Goal: Task Accomplishment & Management: Use online tool/utility

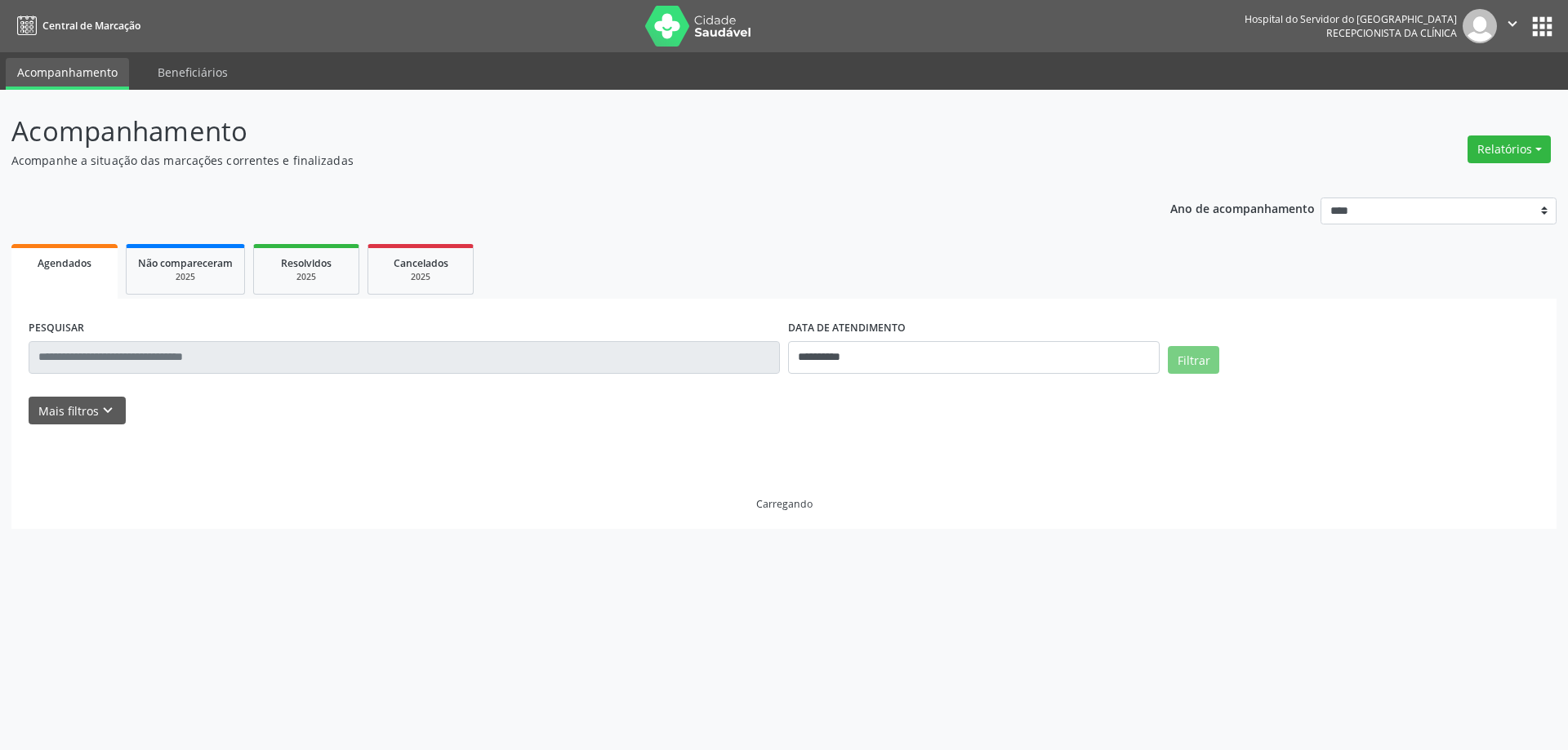
select select "*"
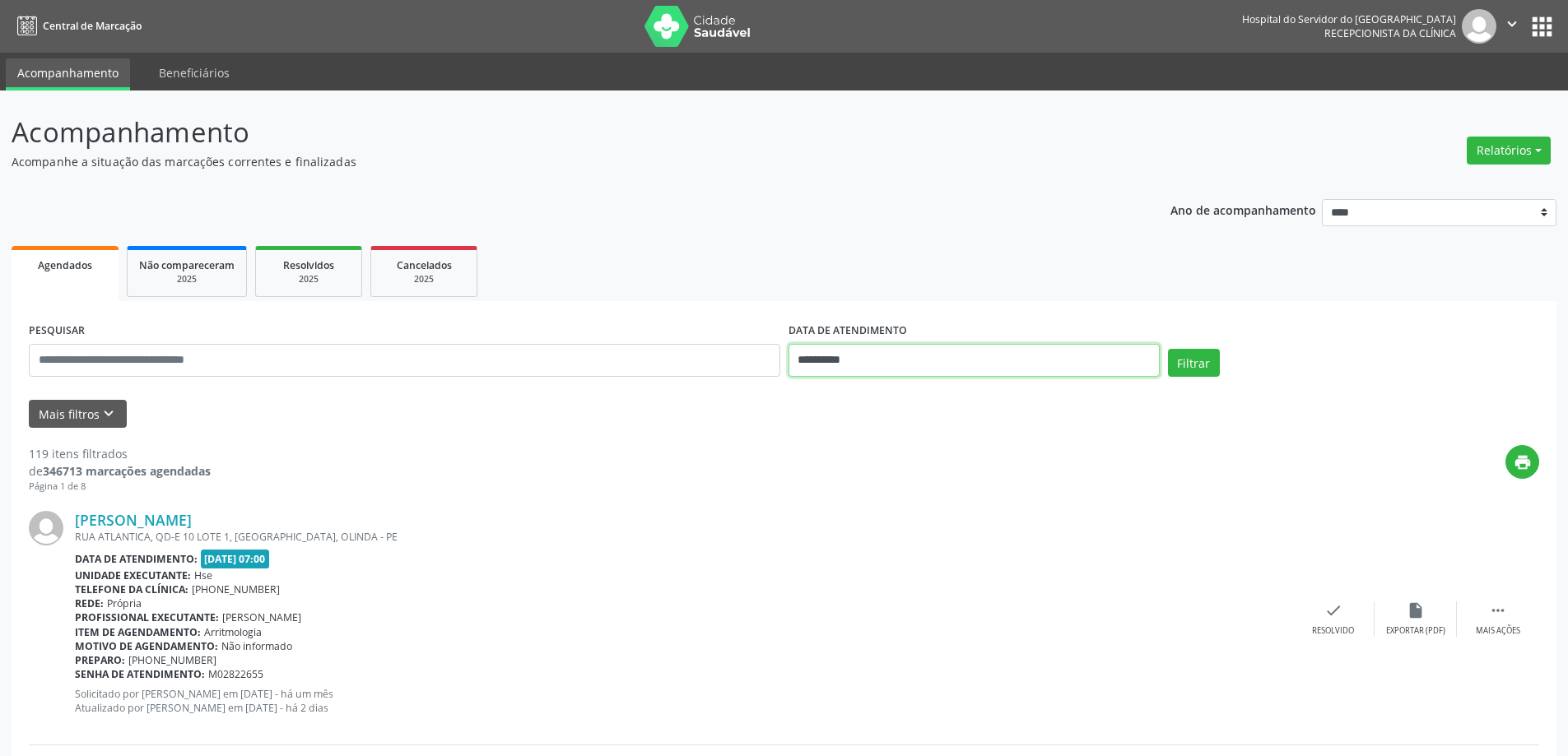
click at [916, 346] on input "**********" at bounding box center [973, 360] width 371 height 33
click at [872, 544] on span "19" at bounding box center [878, 545] width 32 height 32
type input "**********"
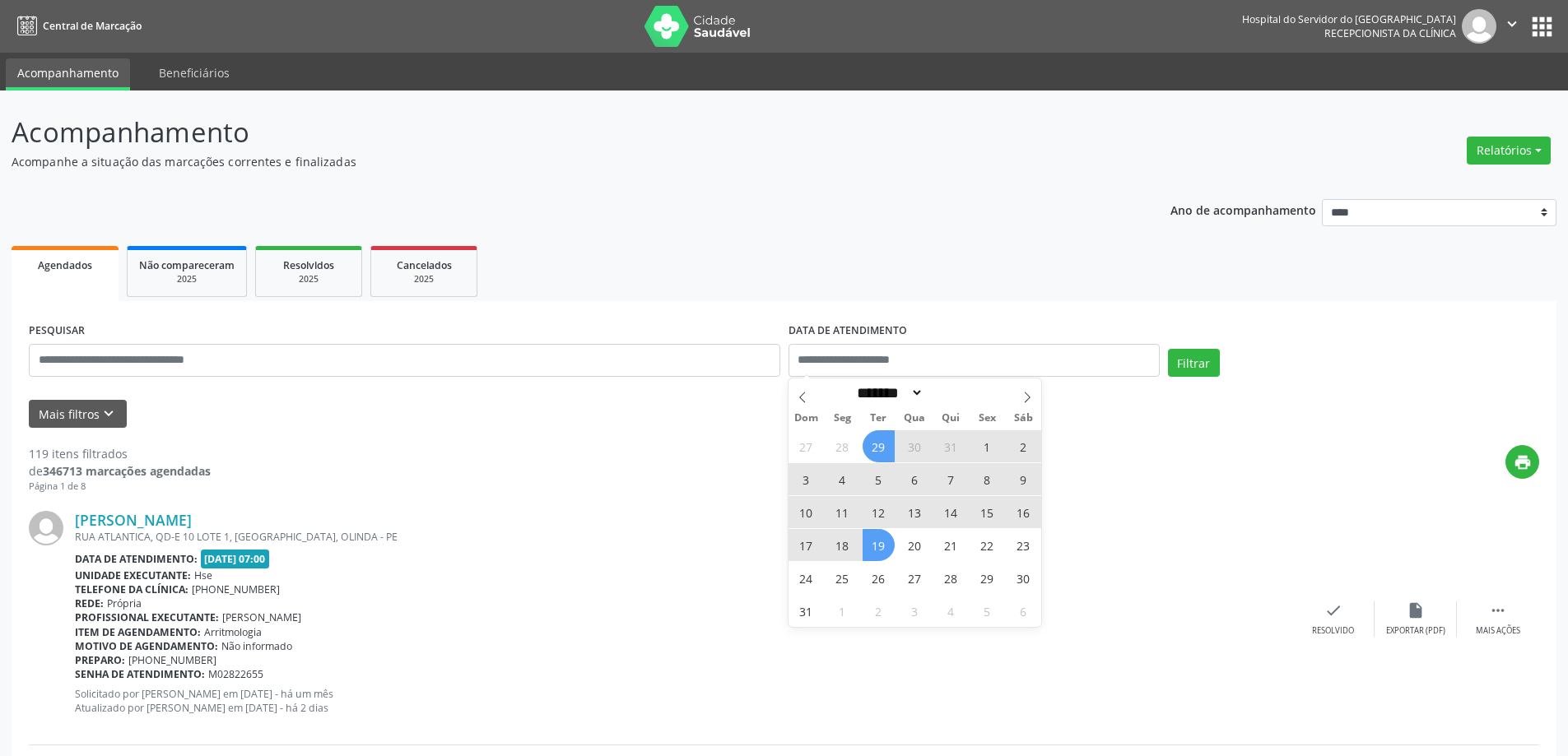
click at [773, 295] on ul "Agendados Não compareceram 2025 Resolvidos 2025 Cancelados 2025" at bounding box center [784, 271] width 1545 height 60
select select "*"
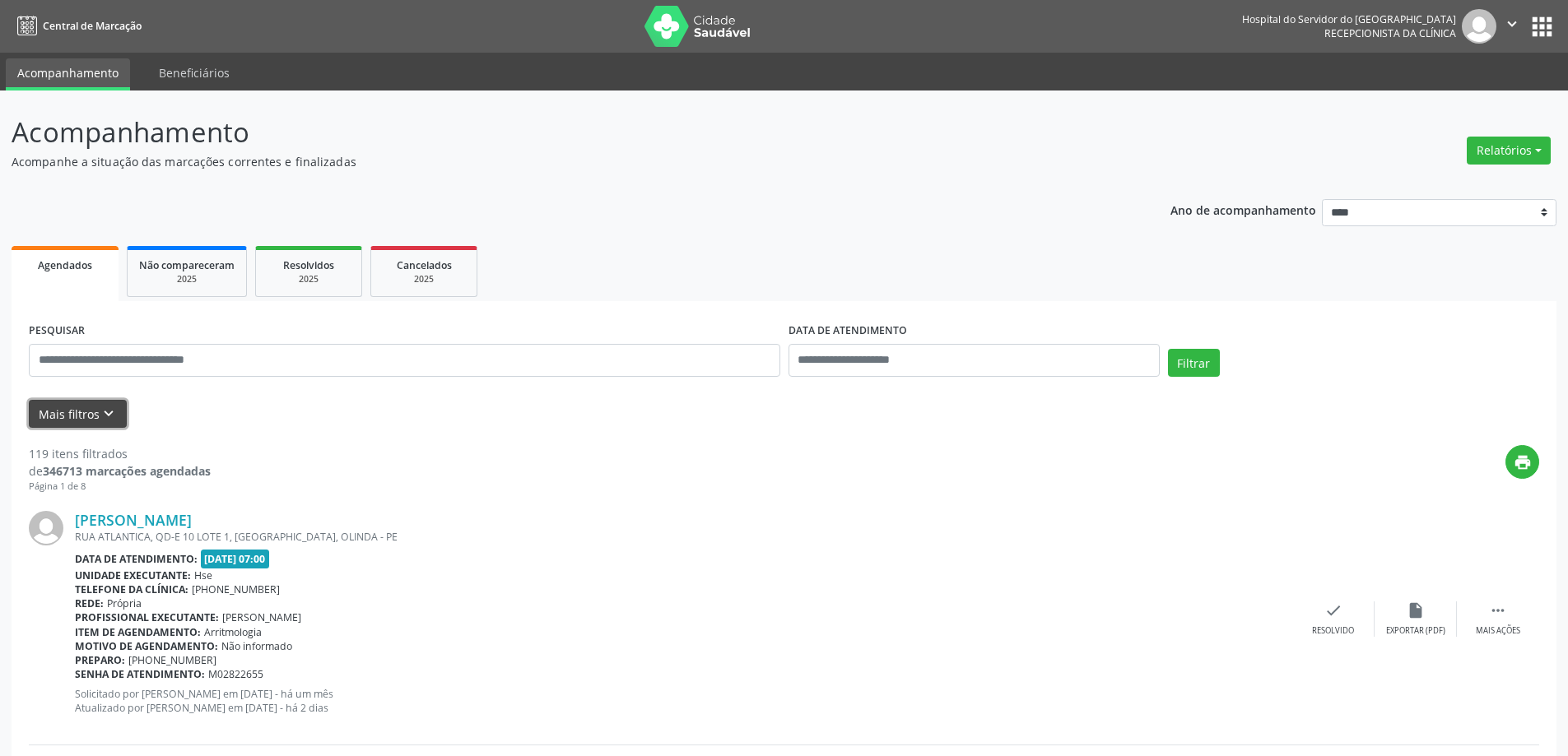
click at [104, 416] on icon "keyboard_arrow_down" at bounding box center [109, 414] width 18 height 18
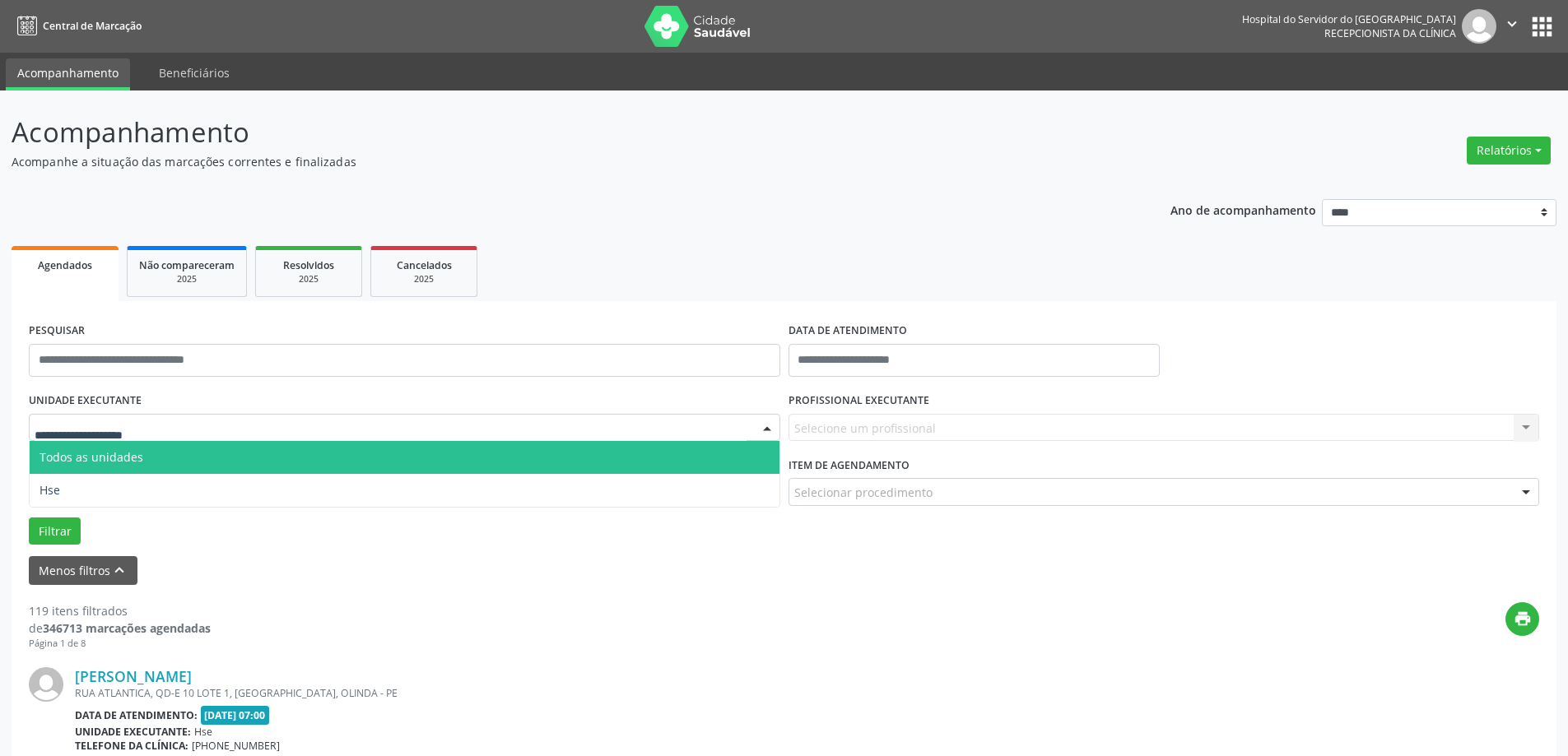
click at [191, 435] on div at bounding box center [404, 428] width 751 height 28
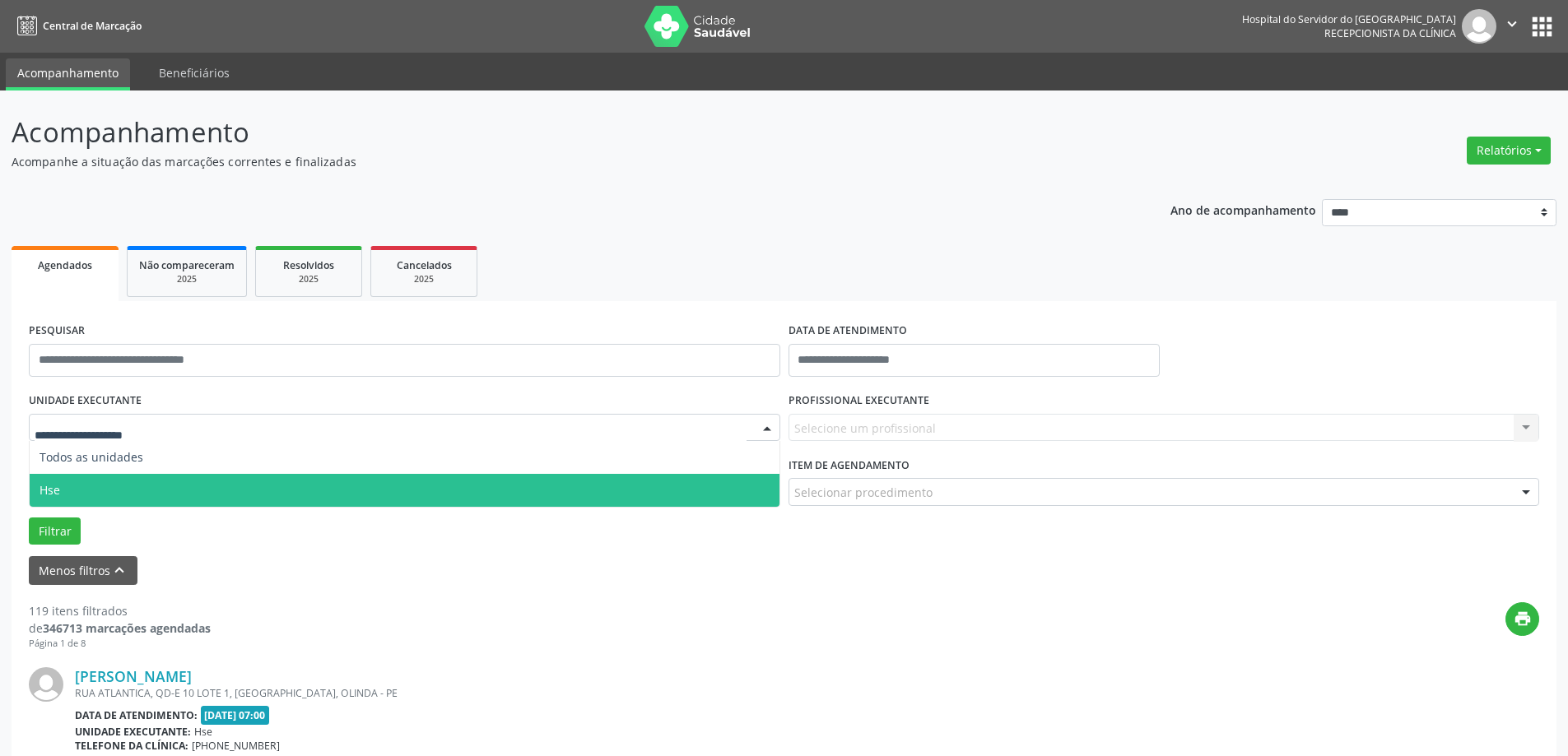
click at [184, 481] on span "Hse" at bounding box center [404, 490] width 750 height 33
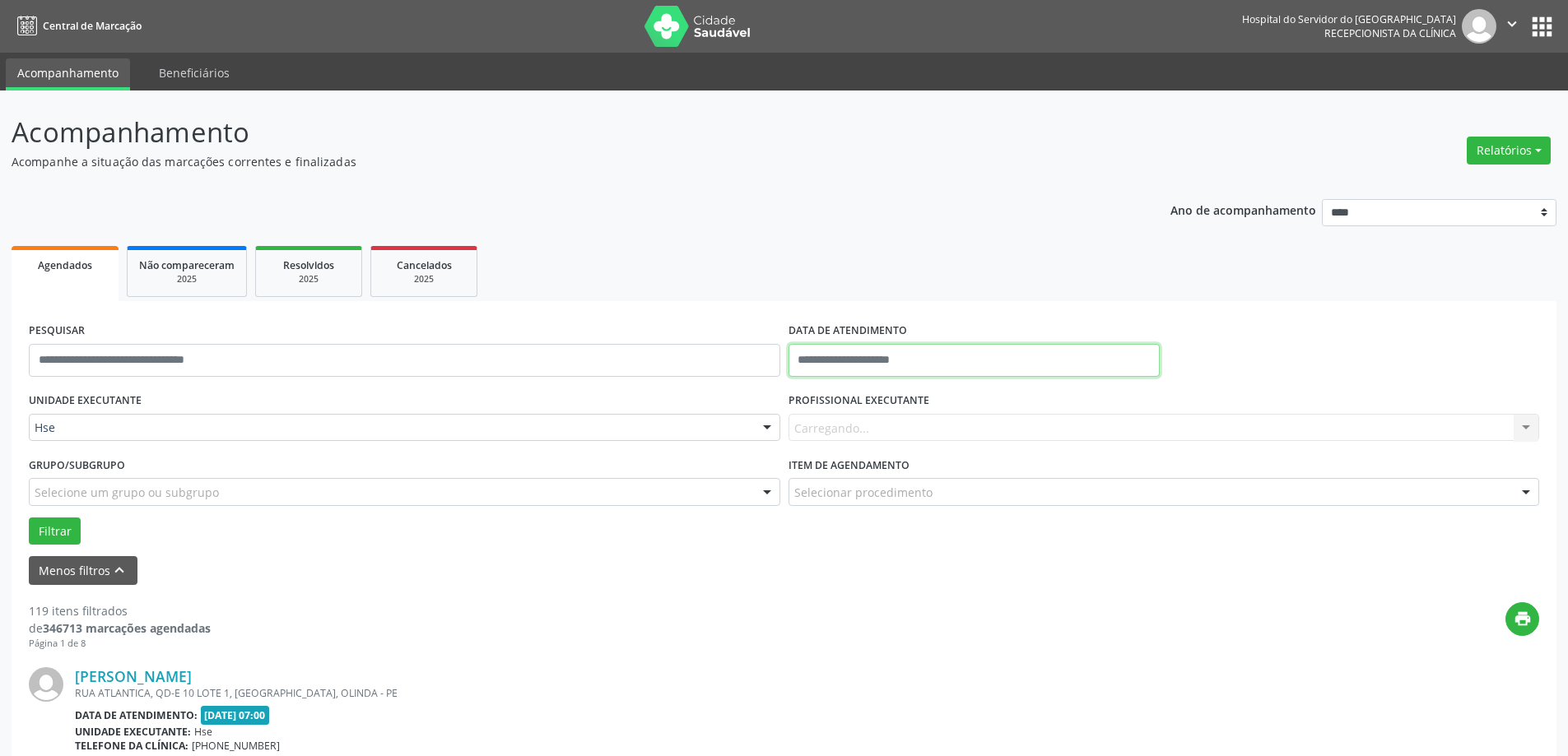
click at [843, 349] on input "text" at bounding box center [973, 360] width 371 height 33
click at [877, 545] on span "19" at bounding box center [878, 545] width 32 height 32
type input "**********"
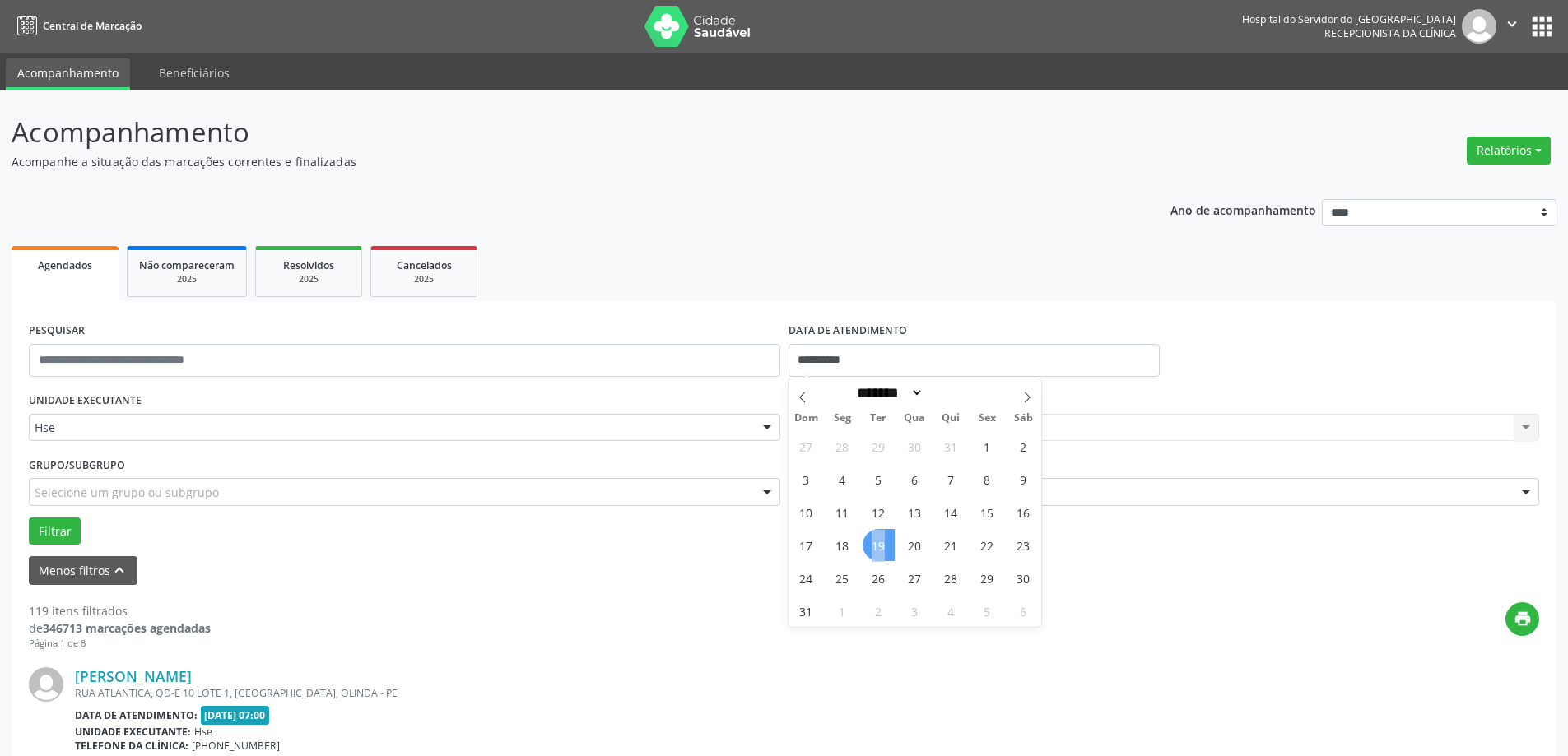
click at [877, 545] on span "19" at bounding box center [878, 545] width 32 height 32
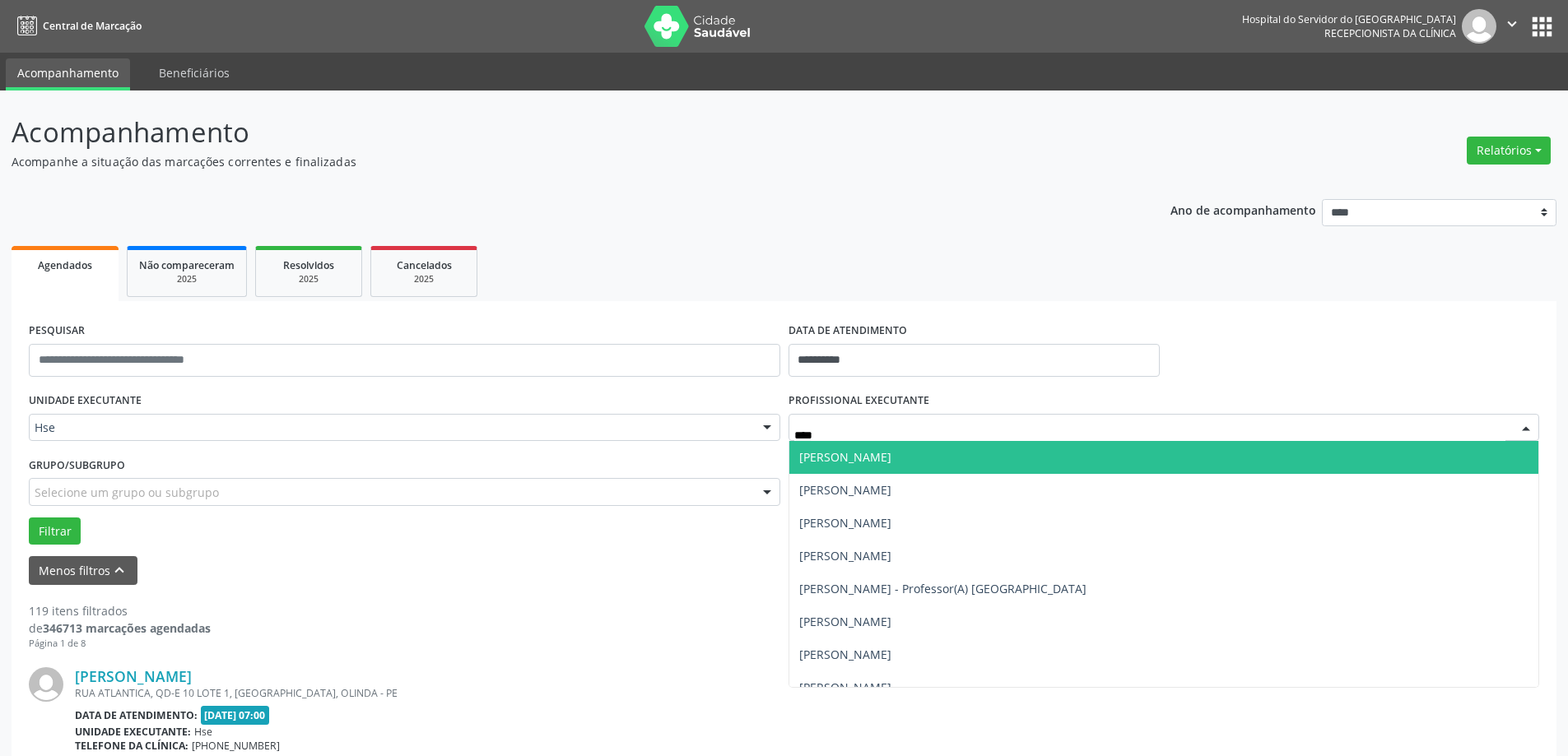
type input "*****"
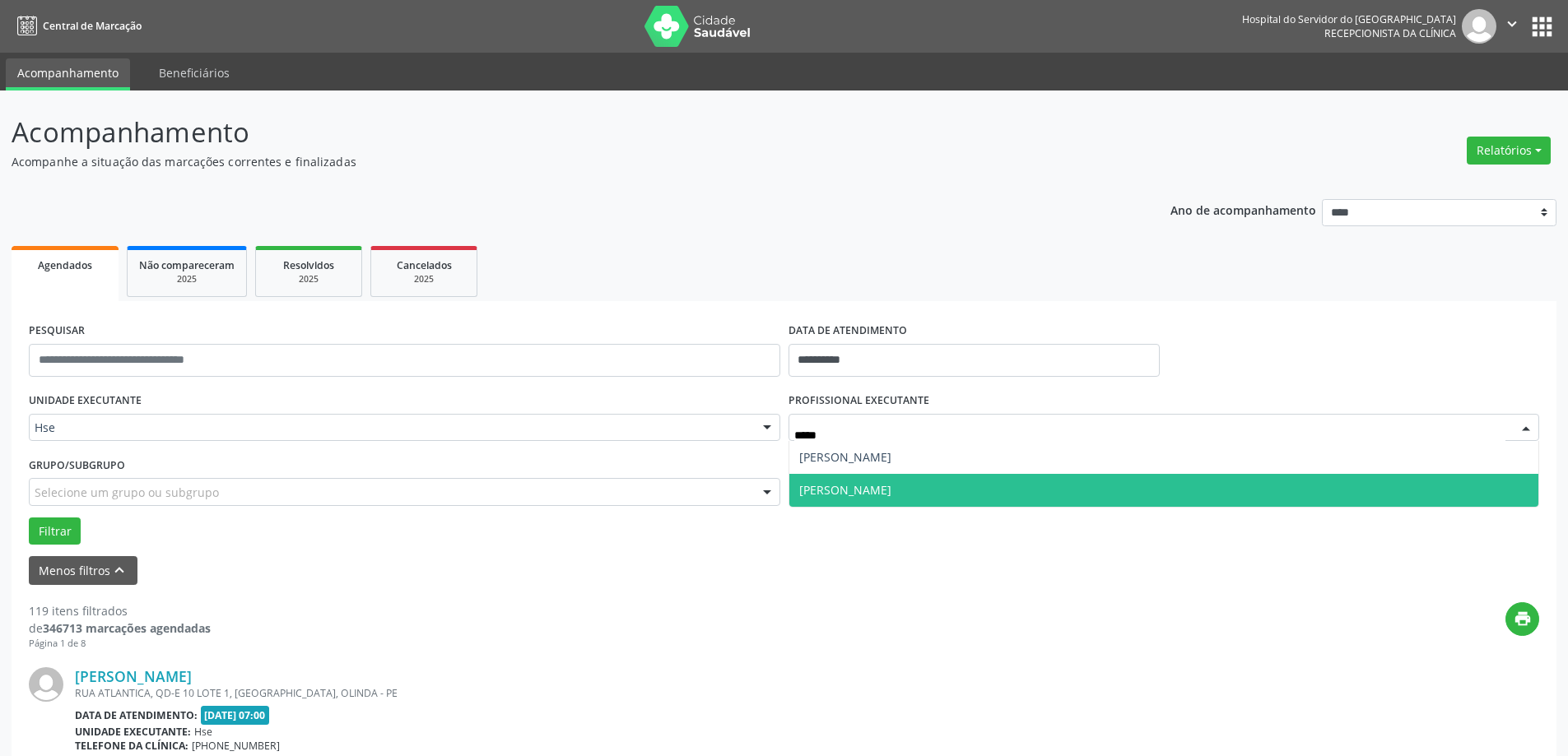
click at [869, 489] on span "[PERSON_NAME]" at bounding box center [845, 489] width 93 height 16
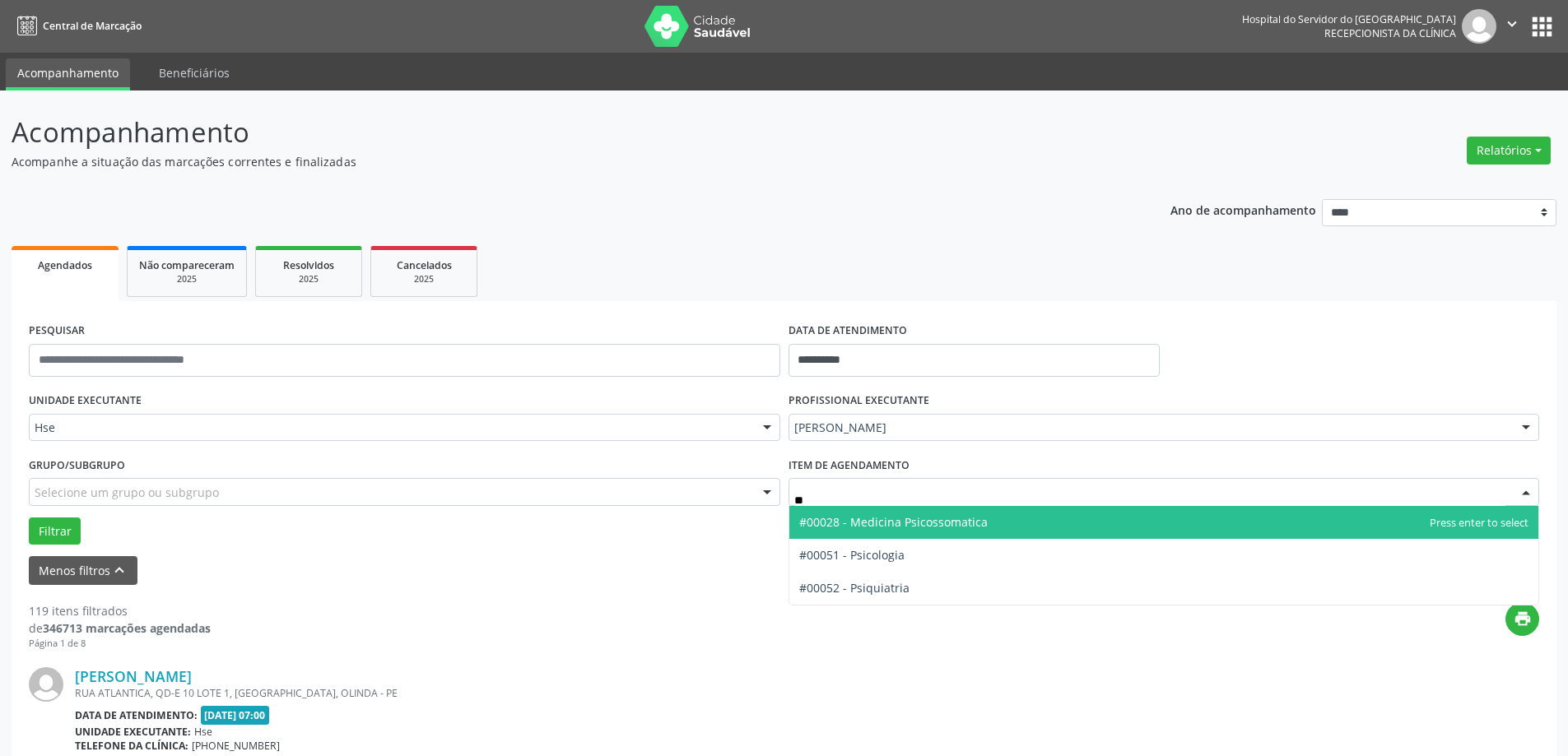
type input "***"
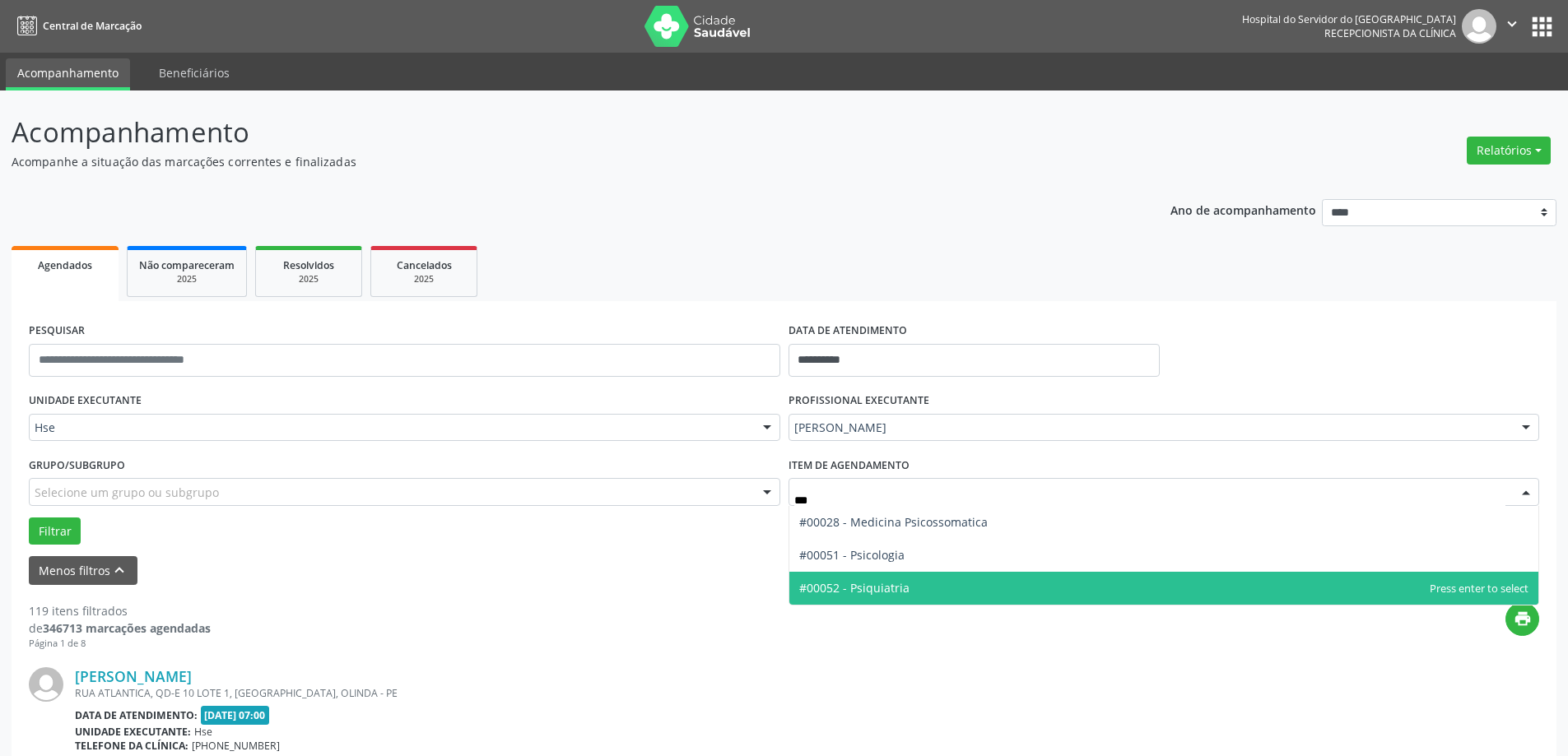
click at [855, 580] on span "#00052 - Psiquiatria" at bounding box center [854, 587] width 110 height 16
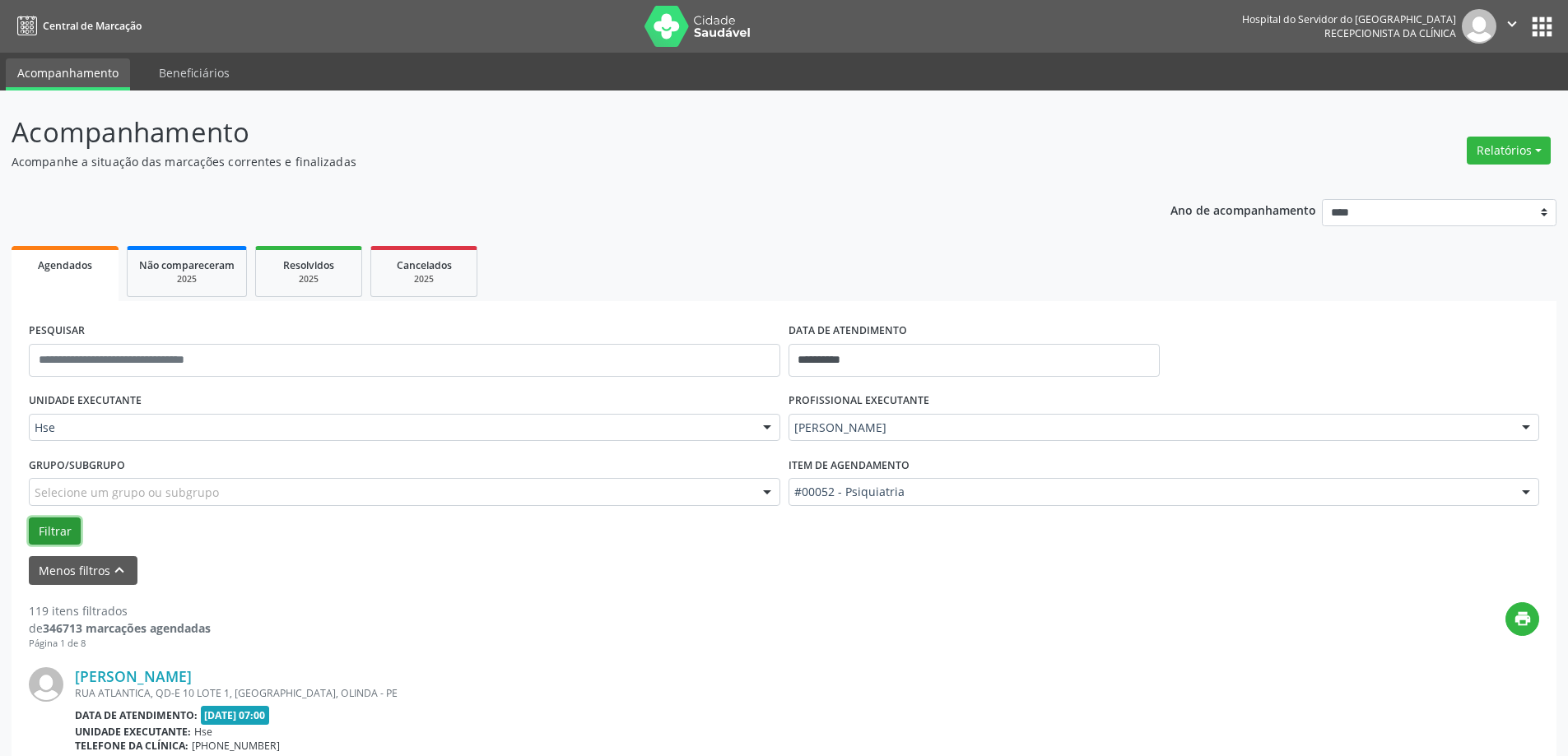
click at [72, 537] on button "Filtrar" at bounding box center [54, 531] width 52 height 28
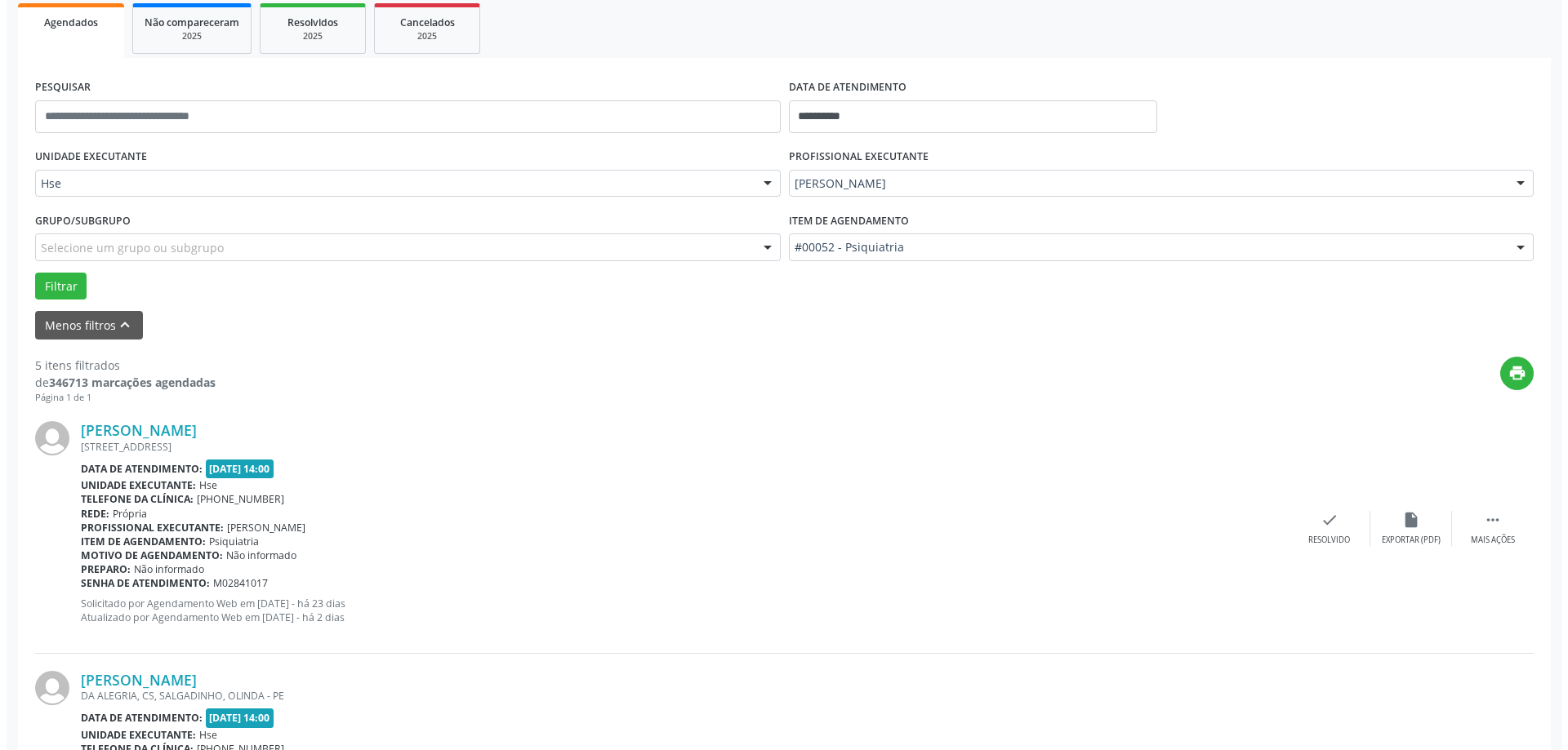
scroll to position [245, 0]
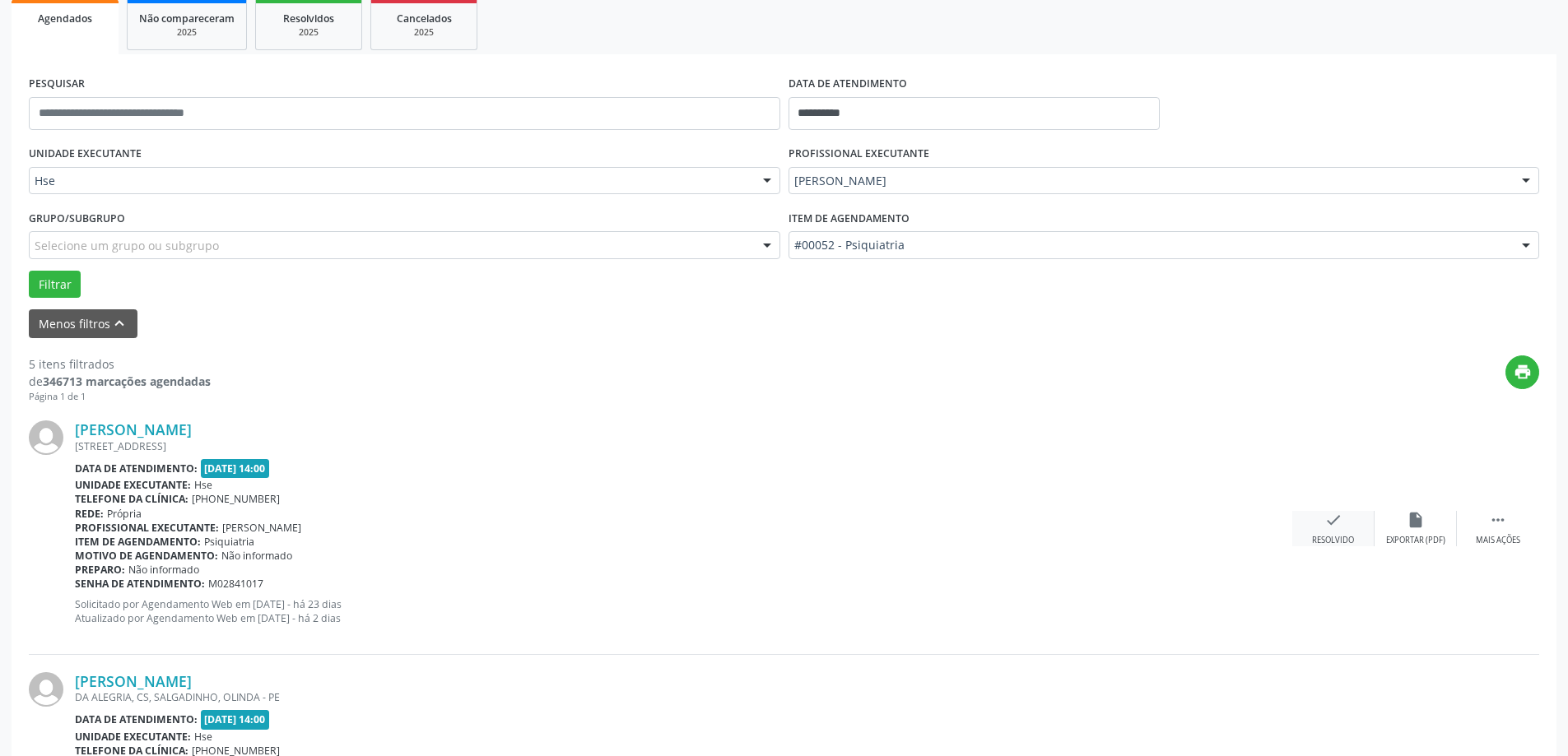
click at [1344, 531] on div "check Resolvido" at bounding box center [1333, 529] width 82 height 36
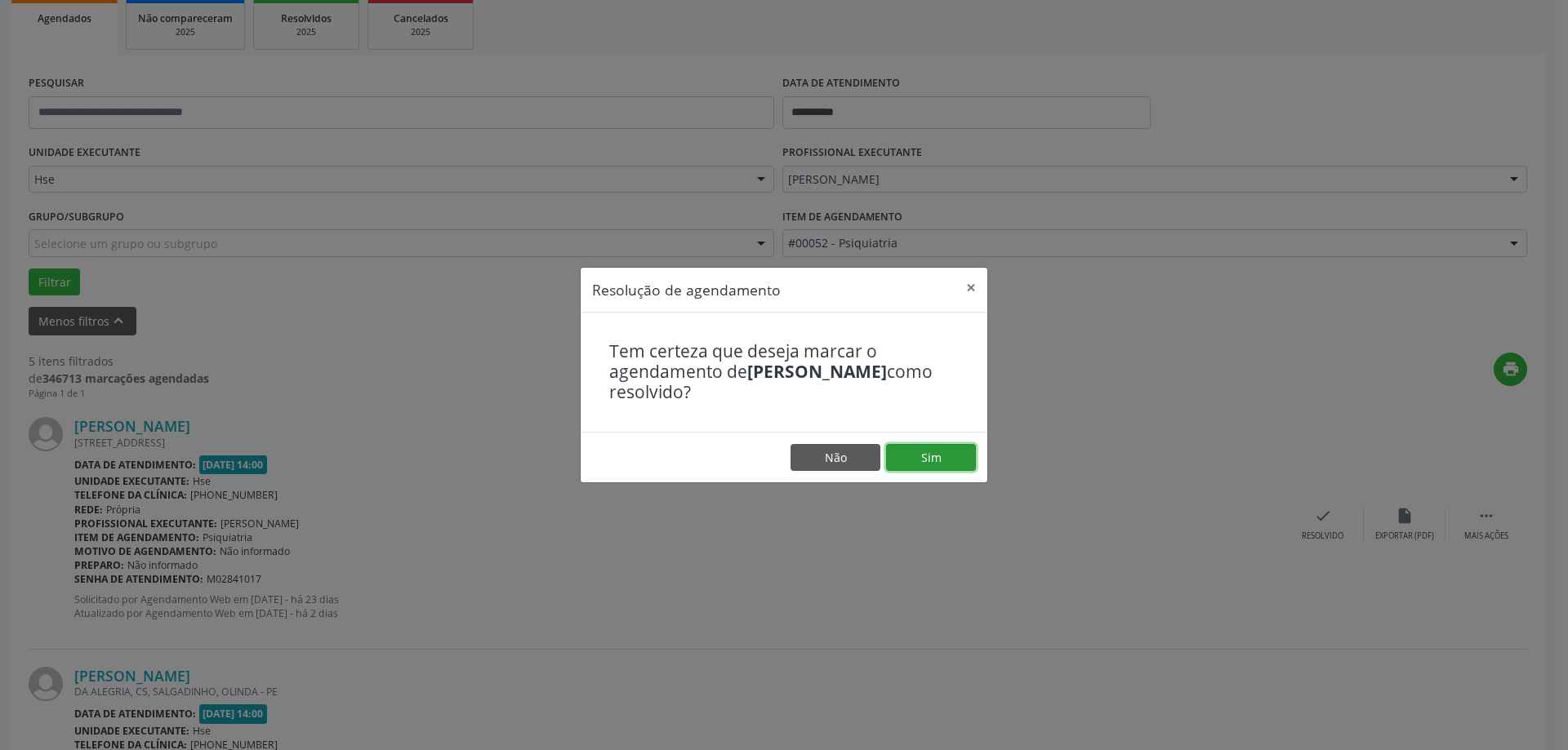
click at [942, 460] on button "Sim" at bounding box center [930, 458] width 90 height 28
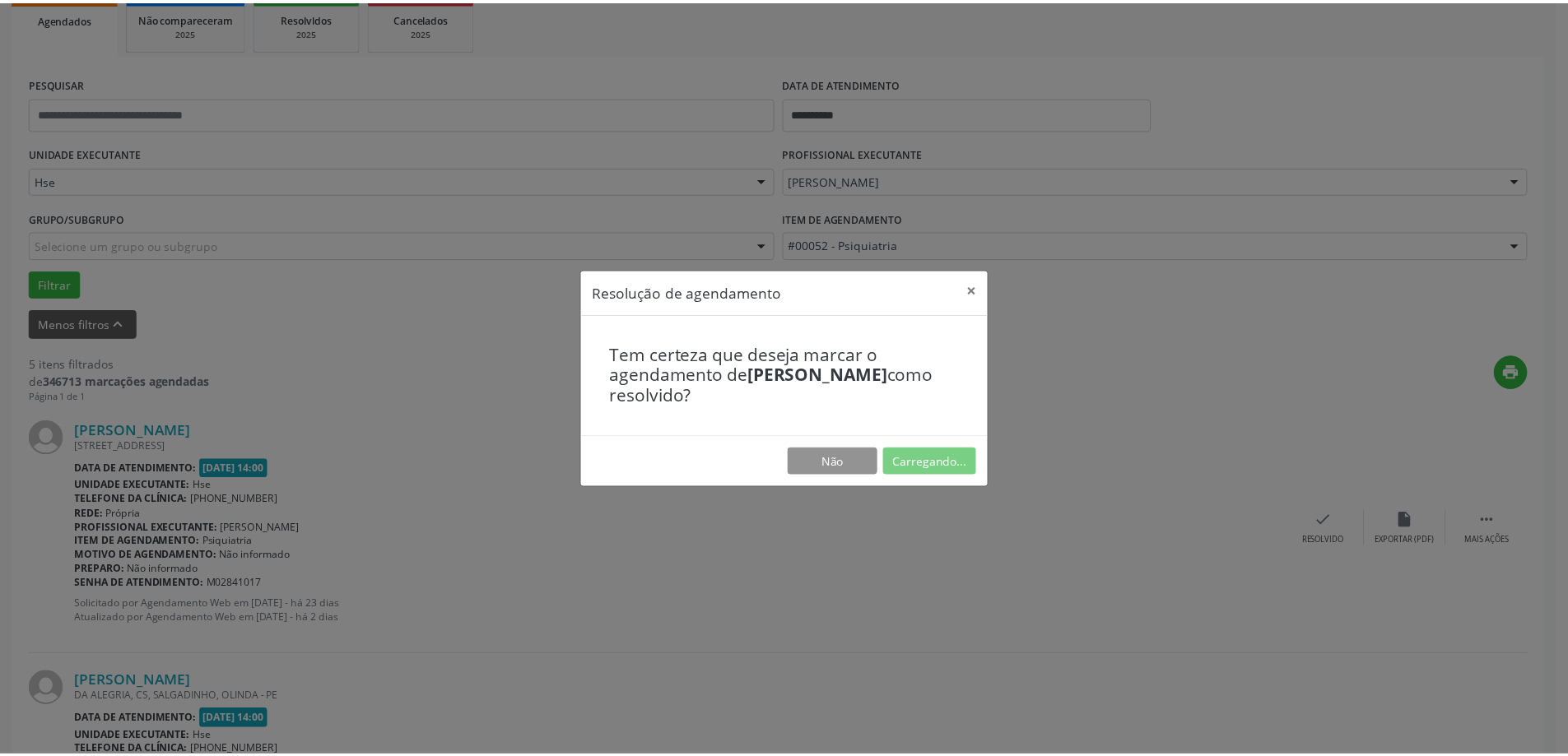
scroll to position [0, 0]
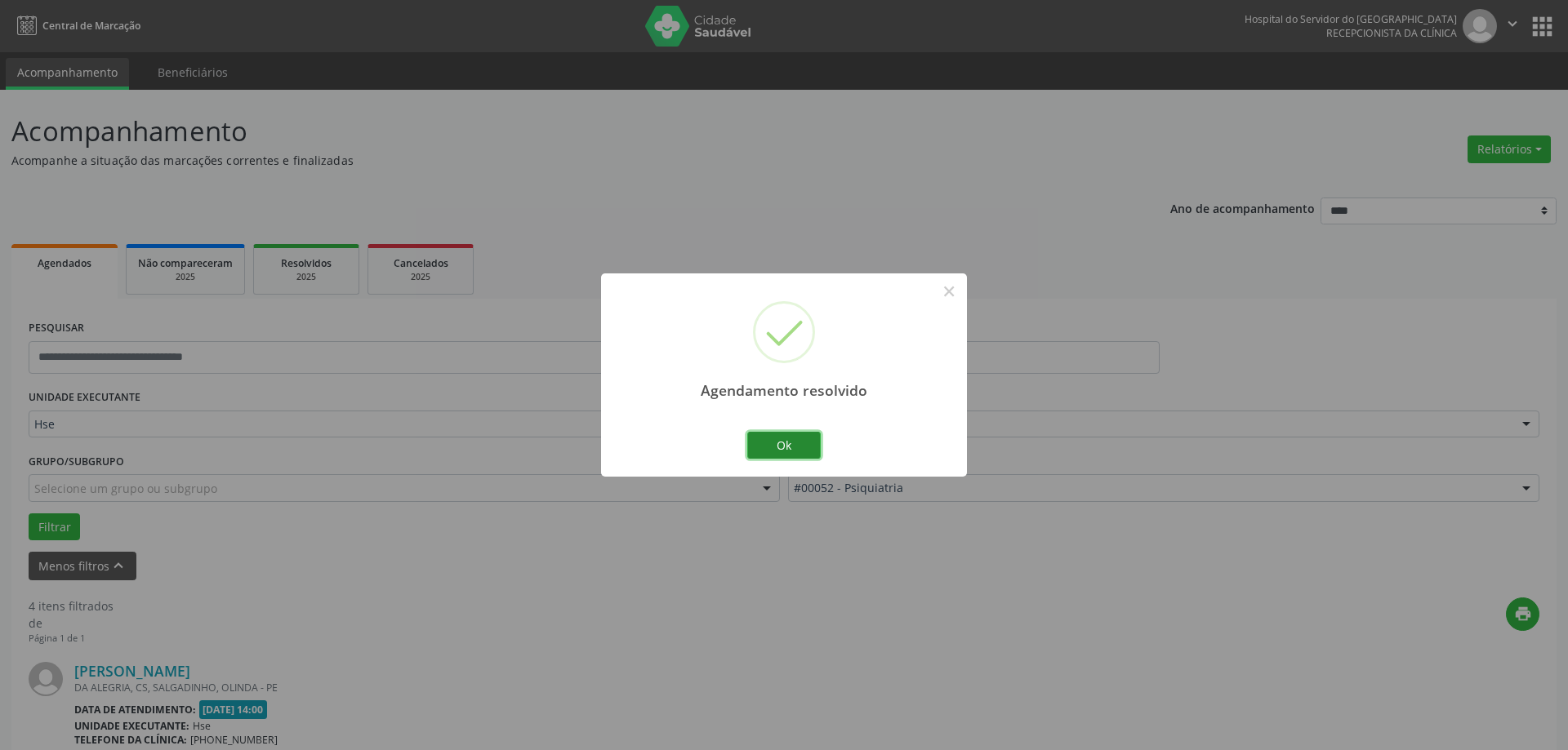
click at [798, 445] on button "Ok" at bounding box center [784, 445] width 74 height 28
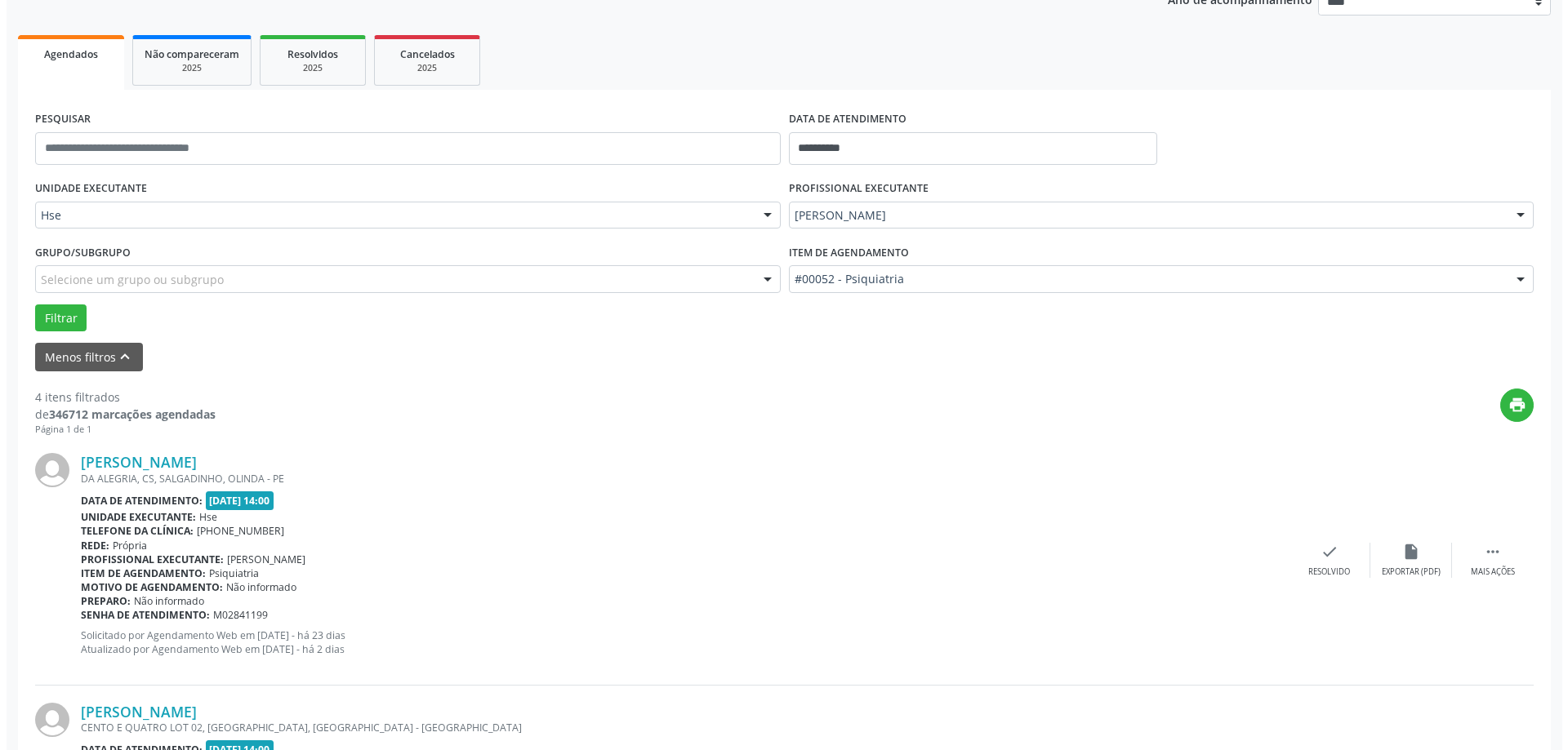
scroll to position [245, 0]
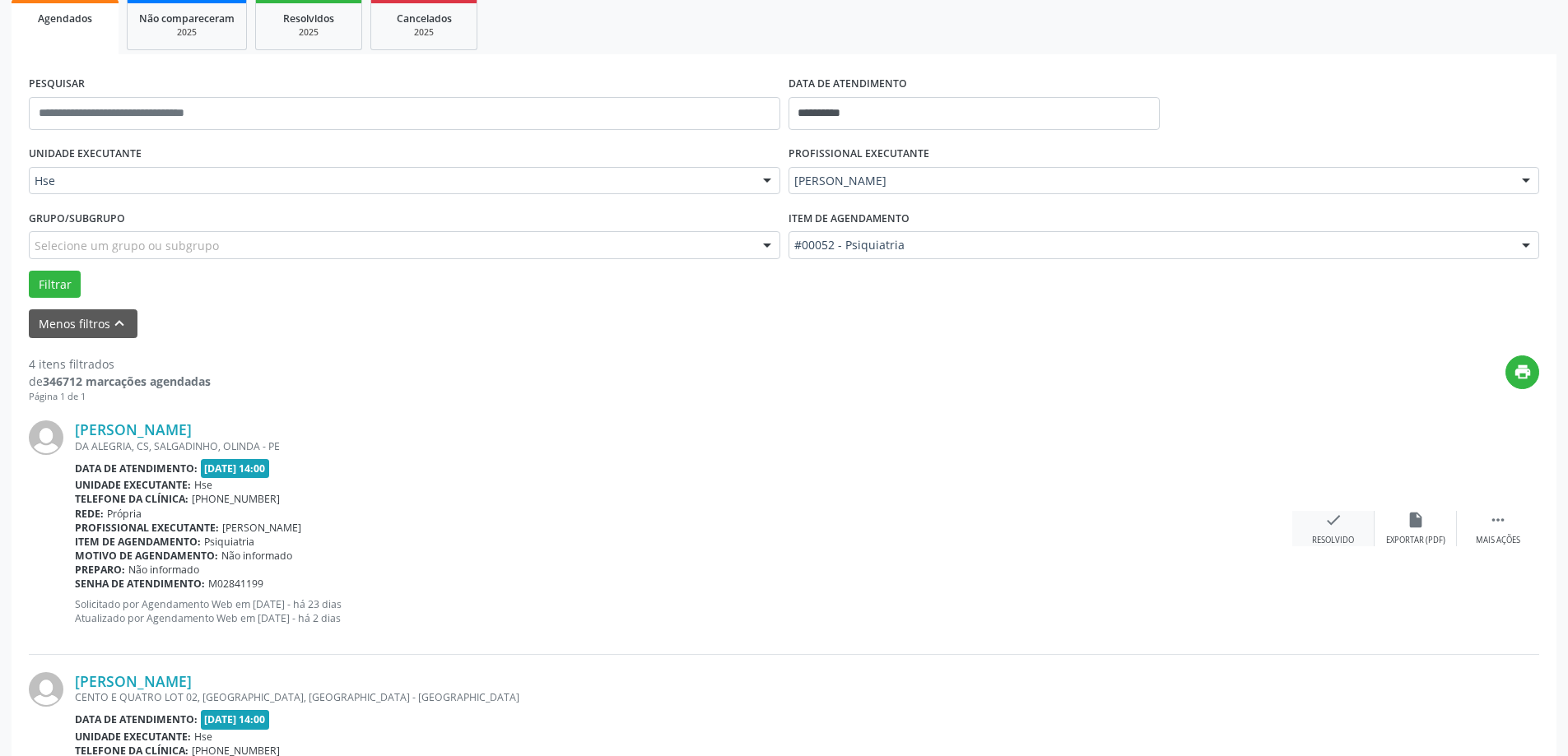
click at [1337, 517] on icon "check" at bounding box center [1333, 520] width 18 height 18
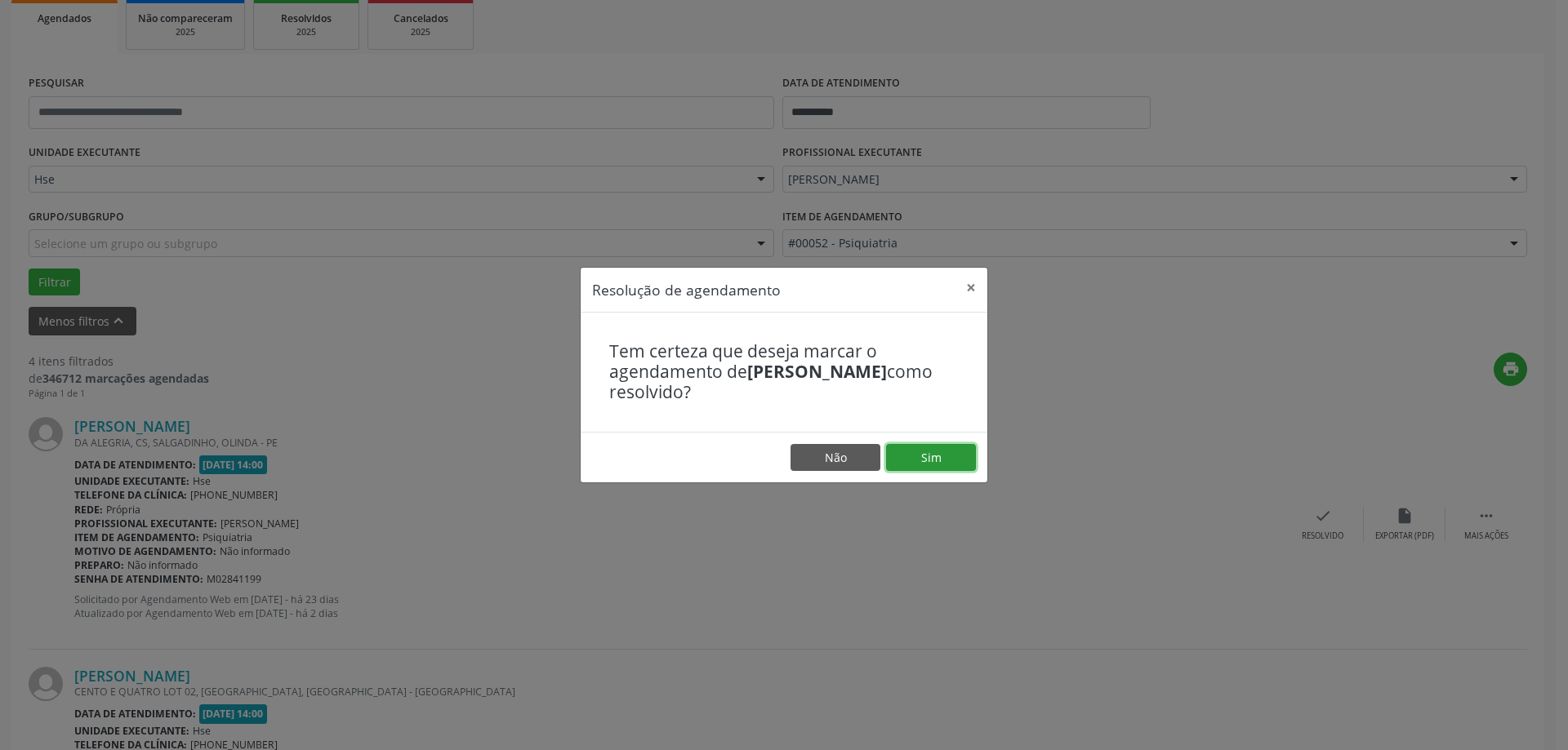
click at [916, 459] on button "Sim" at bounding box center [930, 458] width 90 height 28
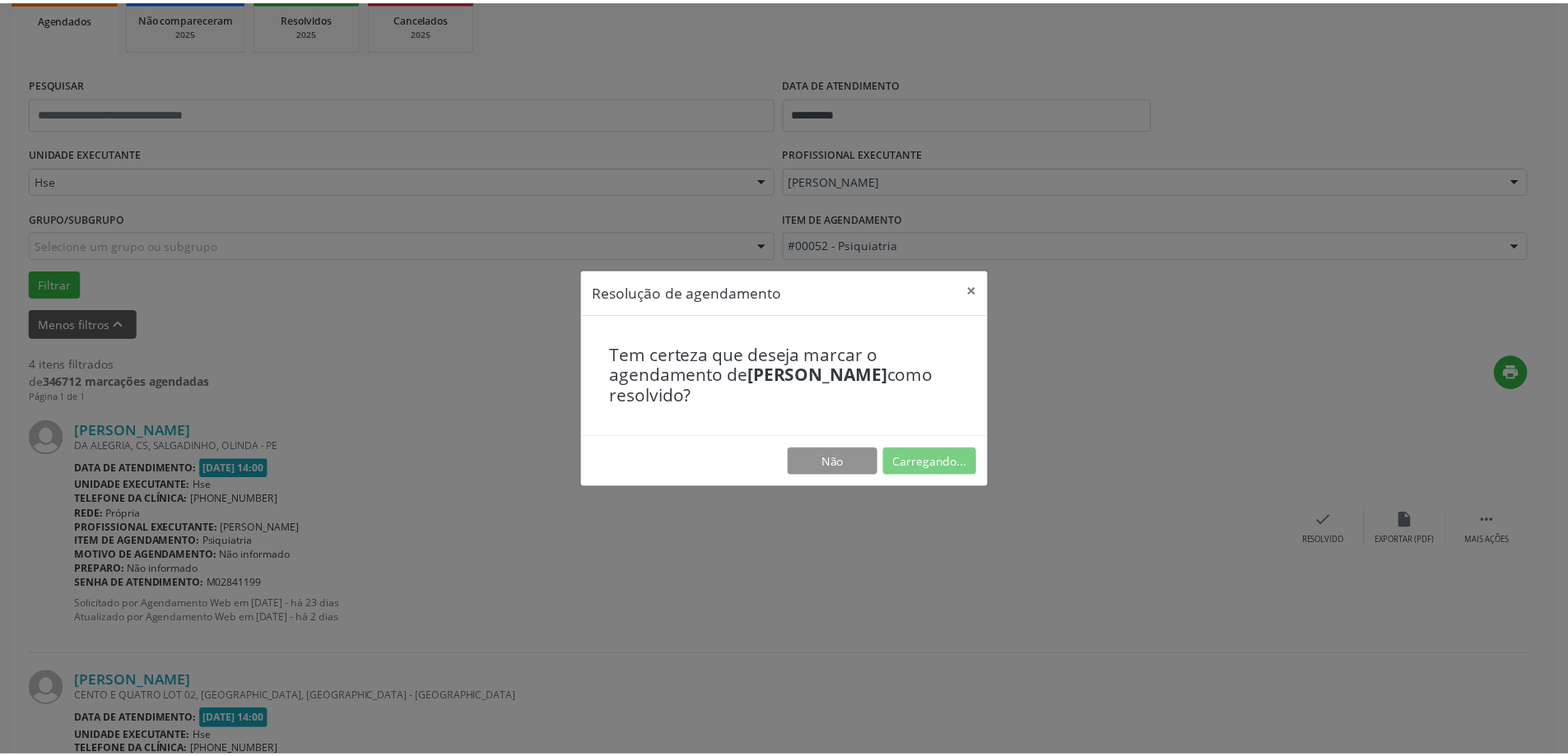
scroll to position [0, 0]
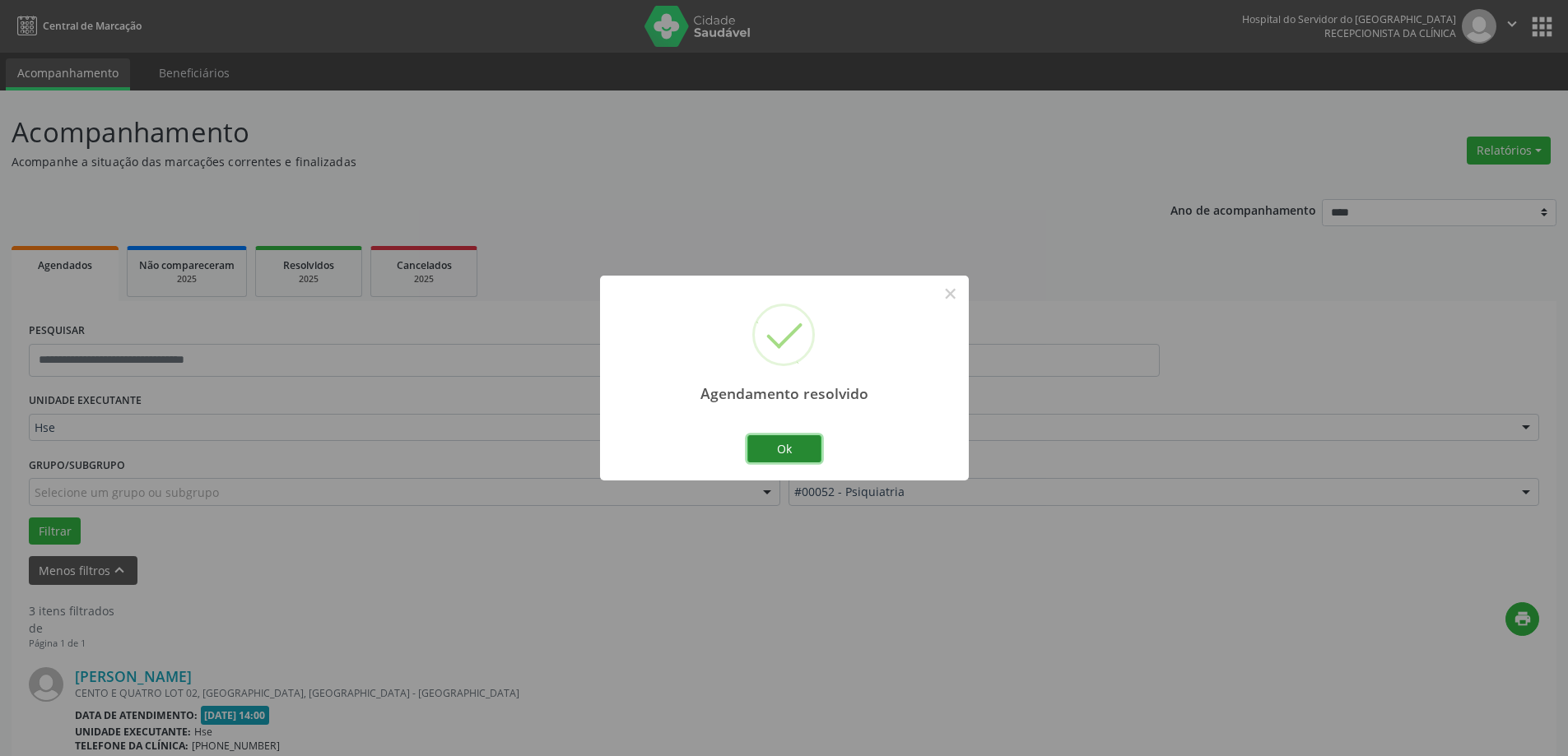
click at [795, 463] on button "Ok" at bounding box center [784, 449] width 74 height 28
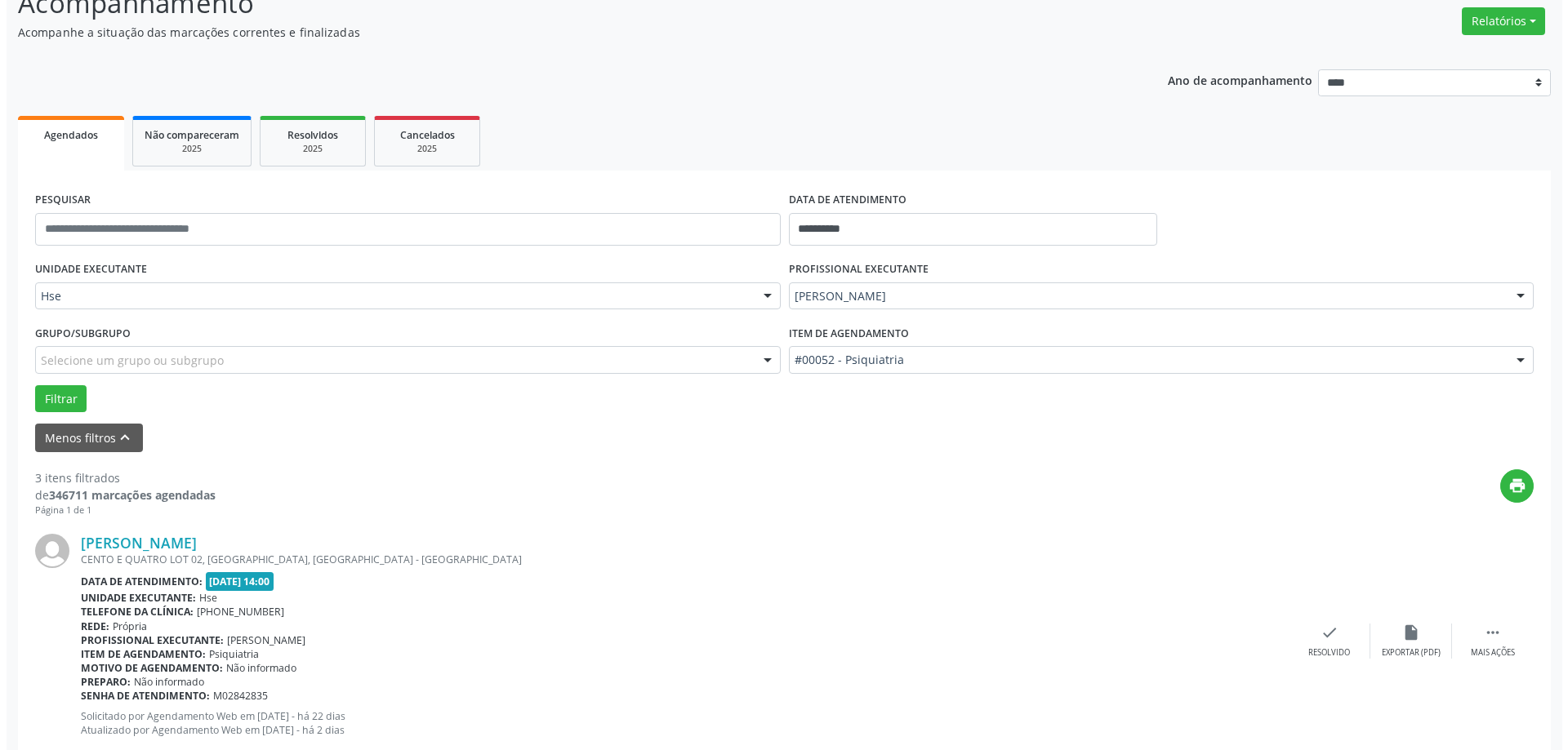
scroll to position [164, 0]
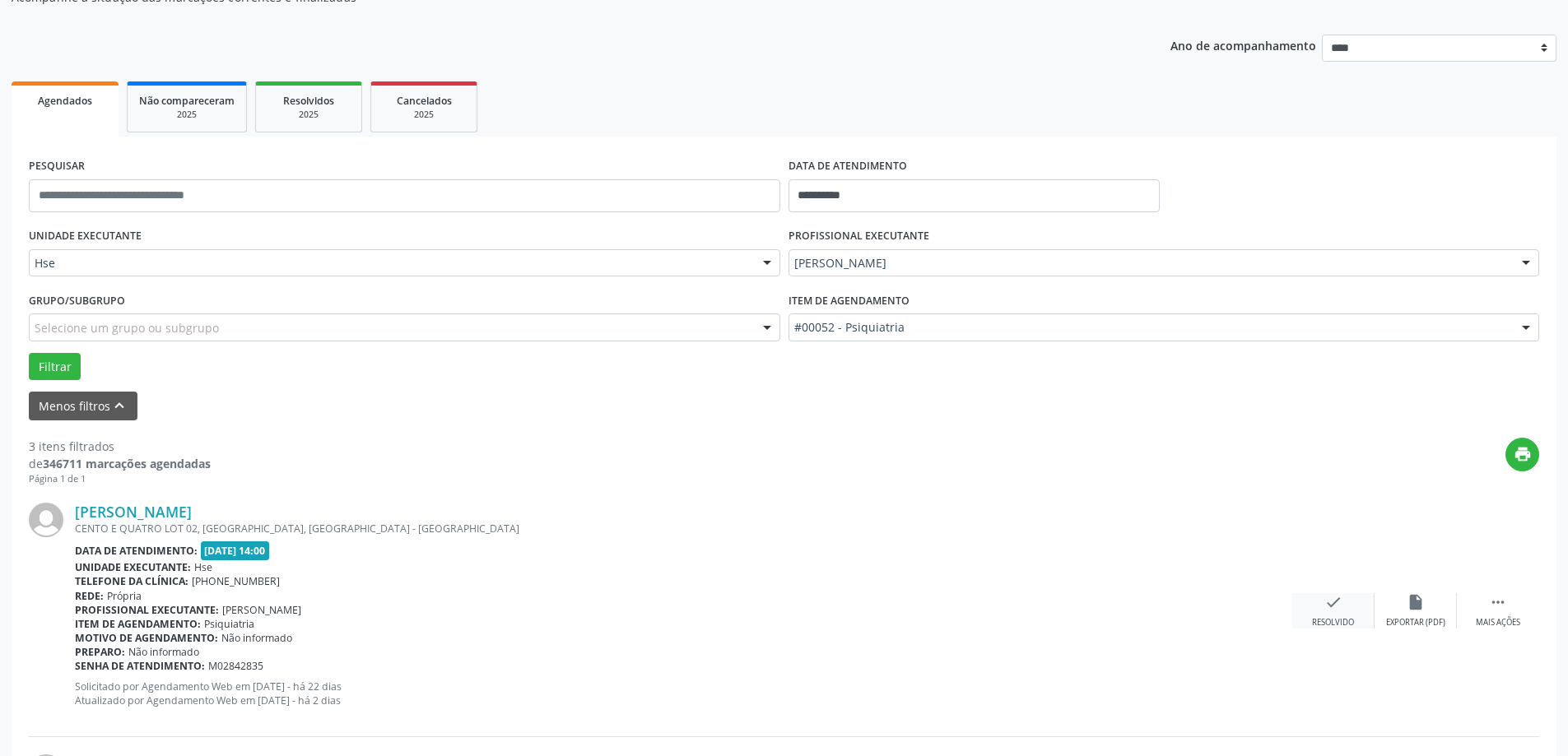
click at [1328, 609] on icon "check" at bounding box center [1333, 603] width 18 height 18
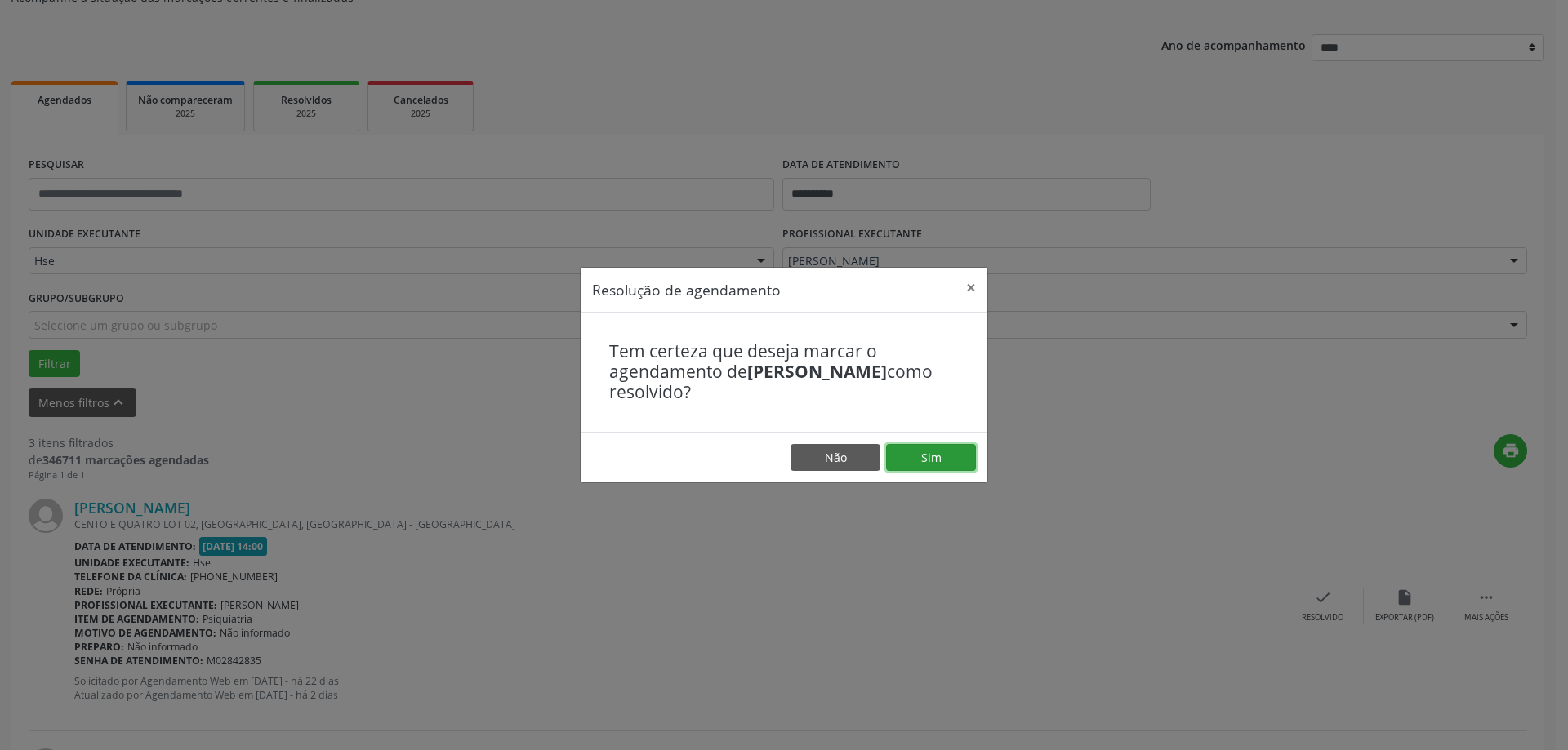
click at [955, 461] on button "Sim" at bounding box center [930, 458] width 90 height 28
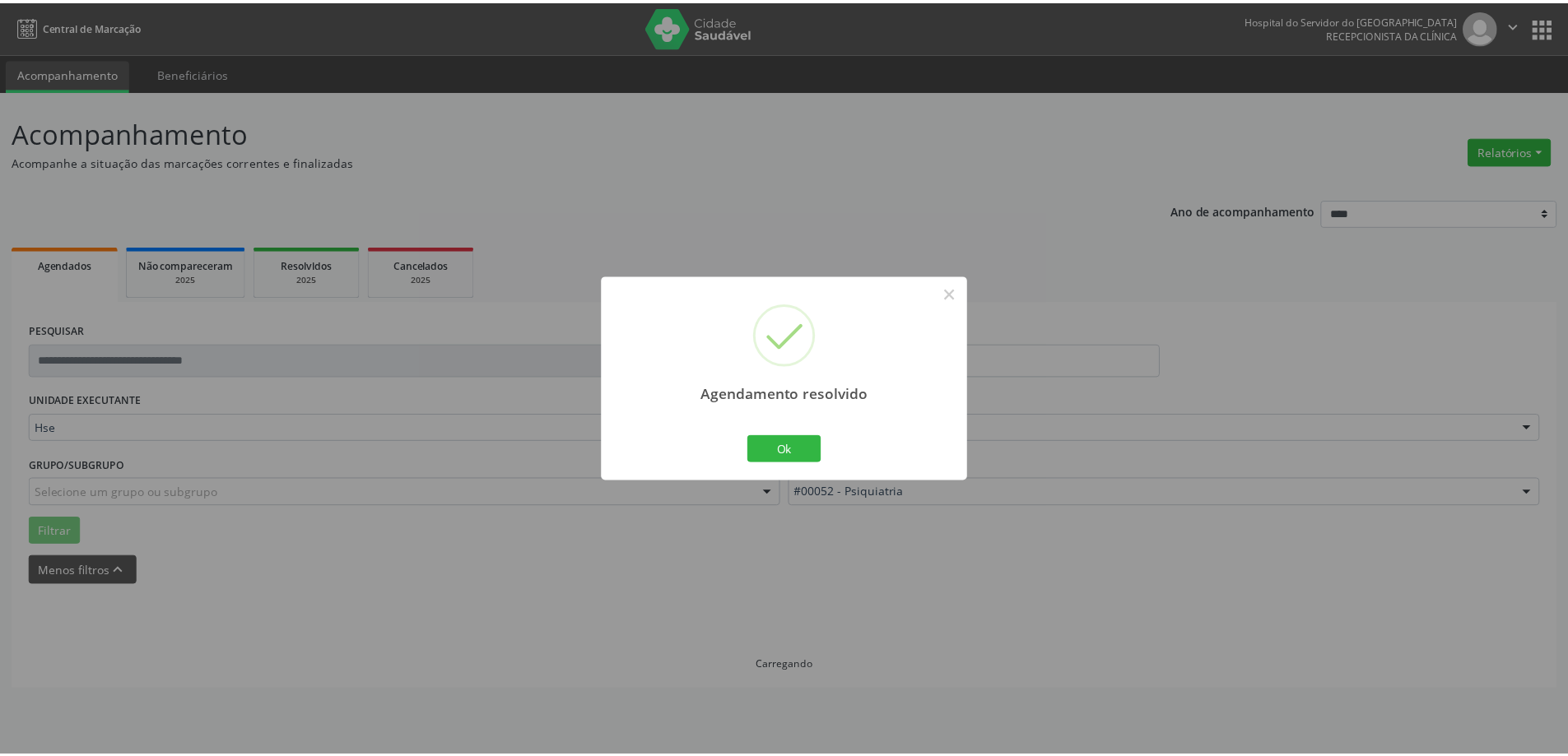
scroll to position [0, 0]
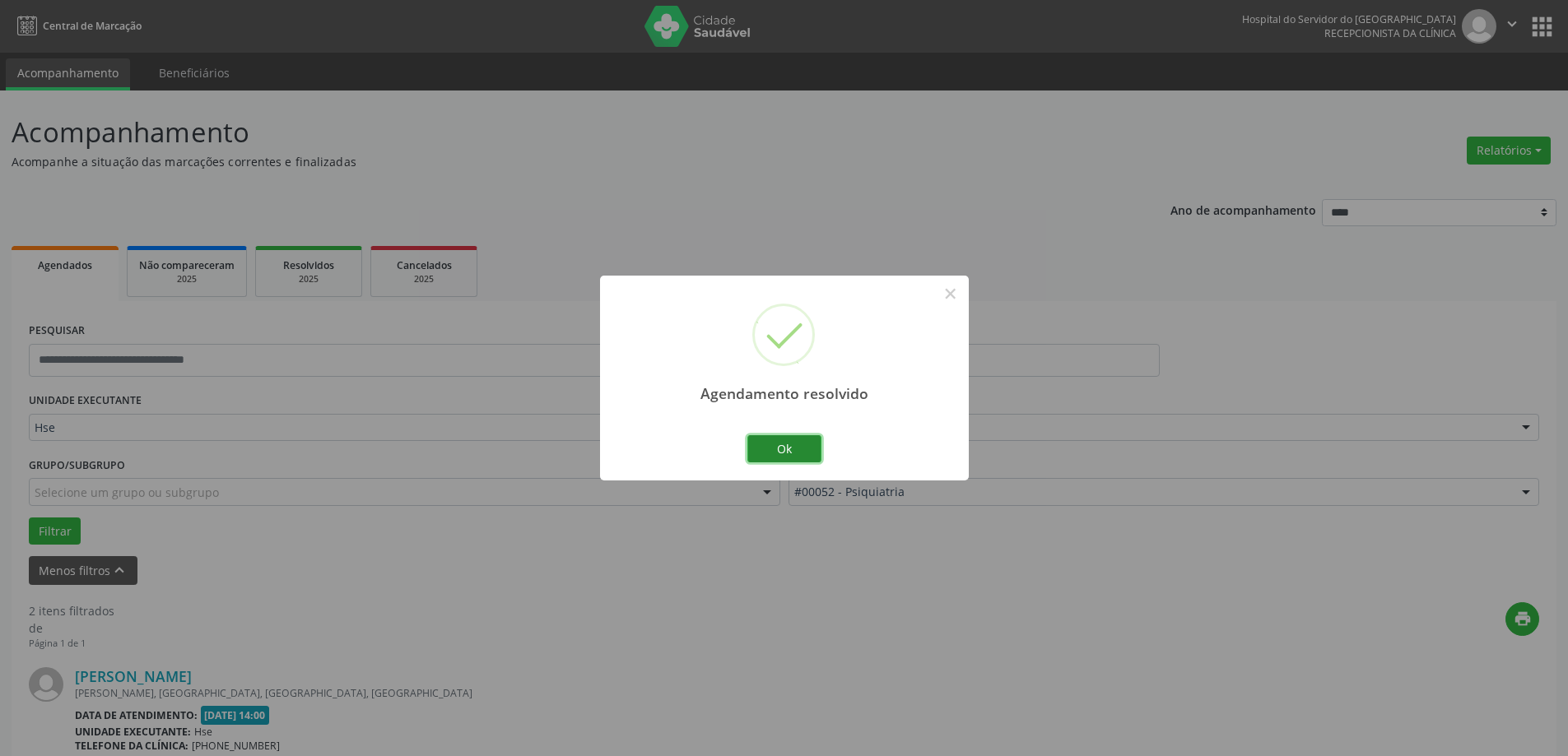
click at [801, 456] on button "Ok" at bounding box center [784, 449] width 74 height 28
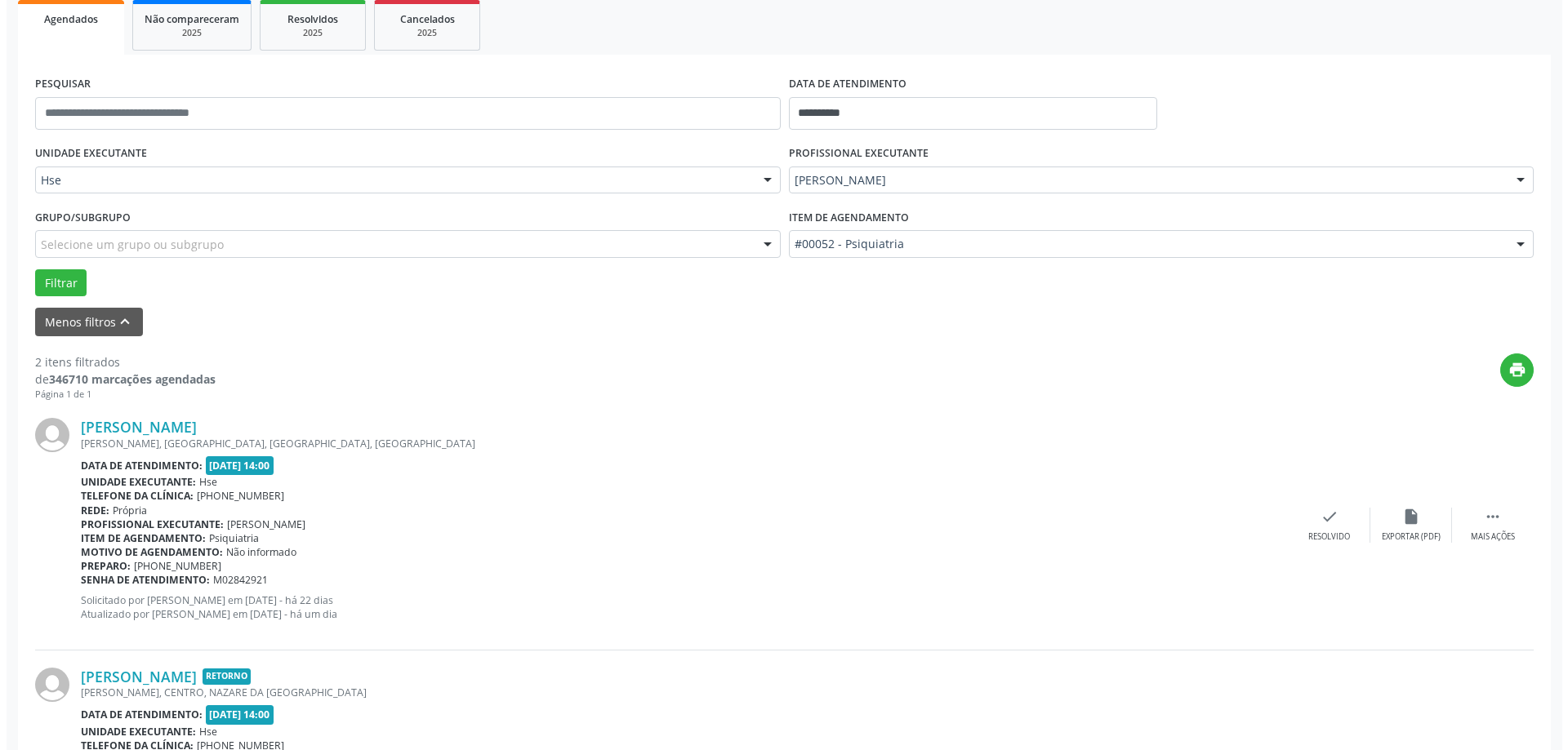
scroll to position [245, 0]
click at [1320, 518] on icon "check" at bounding box center [1323, 516] width 18 height 18
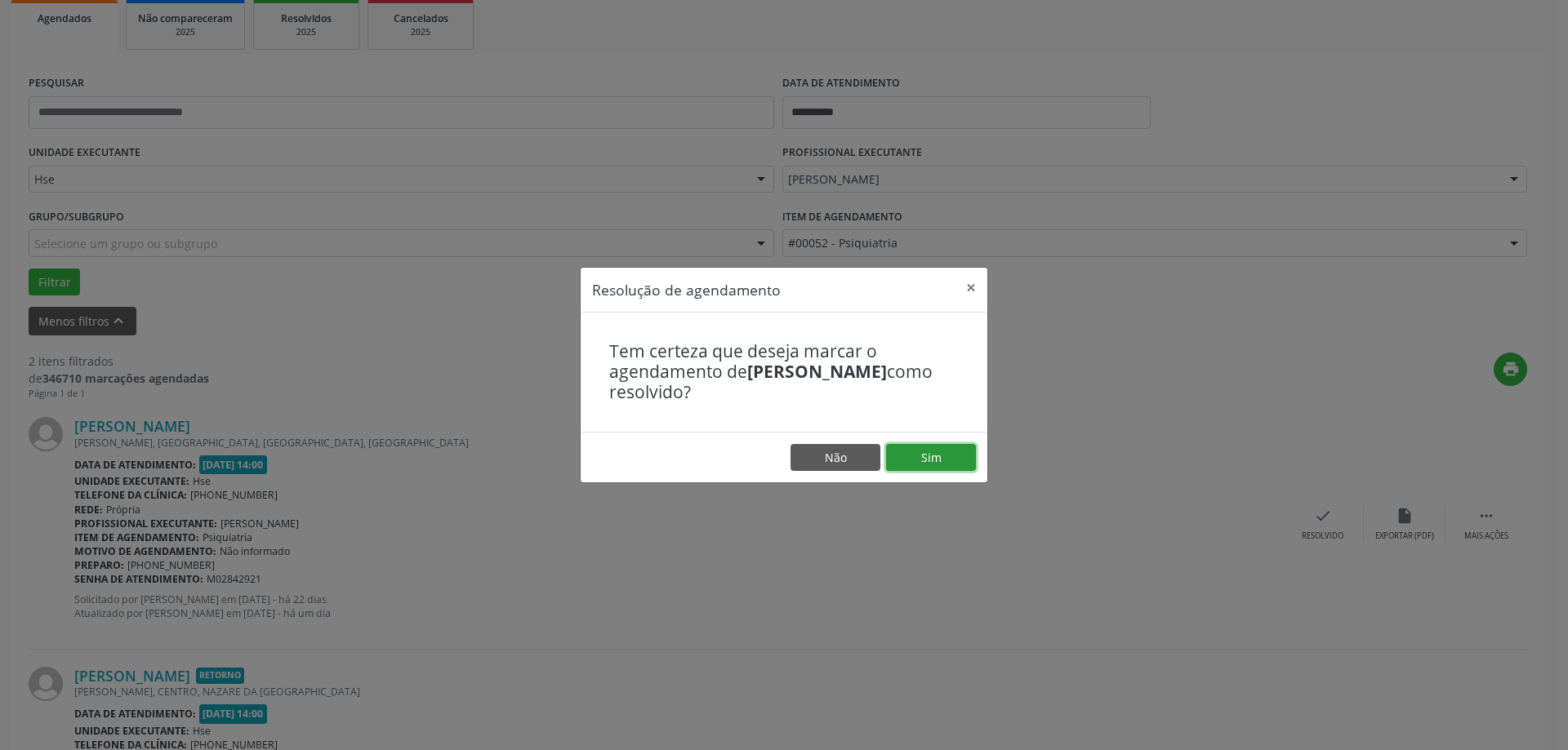
click at [966, 458] on button "Sim" at bounding box center [930, 458] width 90 height 28
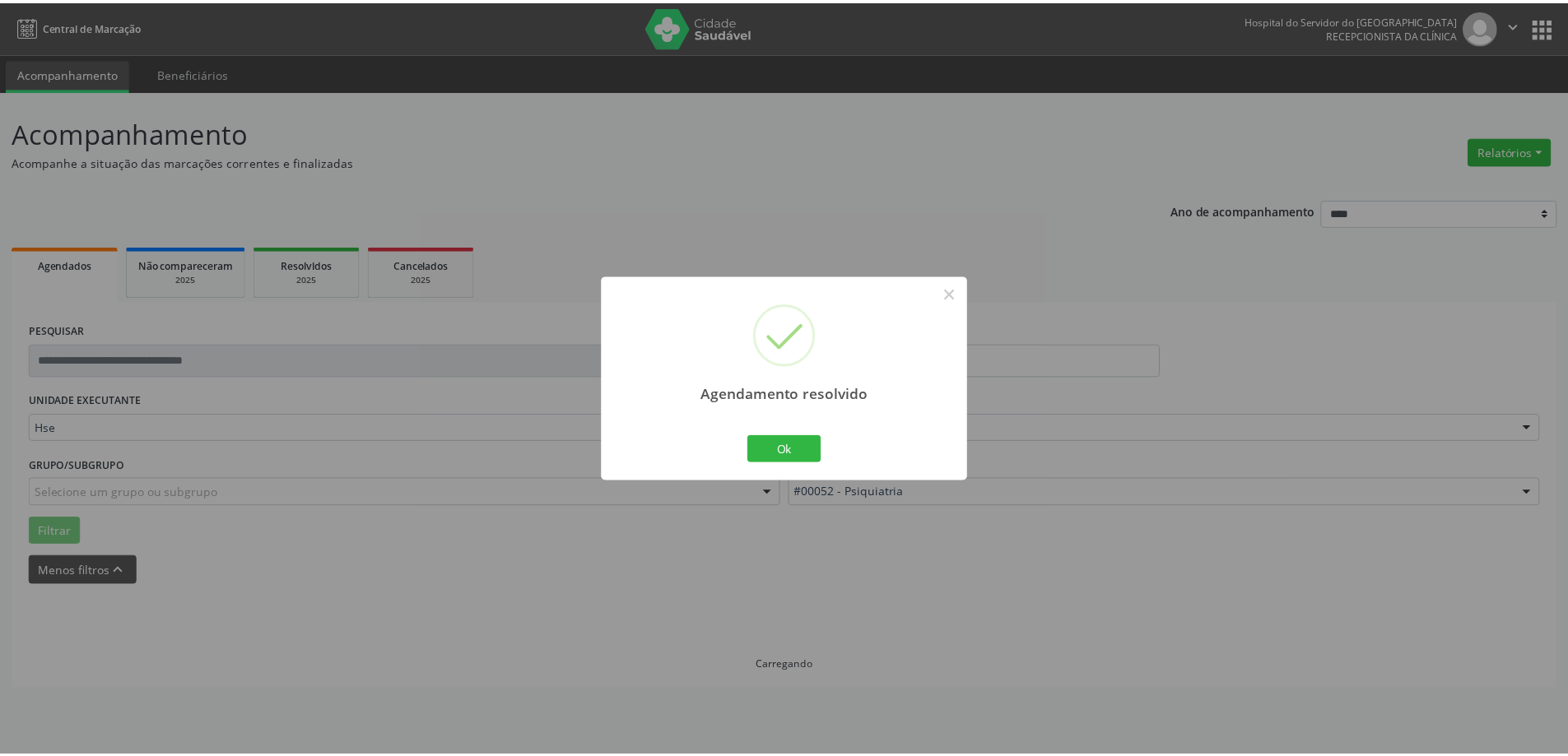
scroll to position [0, 0]
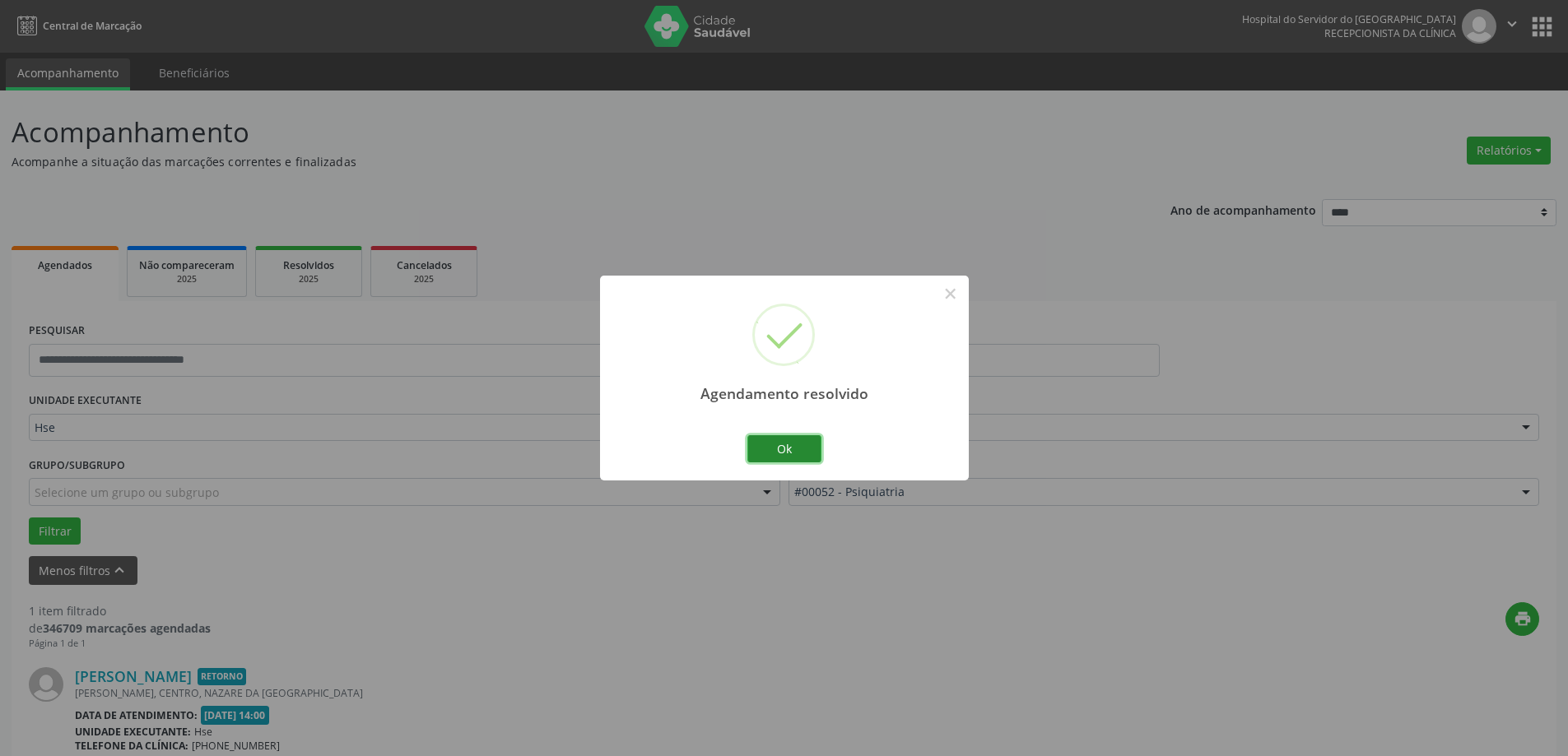
click at [795, 451] on button "Ok" at bounding box center [784, 449] width 74 height 28
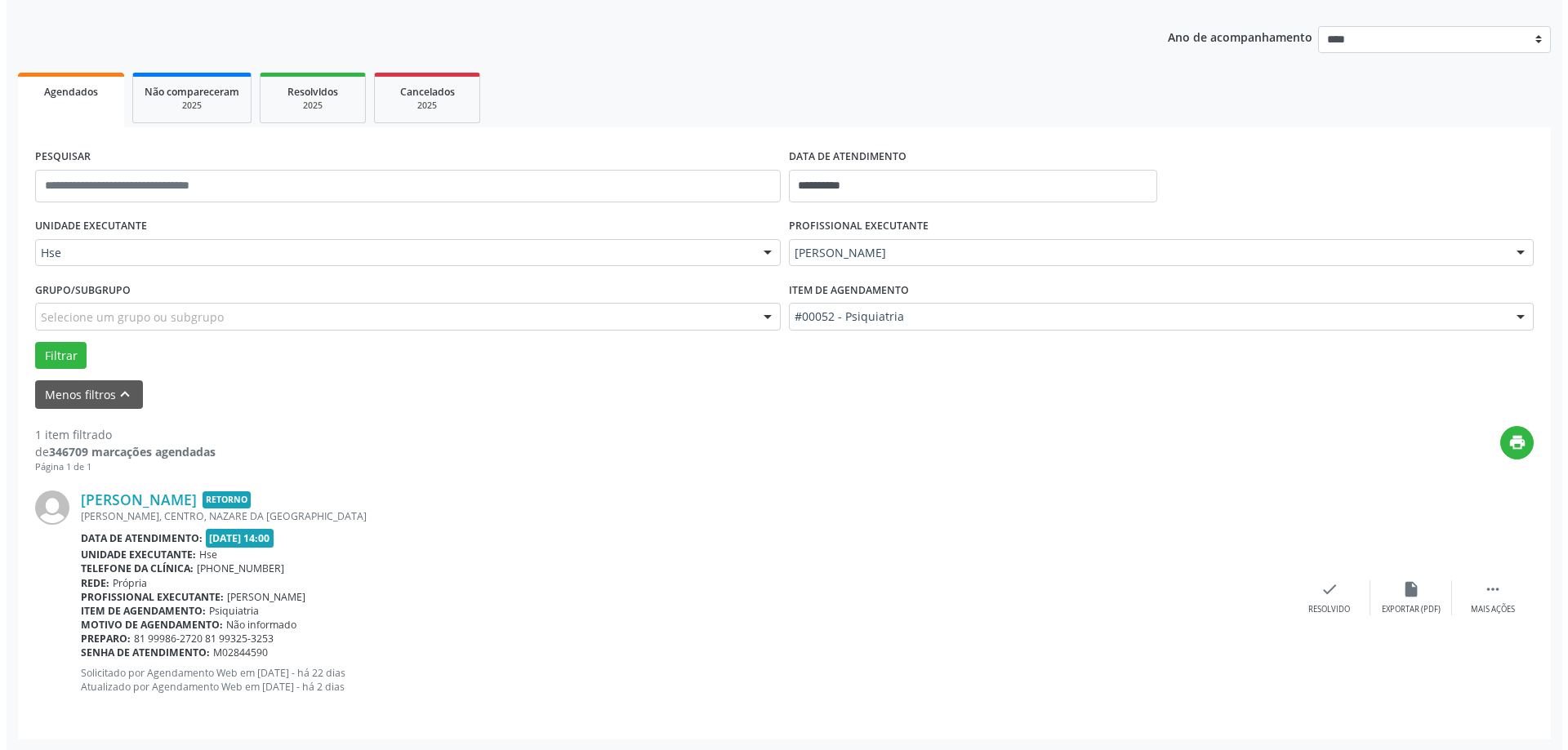
scroll to position [173, 0]
click at [1314, 594] on icon "check" at bounding box center [1323, 589] width 18 height 18
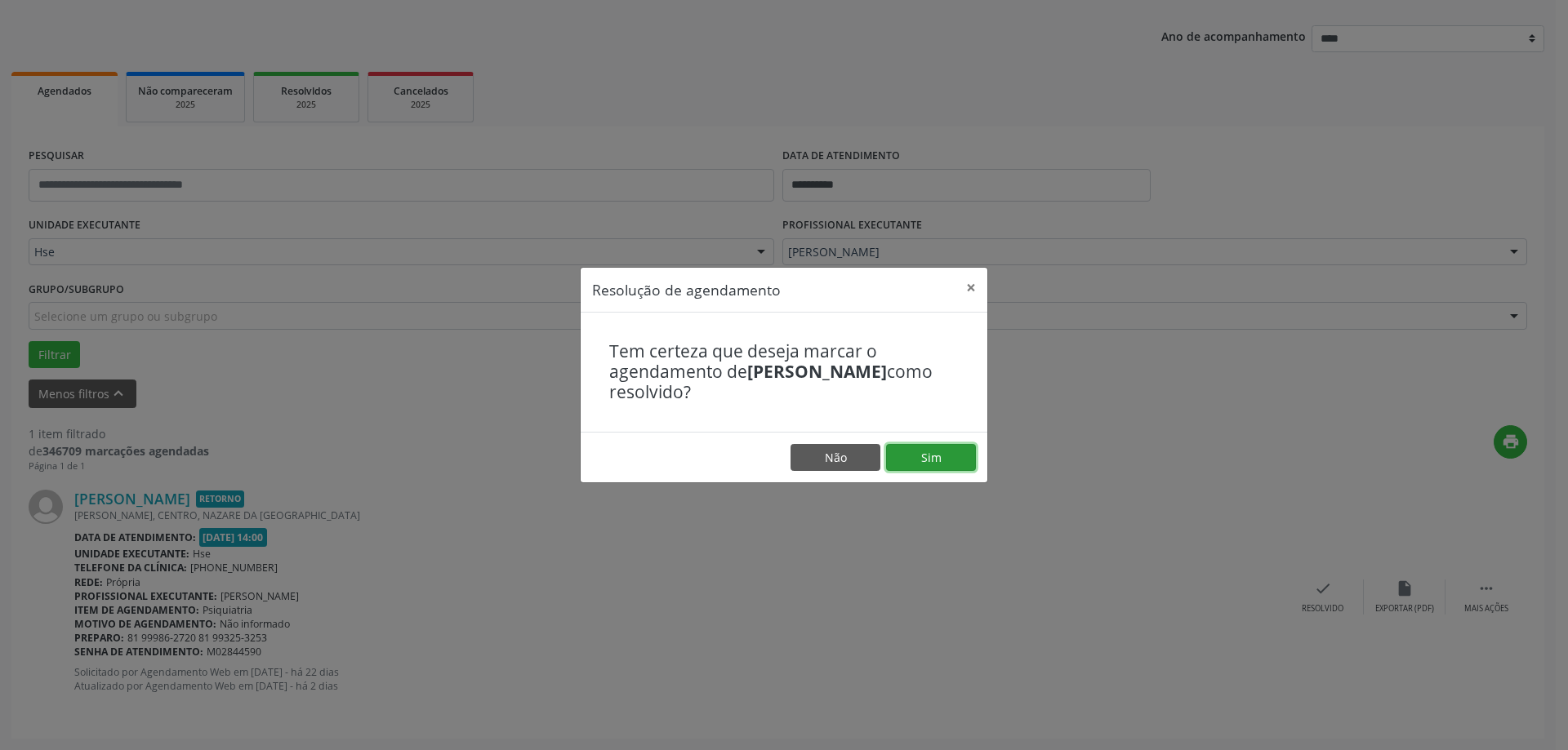
click at [940, 448] on button "Sim" at bounding box center [930, 458] width 90 height 28
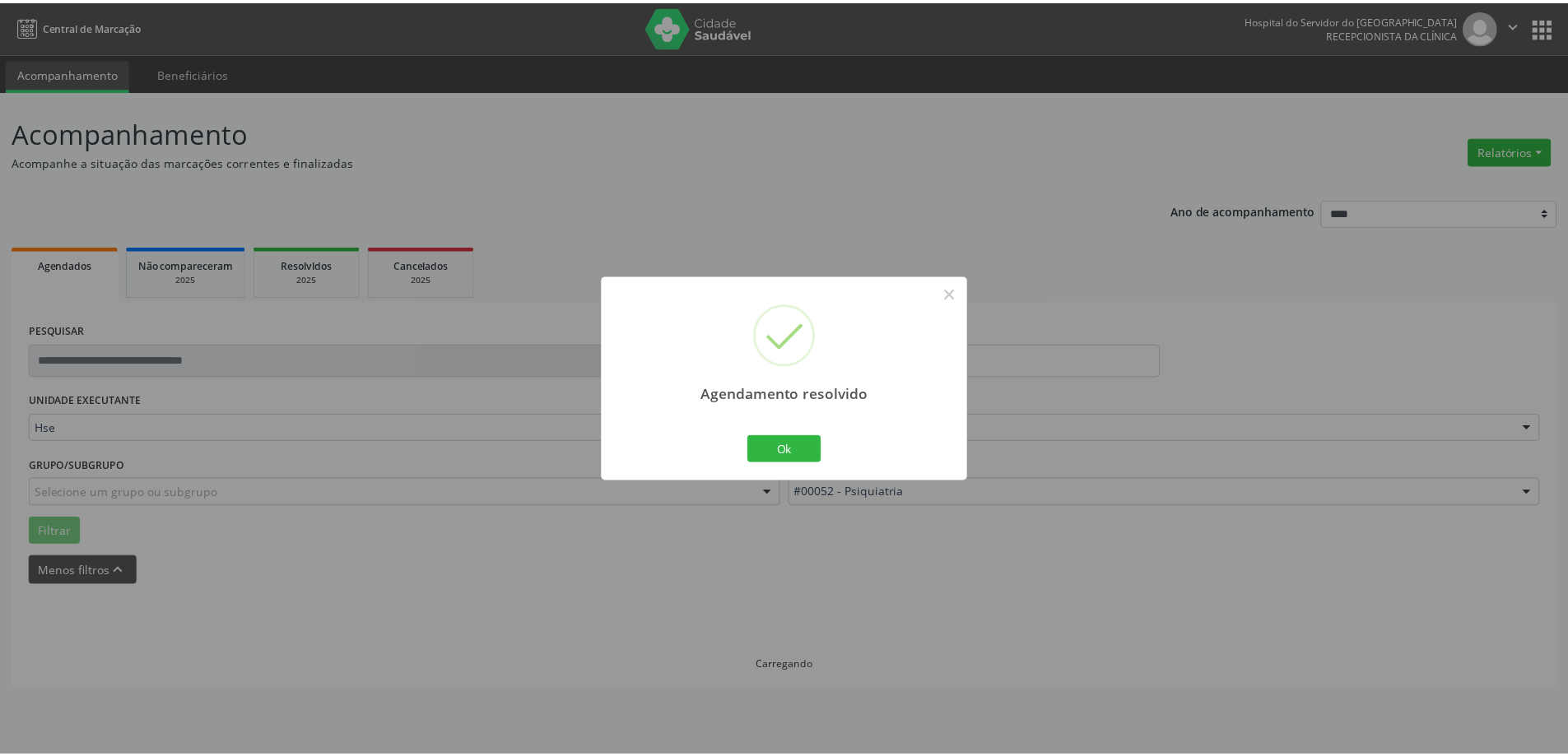
scroll to position [0, 0]
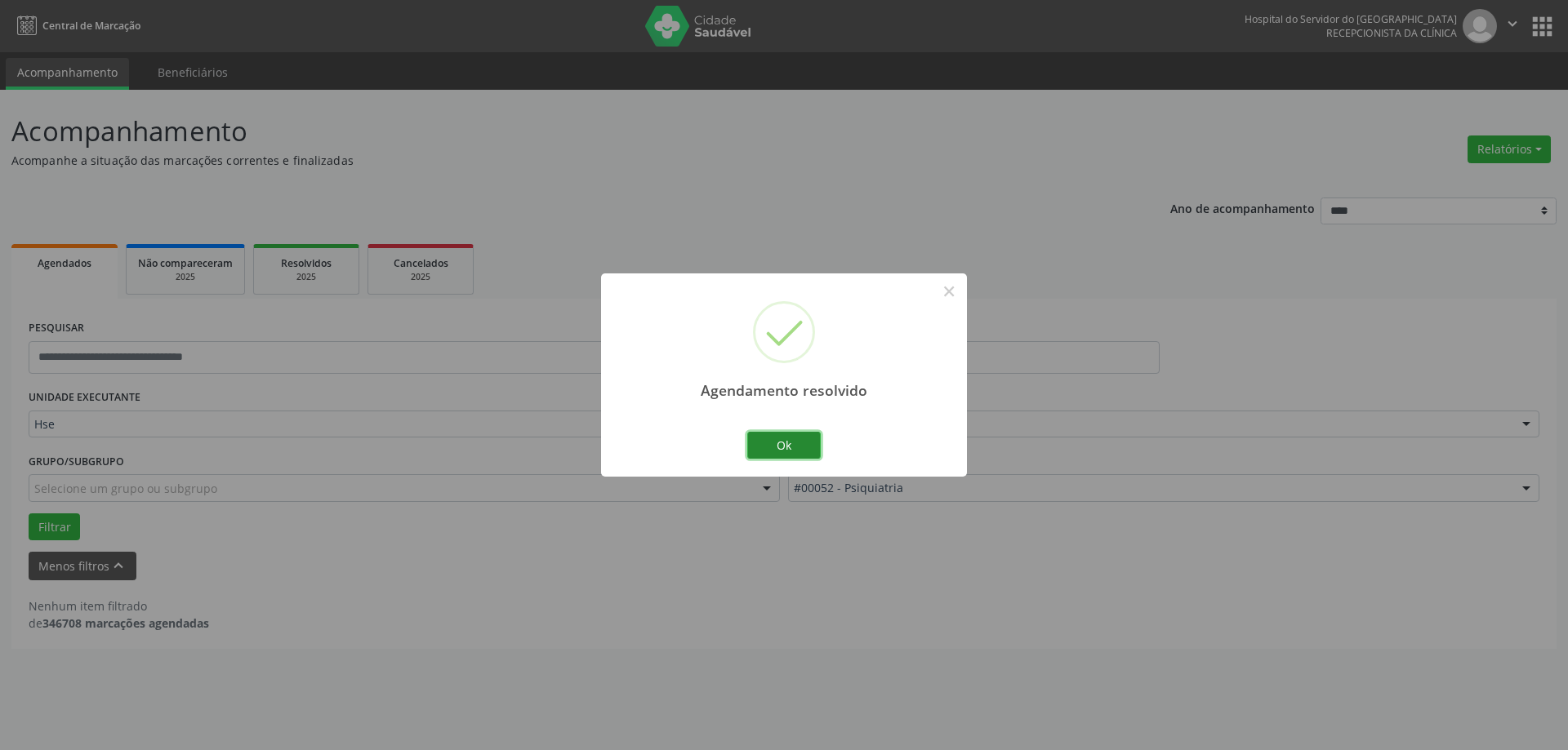
click at [767, 453] on button "Ok" at bounding box center [784, 445] width 74 height 28
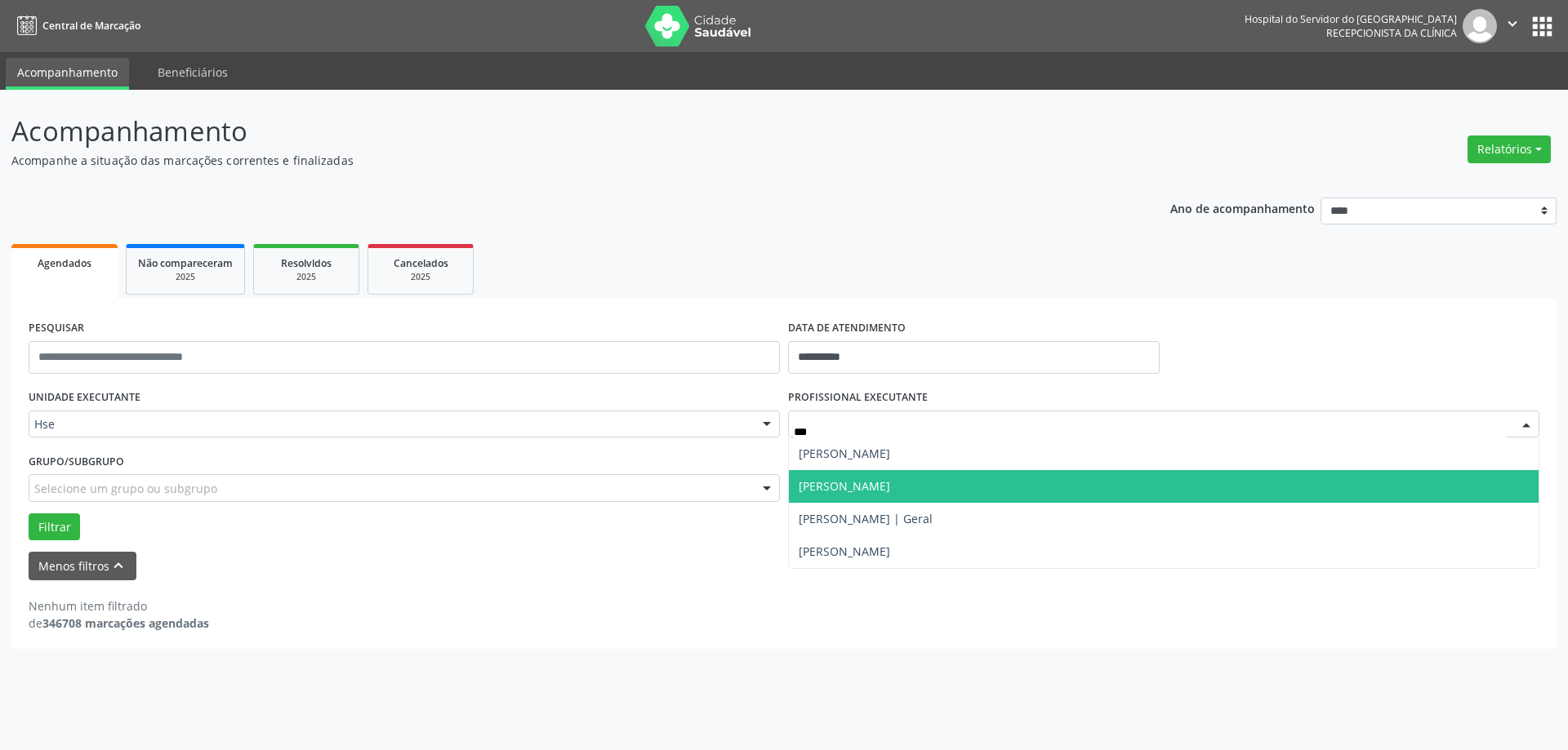
type input "****"
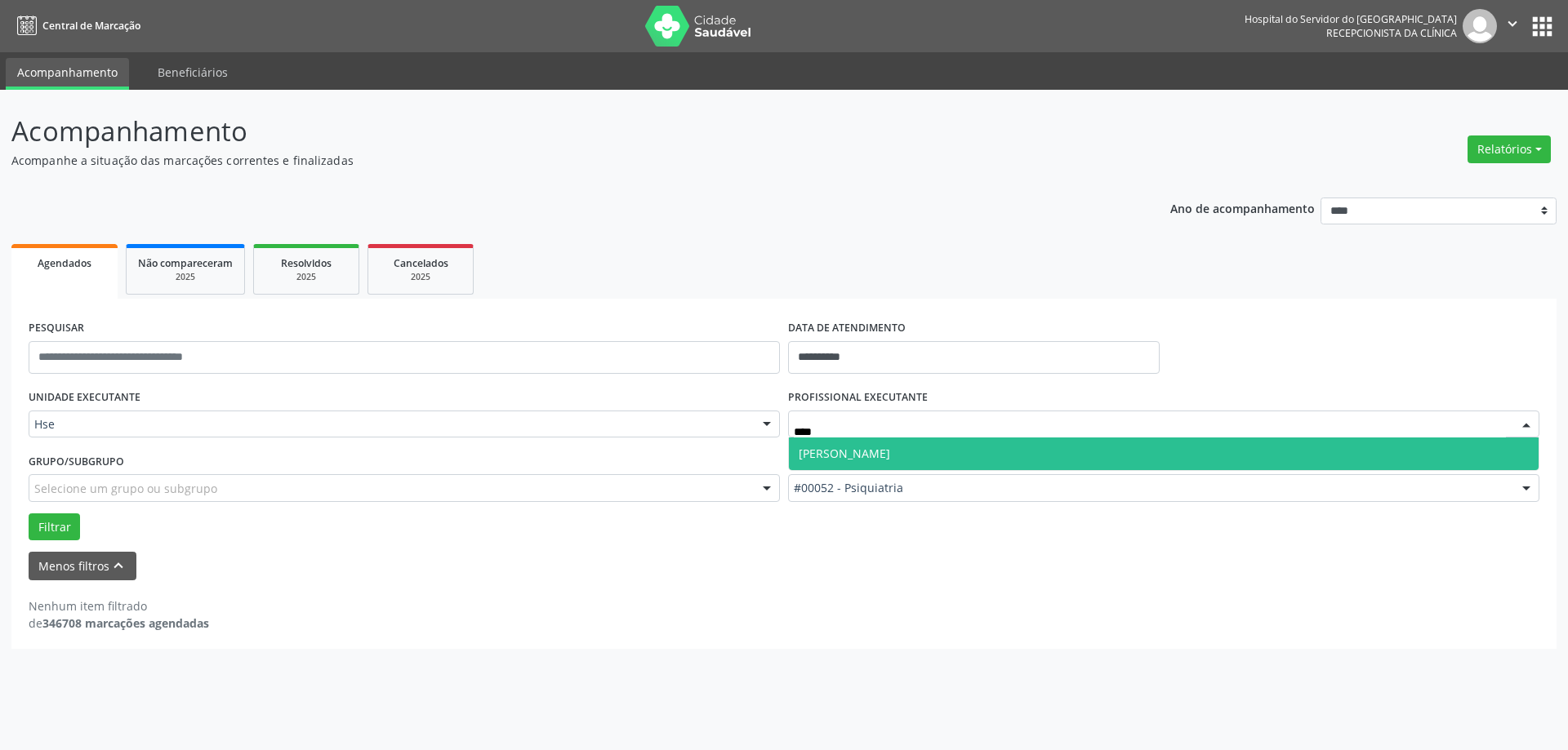
click at [890, 453] on span "[PERSON_NAME]" at bounding box center [844, 453] width 92 height 15
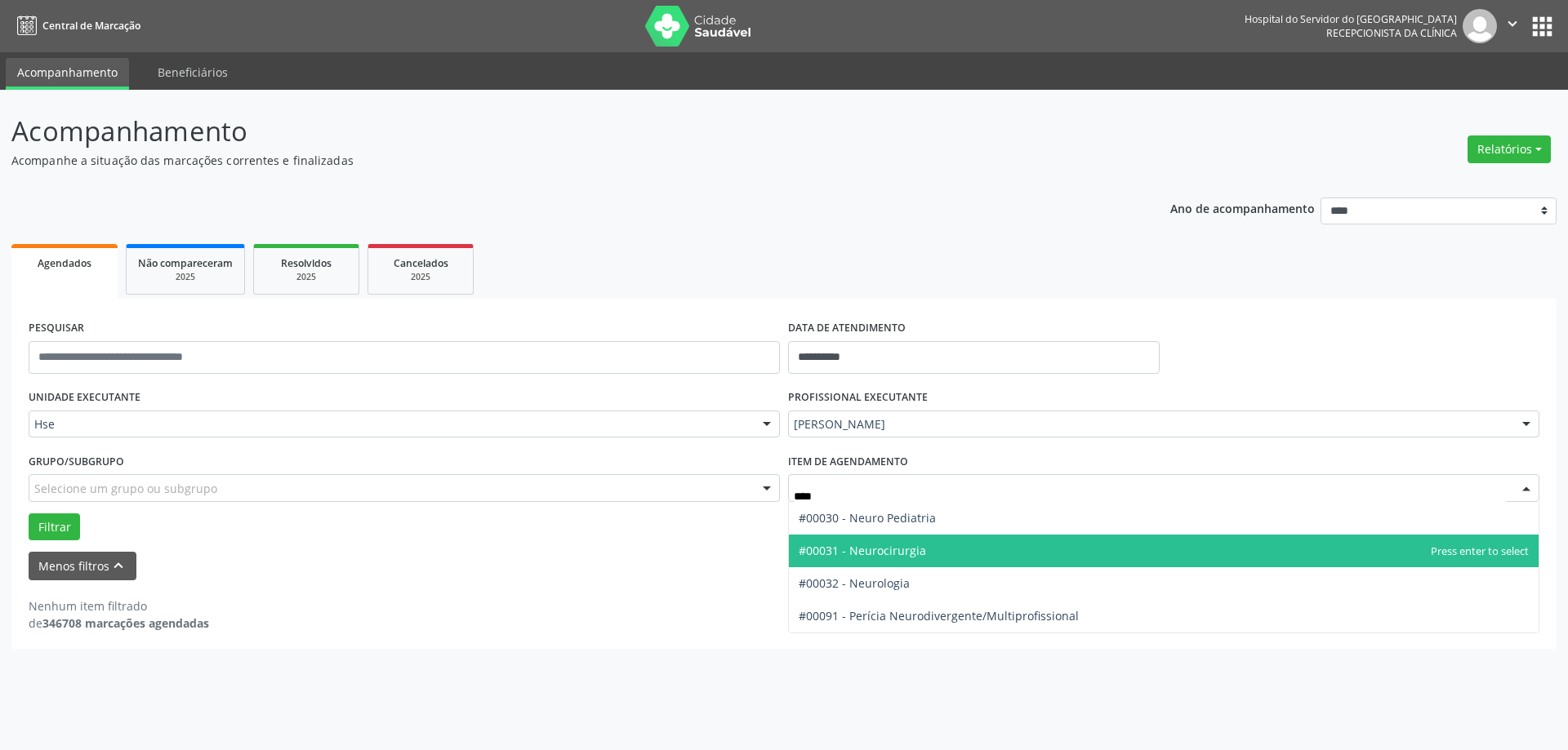
type input "*****"
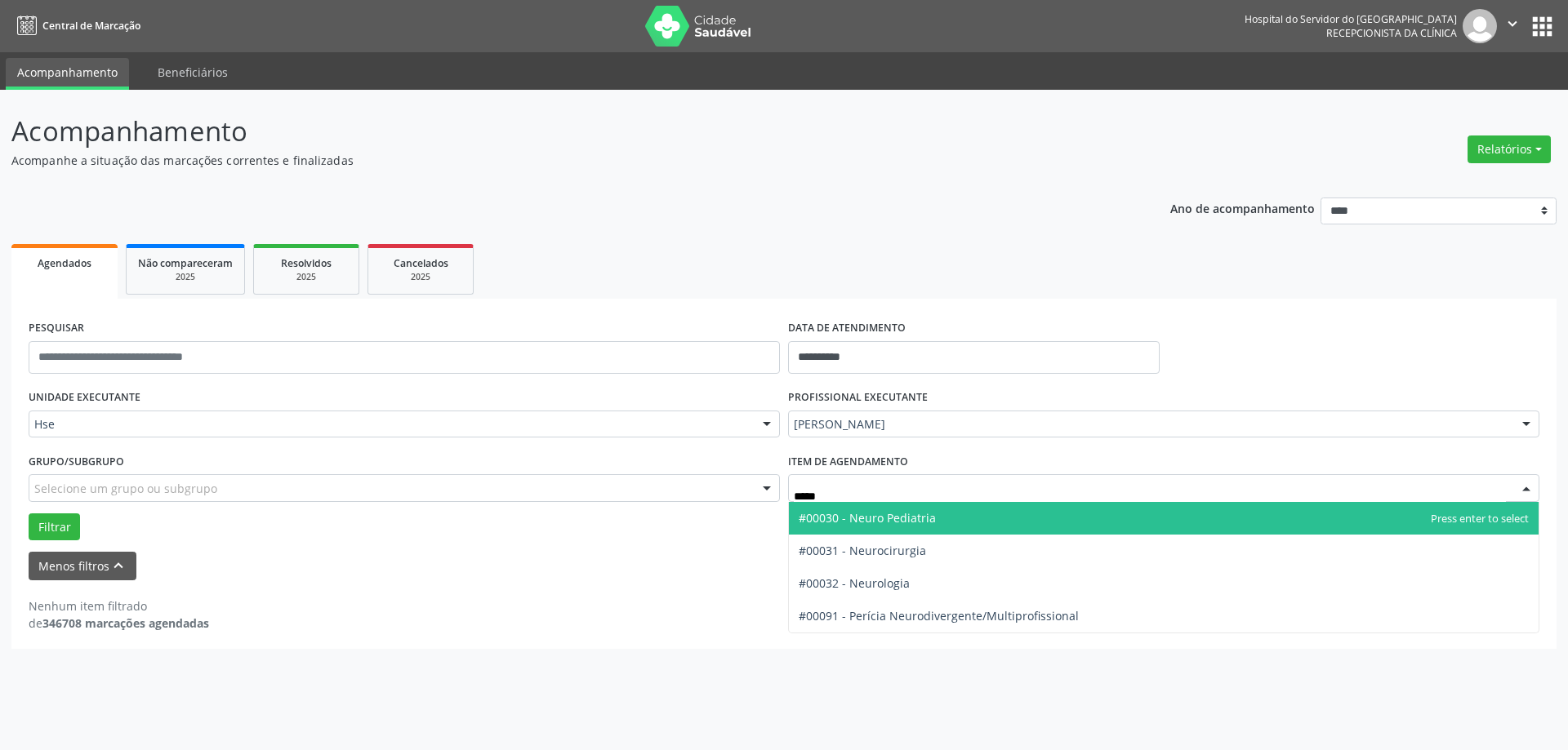
click at [916, 515] on span "#00030 - Neuro Pediatria" at bounding box center [867, 517] width 137 height 15
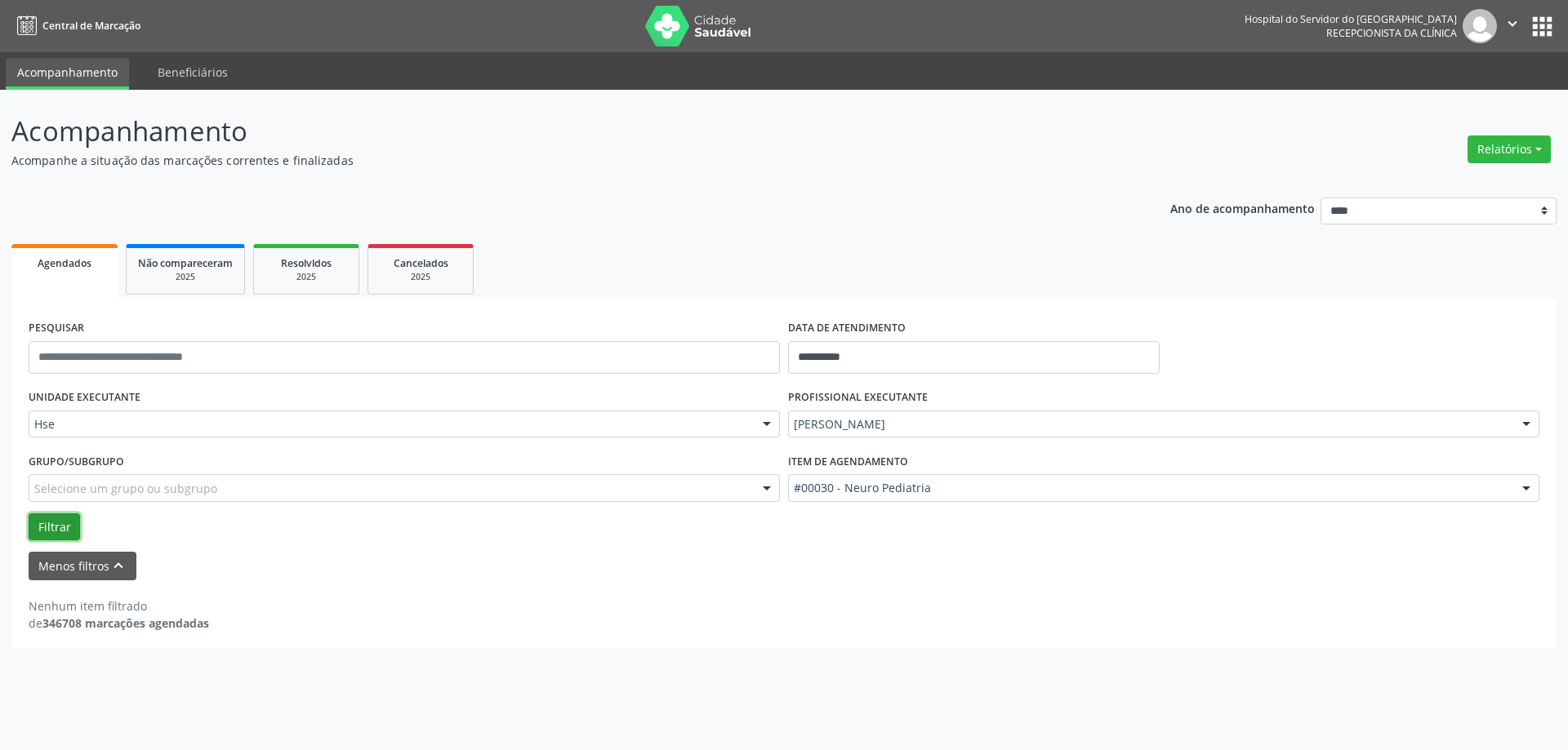
click at [67, 526] on button "Filtrar" at bounding box center [54, 527] width 52 height 28
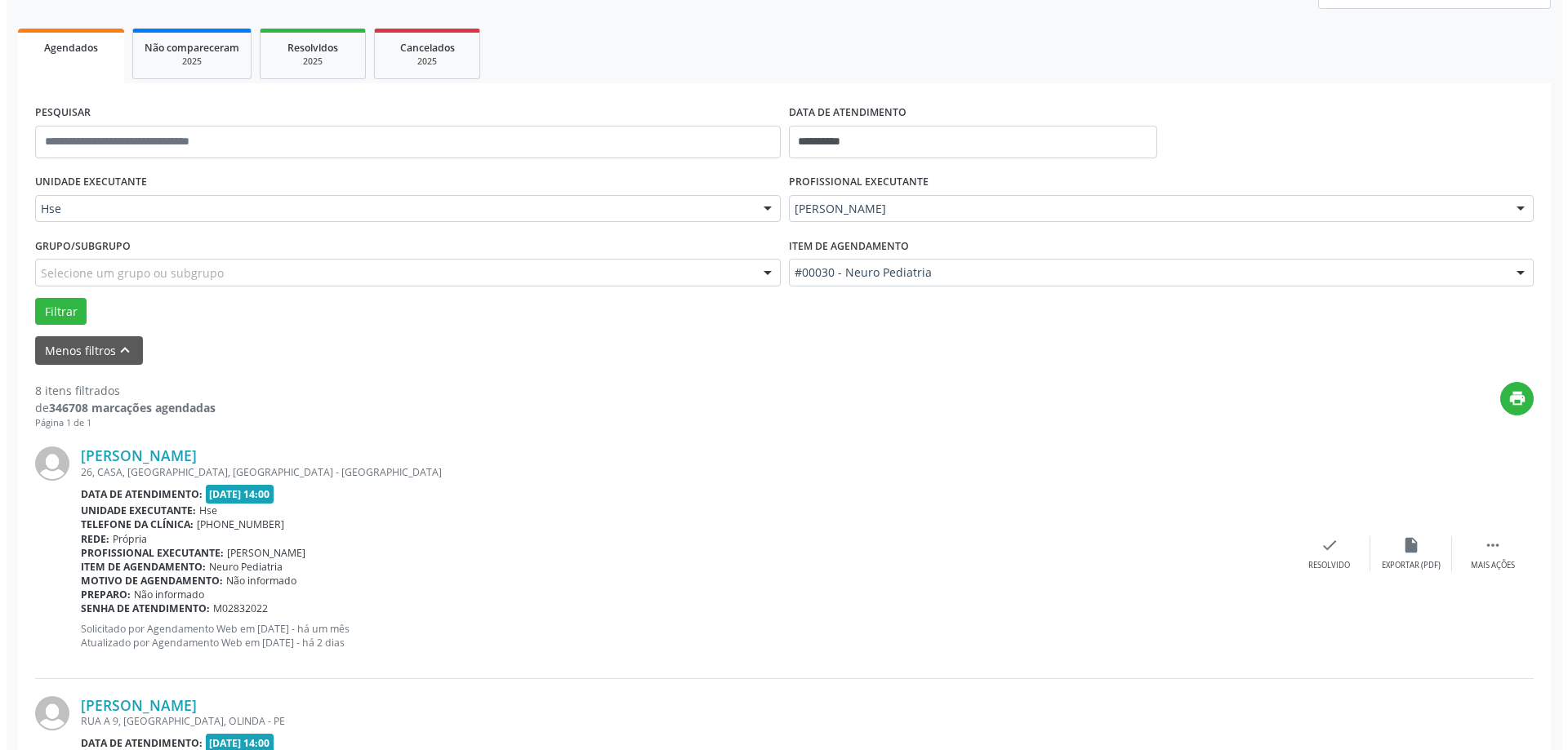
scroll to position [326, 0]
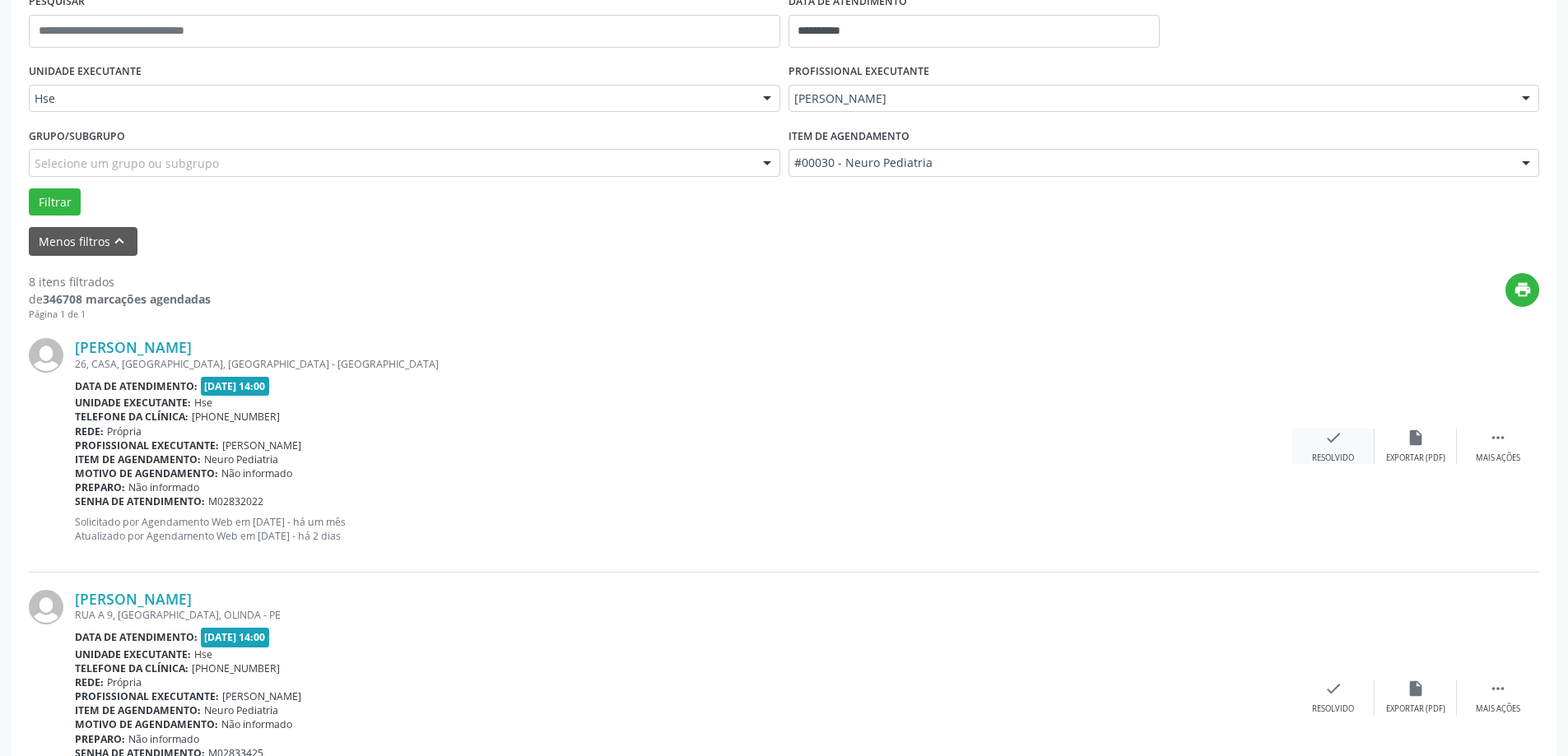
click at [1341, 448] on div "check Resolvido" at bounding box center [1333, 446] width 82 height 36
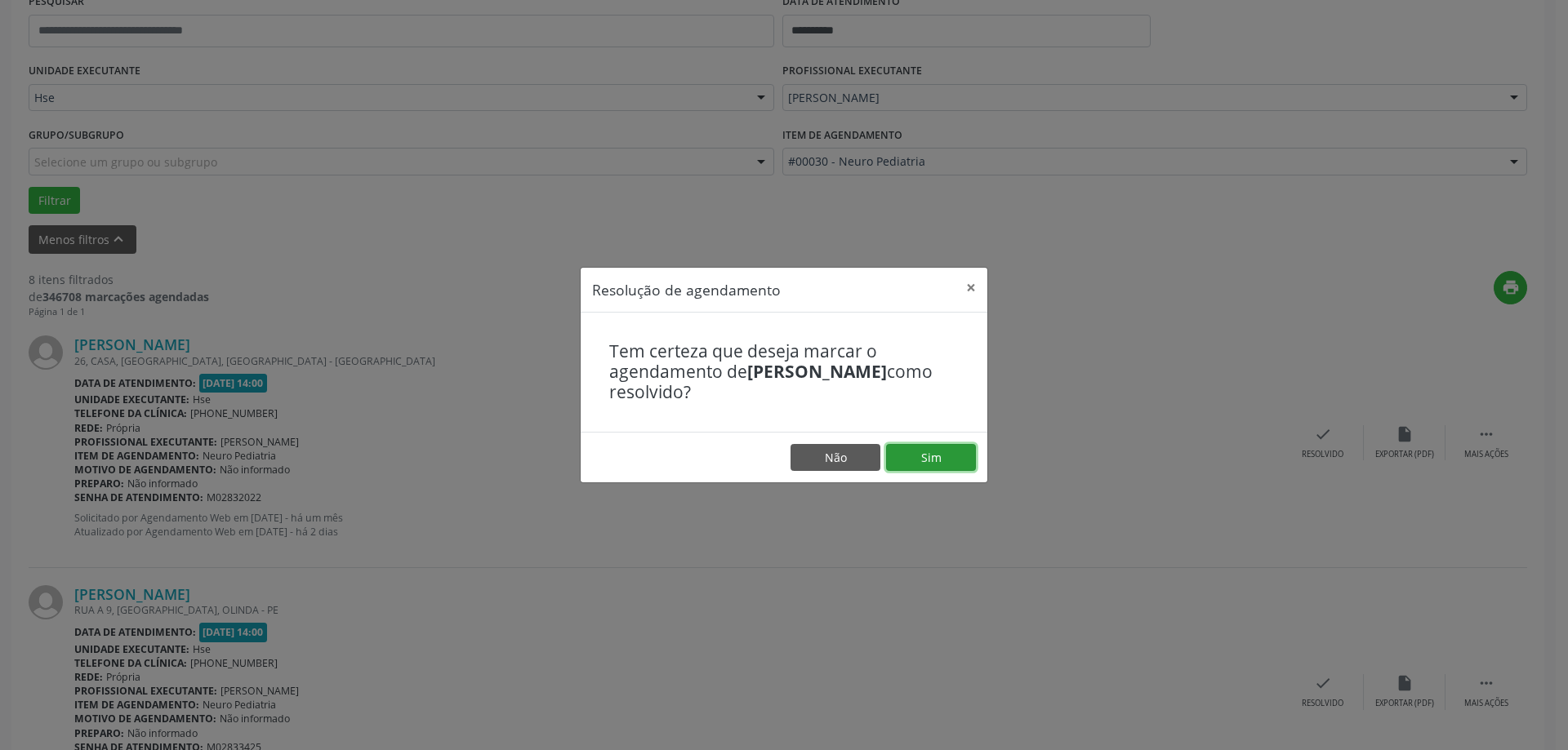
click at [969, 460] on button "Sim" at bounding box center [930, 458] width 90 height 28
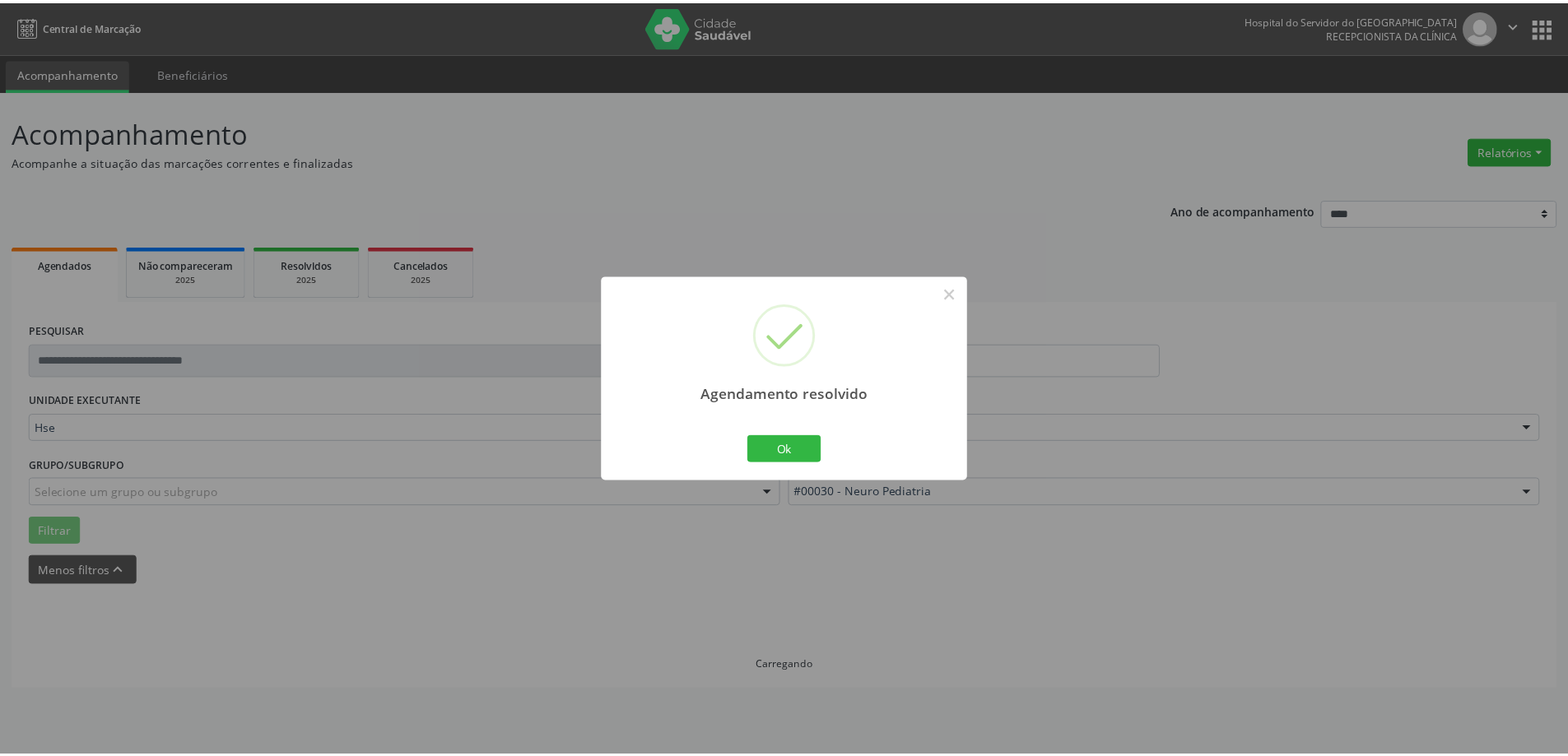
scroll to position [0, 0]
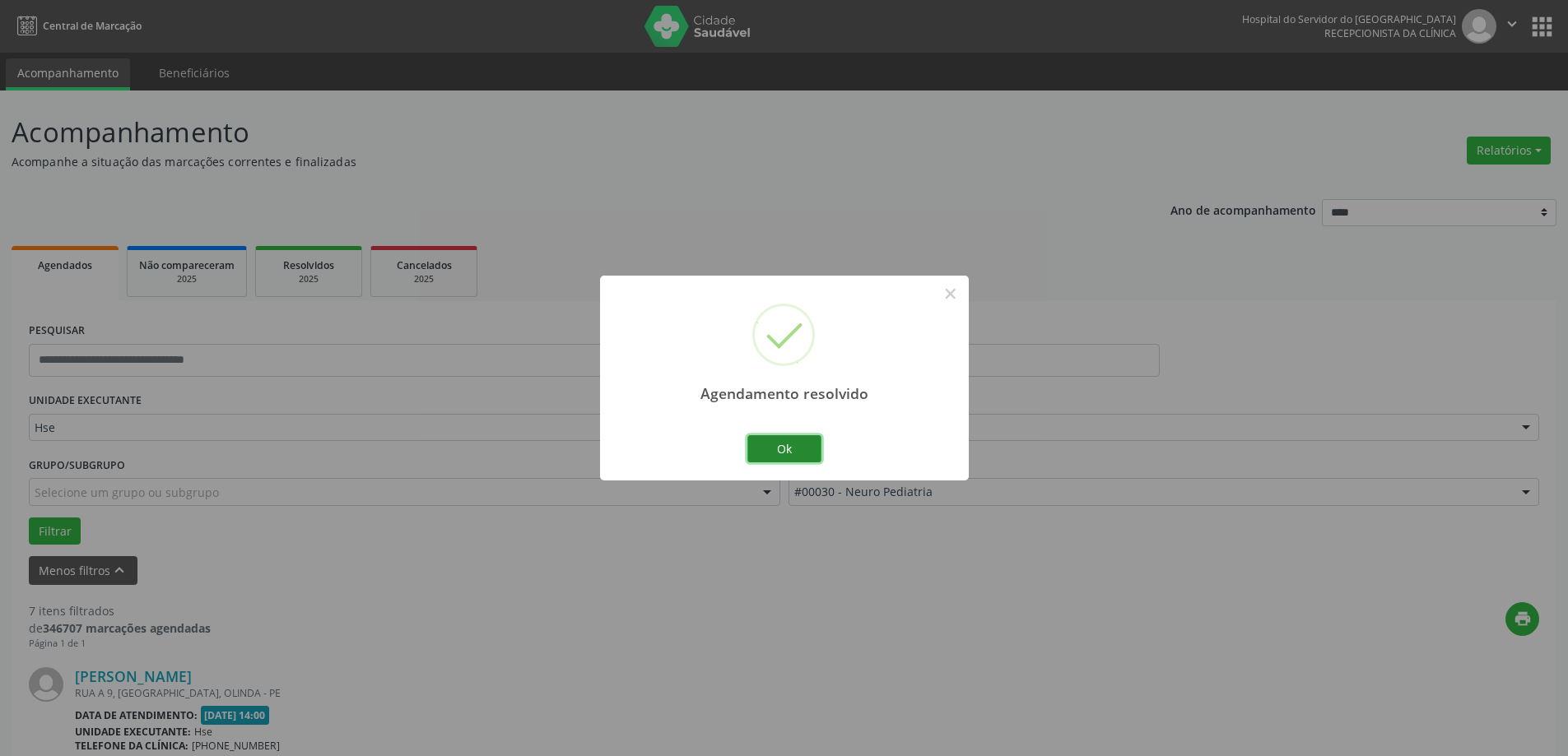
click at [792, 444] on button "Ok" at bounding box center [784, 449] width 74 height 28
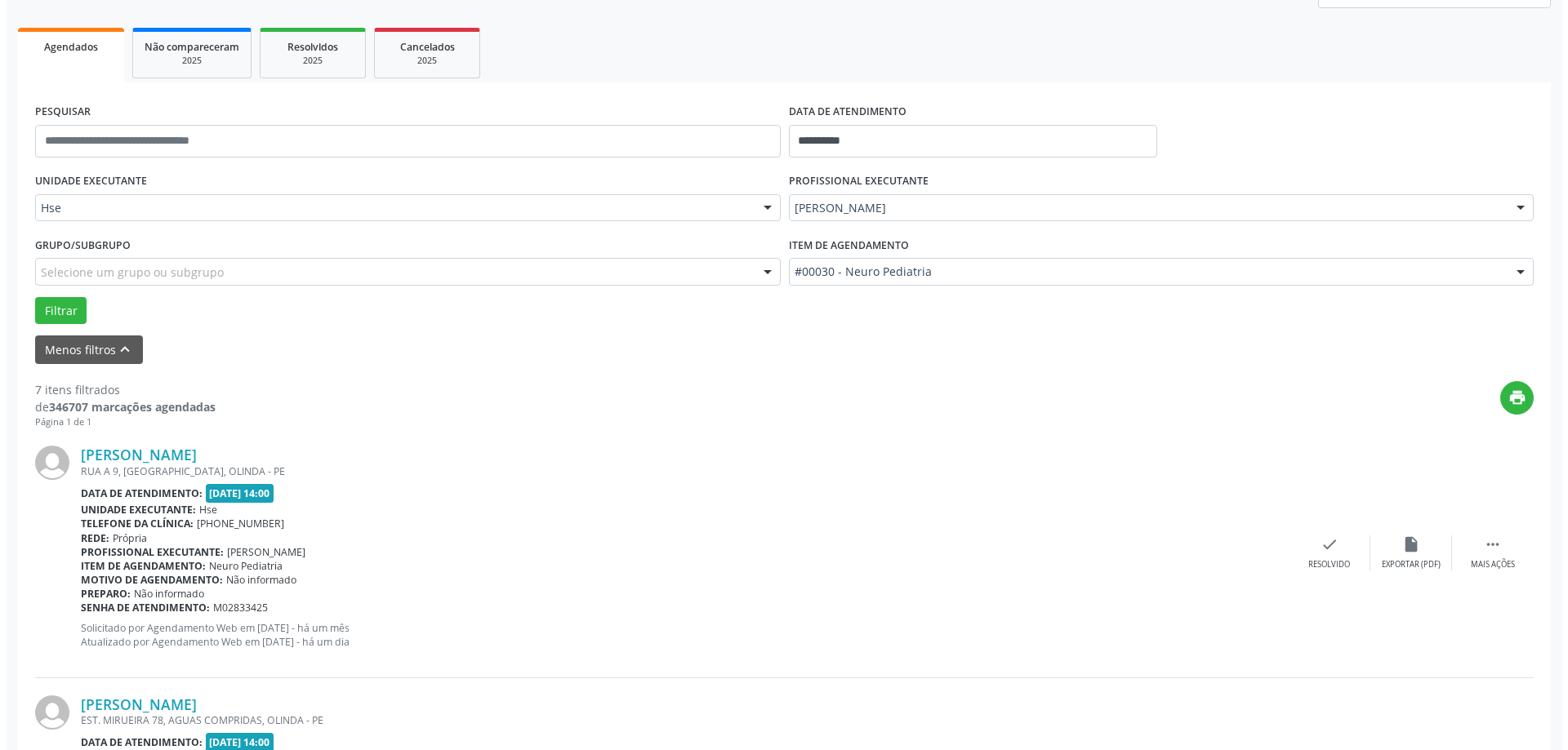
scroll to position [245, 0]
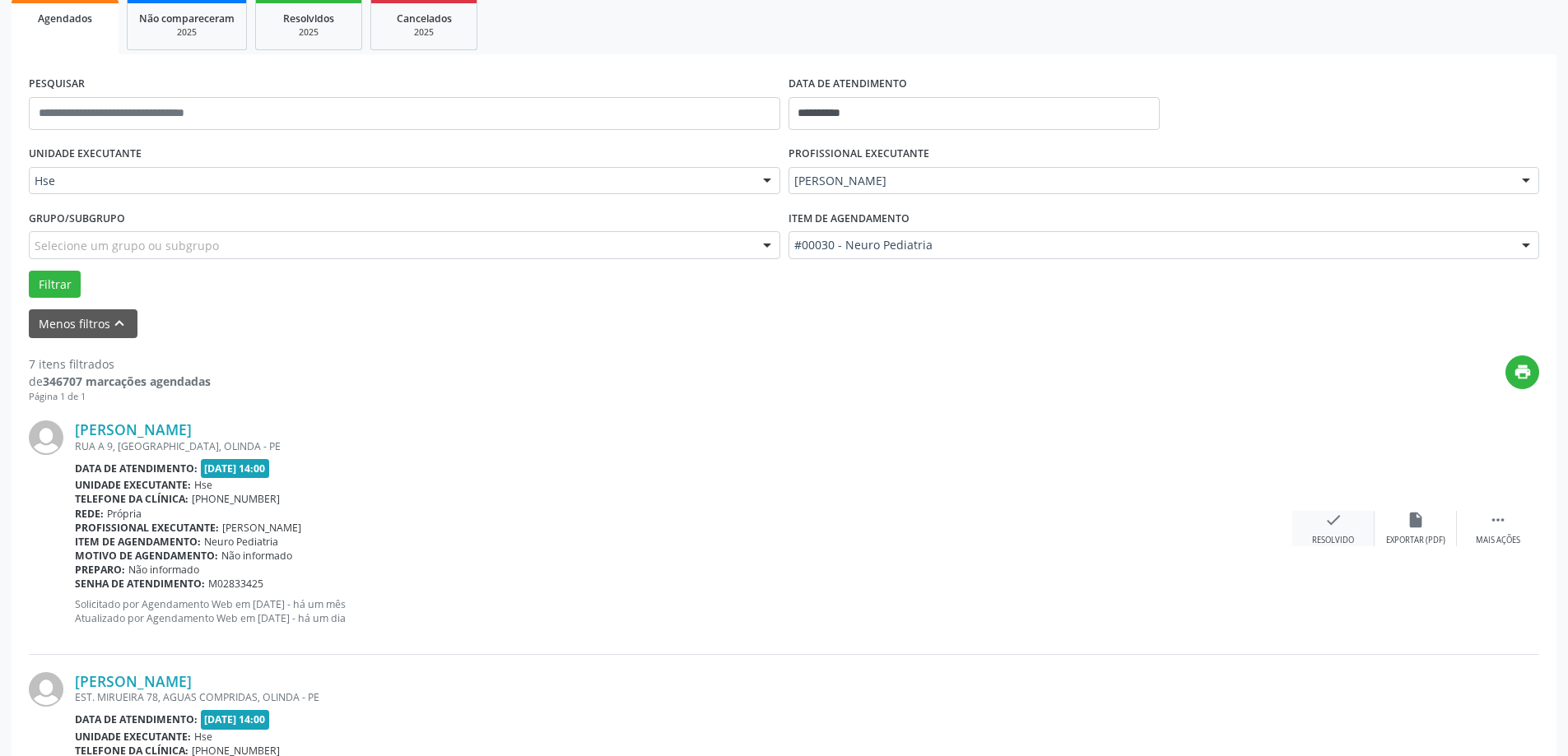
click at [1328, 533] on div "check Resolvido" at bounding box center [1333, 529] width 82 height 36
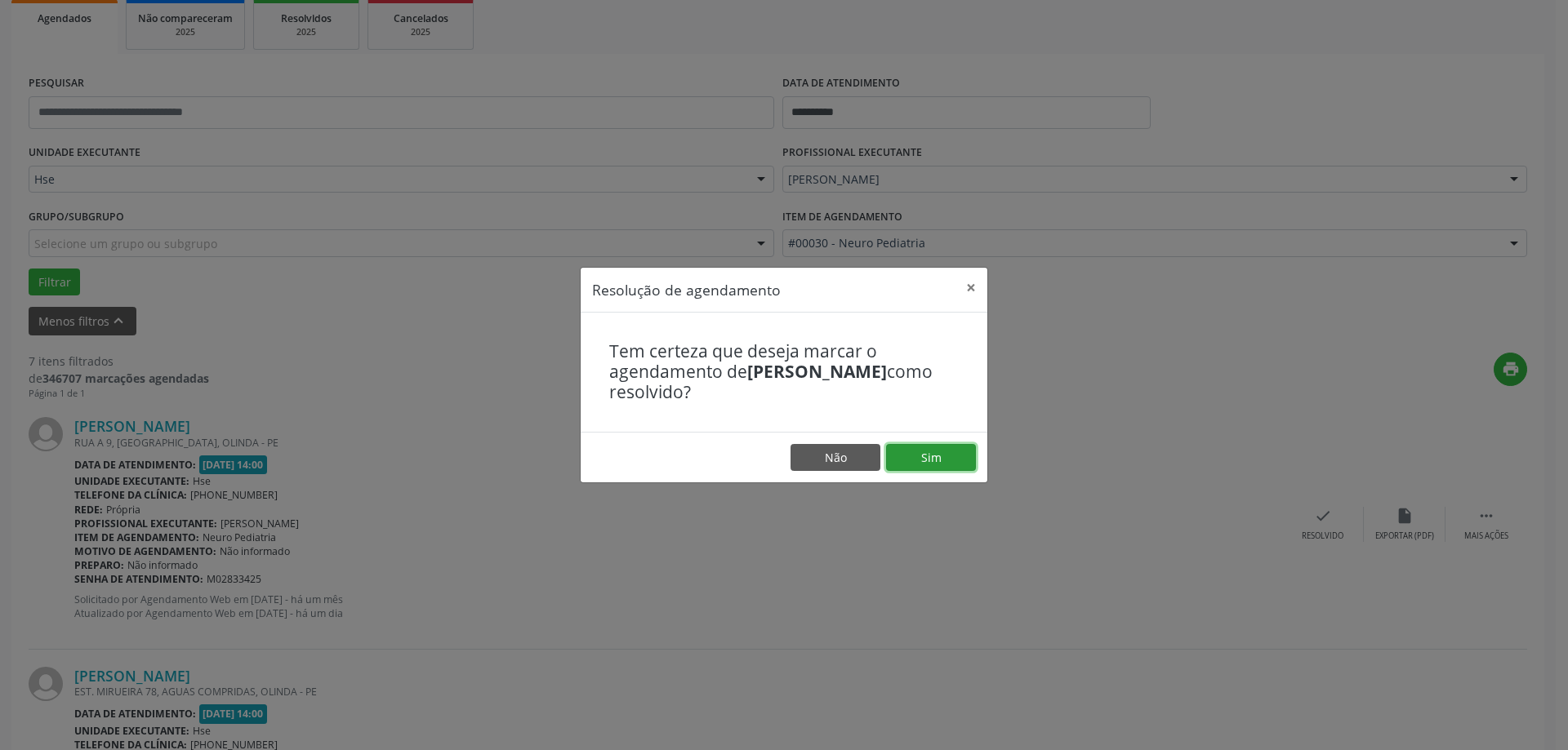
click at [931, 461] on button "Sim" at bounding box center [930, 458] width 90 height 28
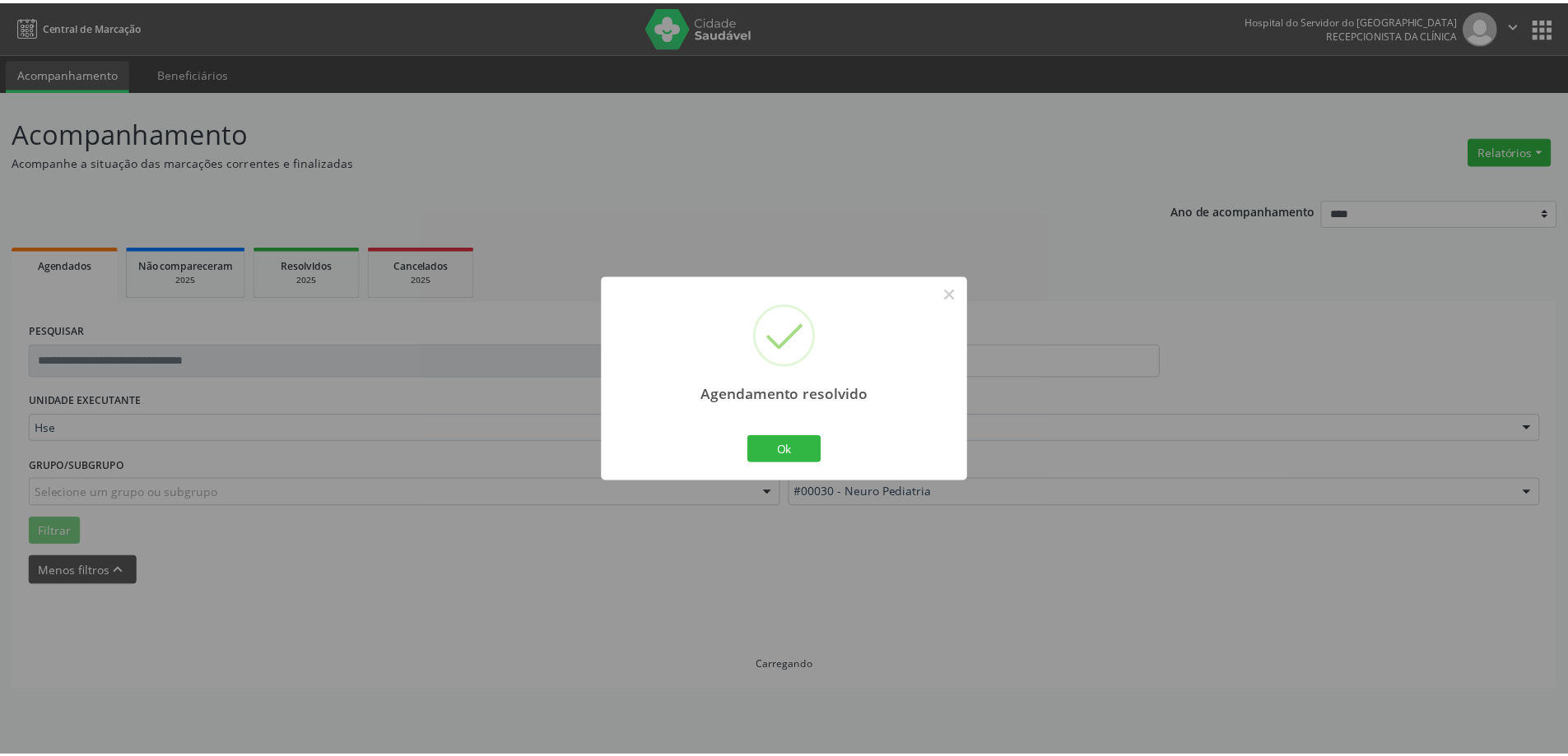
scroll to position [0, 0]
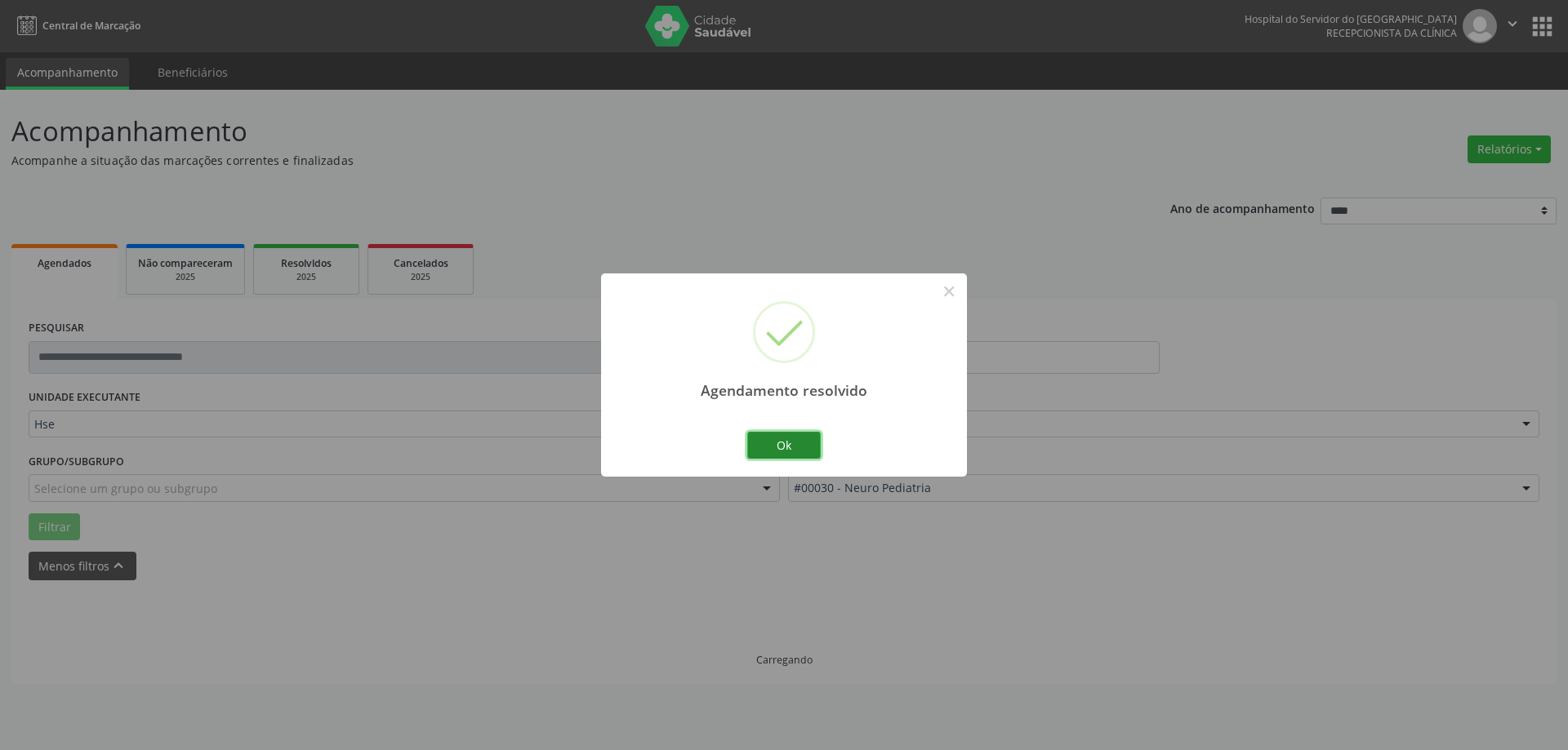
click at [814, 455] on button "Ok" at bounding box center [784, 445] width 74 height 28
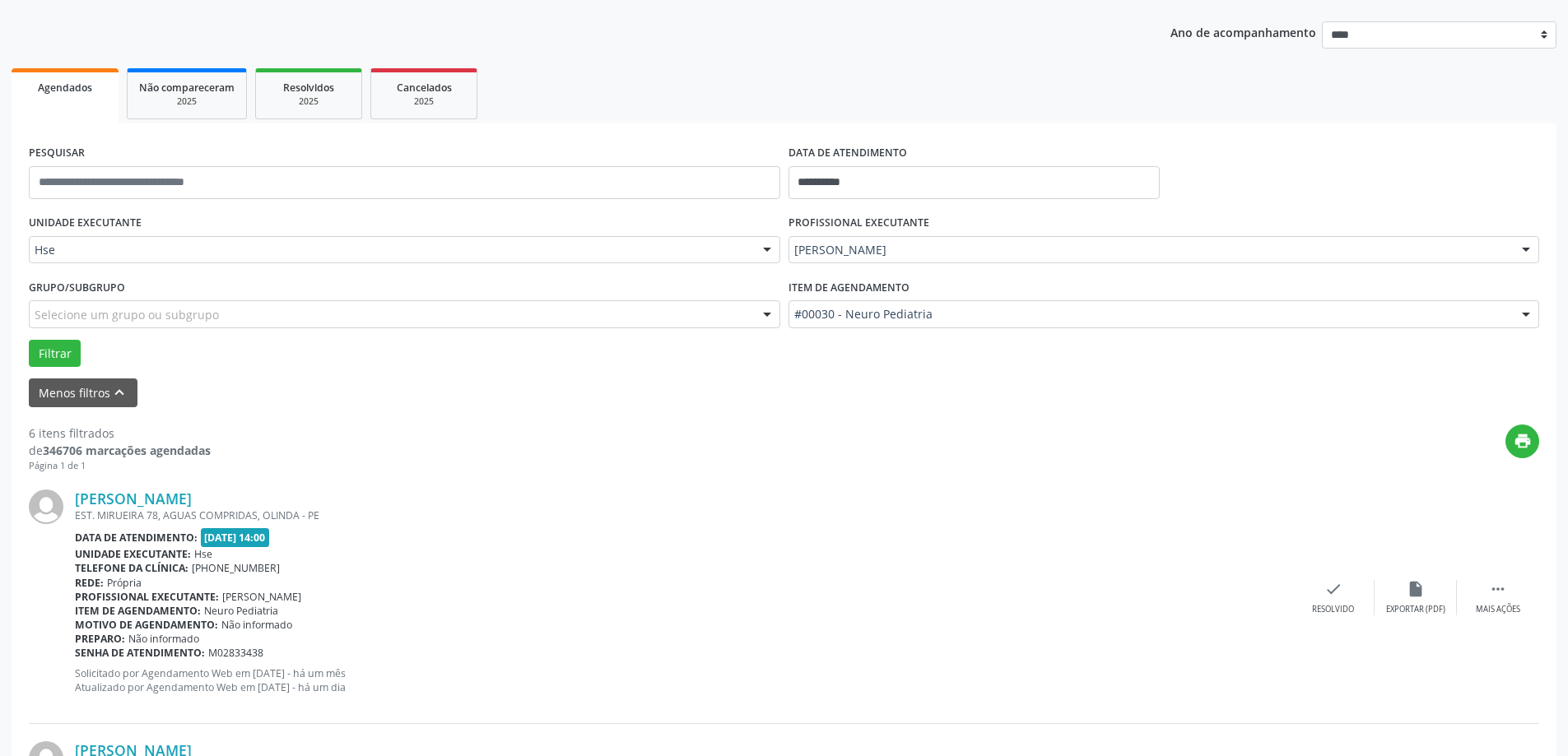
scroll to position [247, 0]
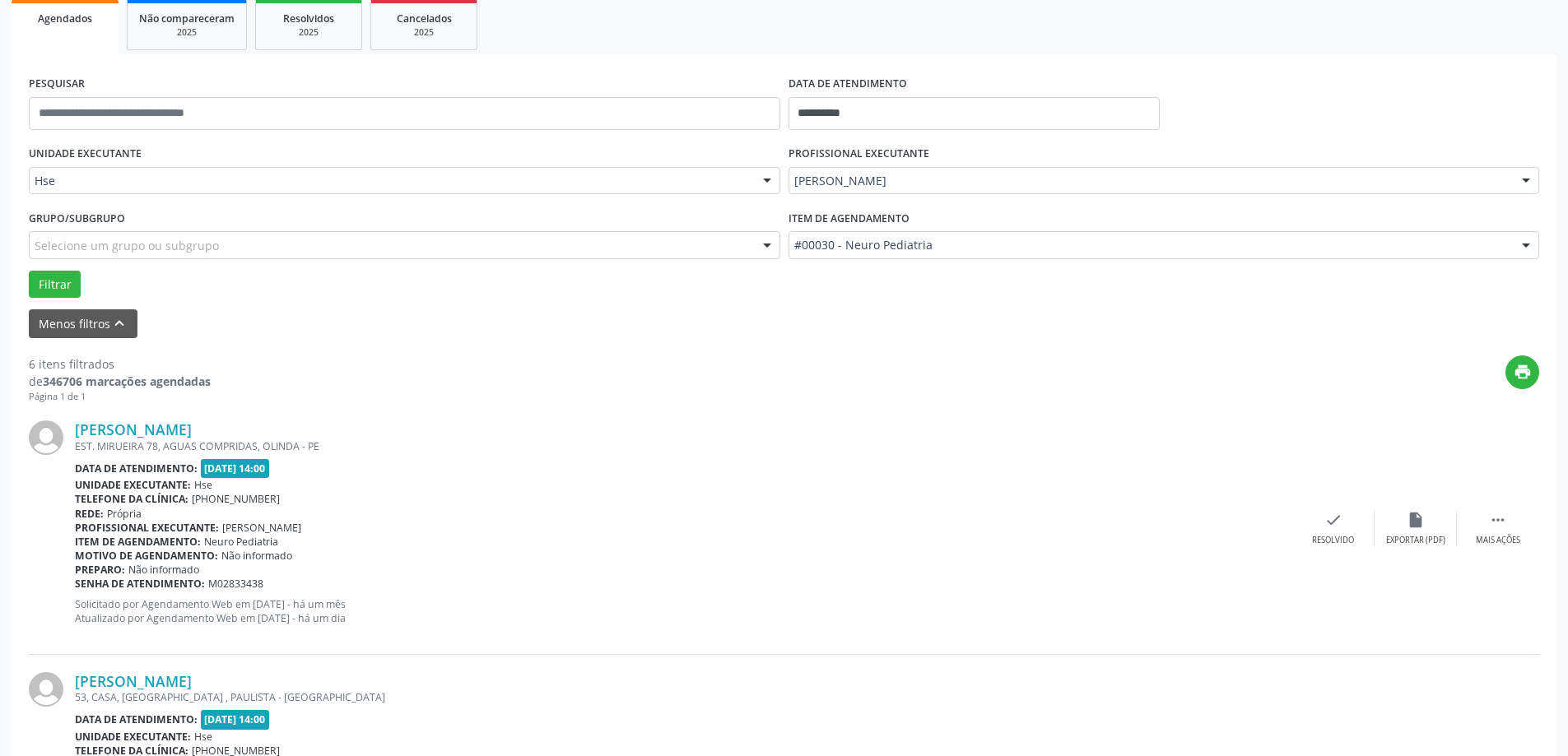
drag, startPoint x: 1506, startPoint y: 512, endPoint x: 1473, endPoint y: 510, distance: 33.1
click at [1506, 513] on icon "" at bounding box center [1498, 520] width 18 height 18
click at [1416, 521] on icon "alarm_off" at bounding box center [1416, 520] width 18 height 18
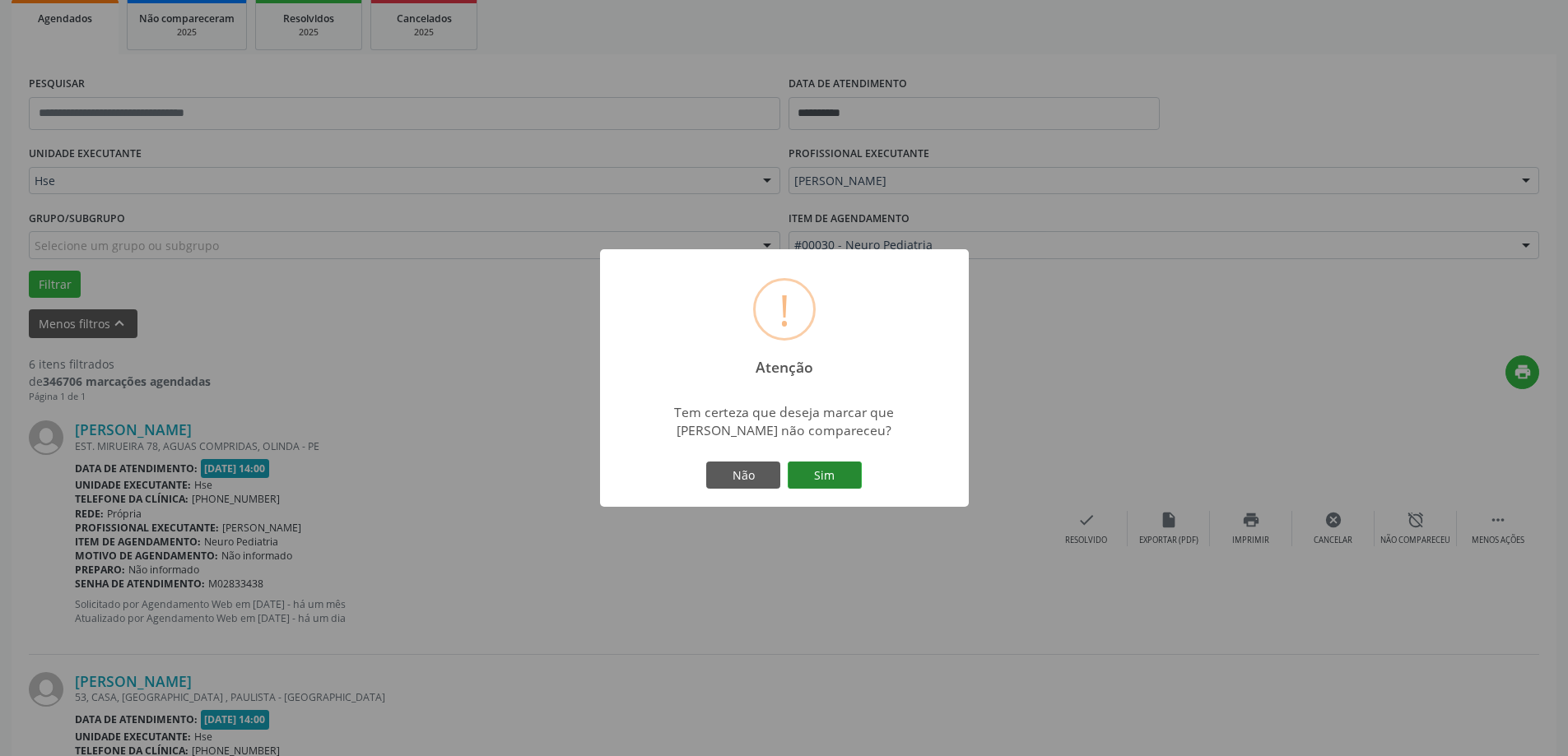
click at [837, 477] on button "Sim" at bounding box center [825, 476] width 74 height 28
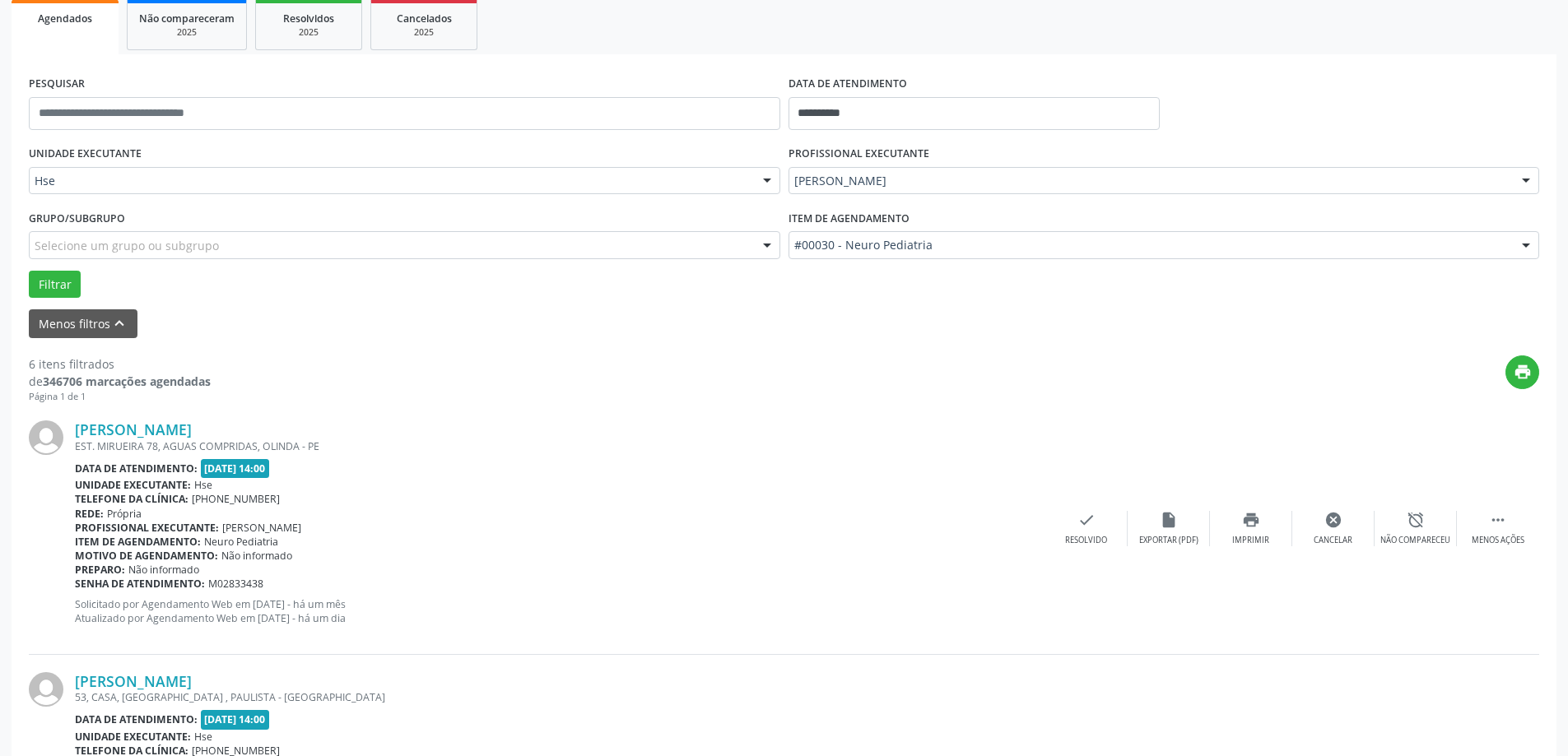
scroll to position [0, 0]
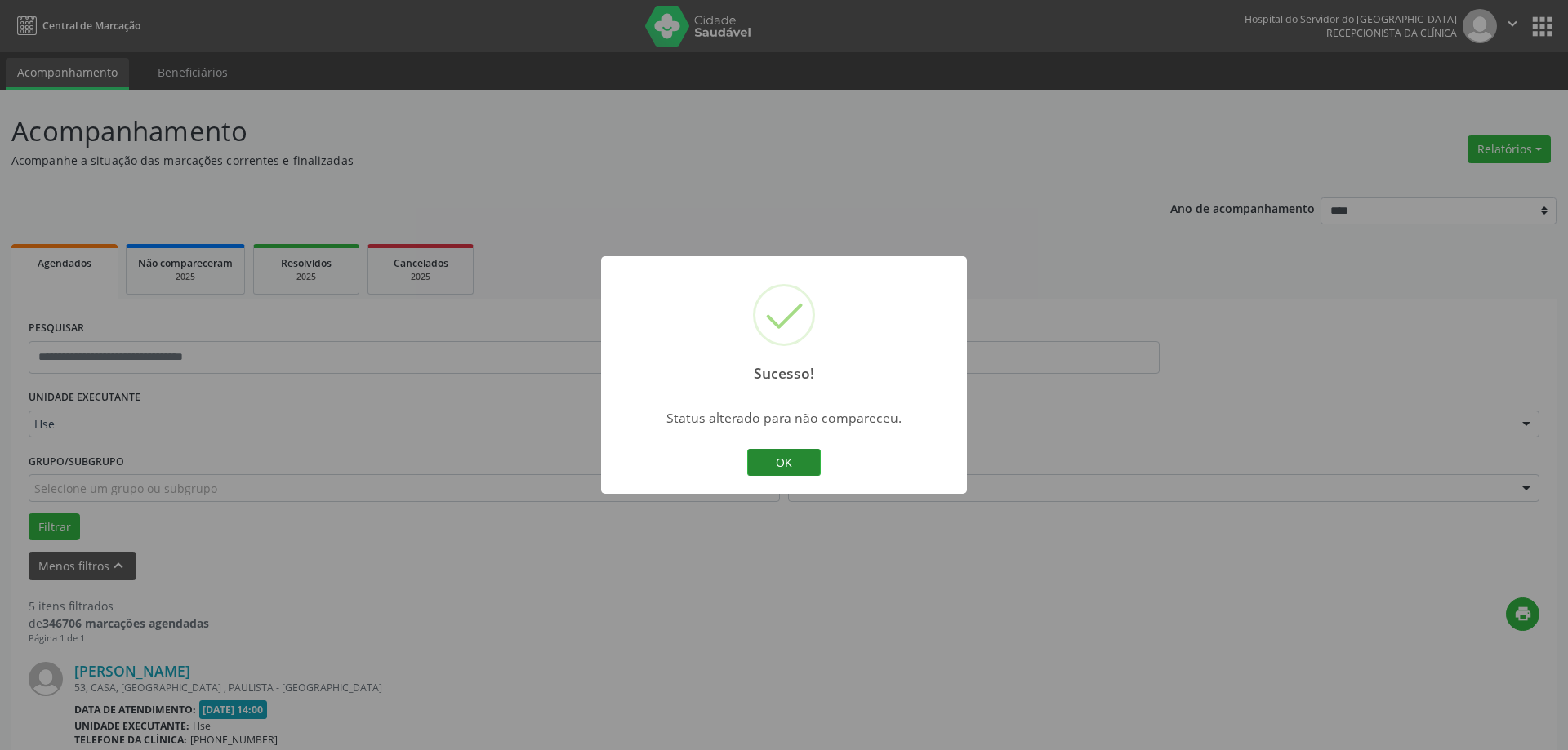
click at [788, 462] on button "OK" at bounding box center [784, 463] width 74 height 28
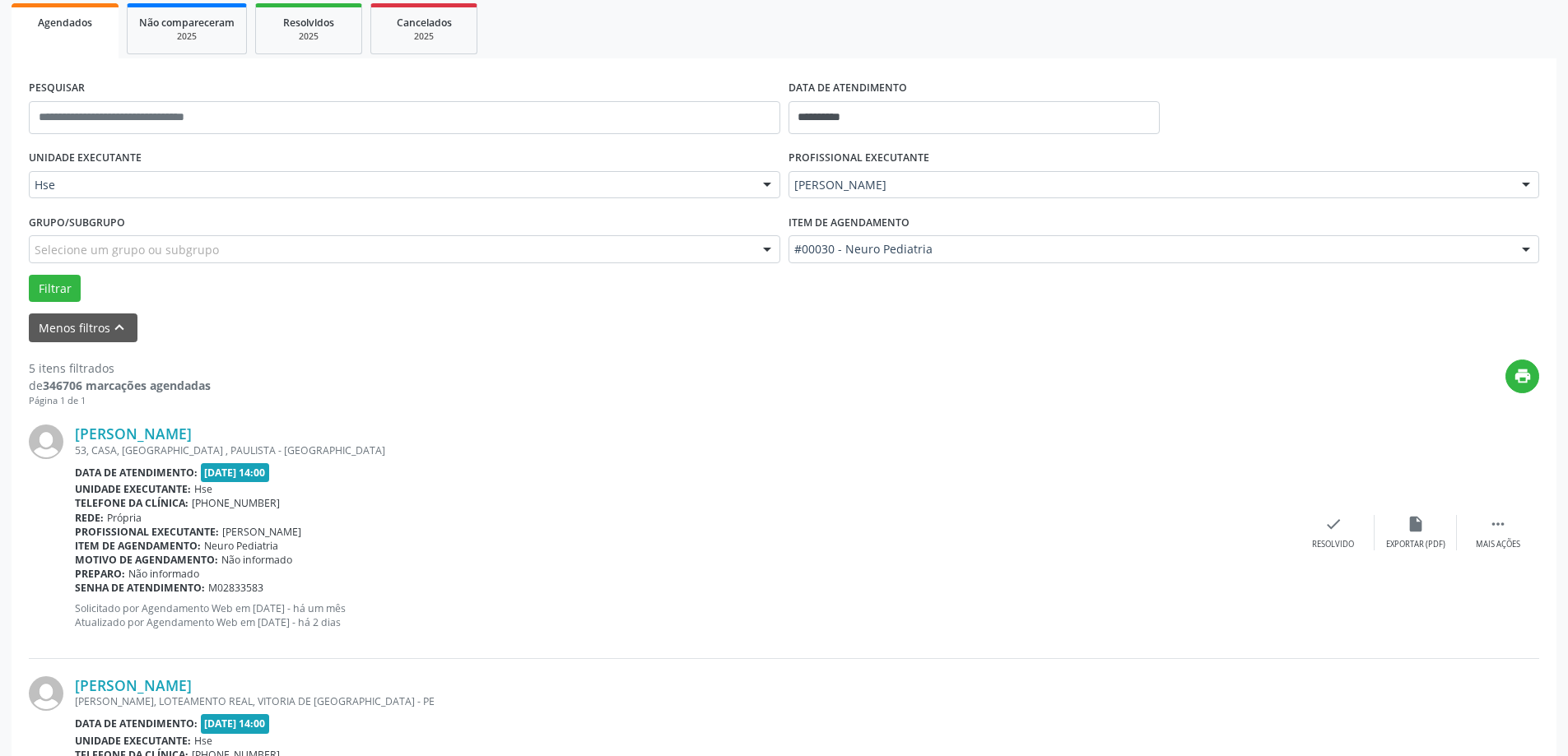
scroll to position [247, 0]
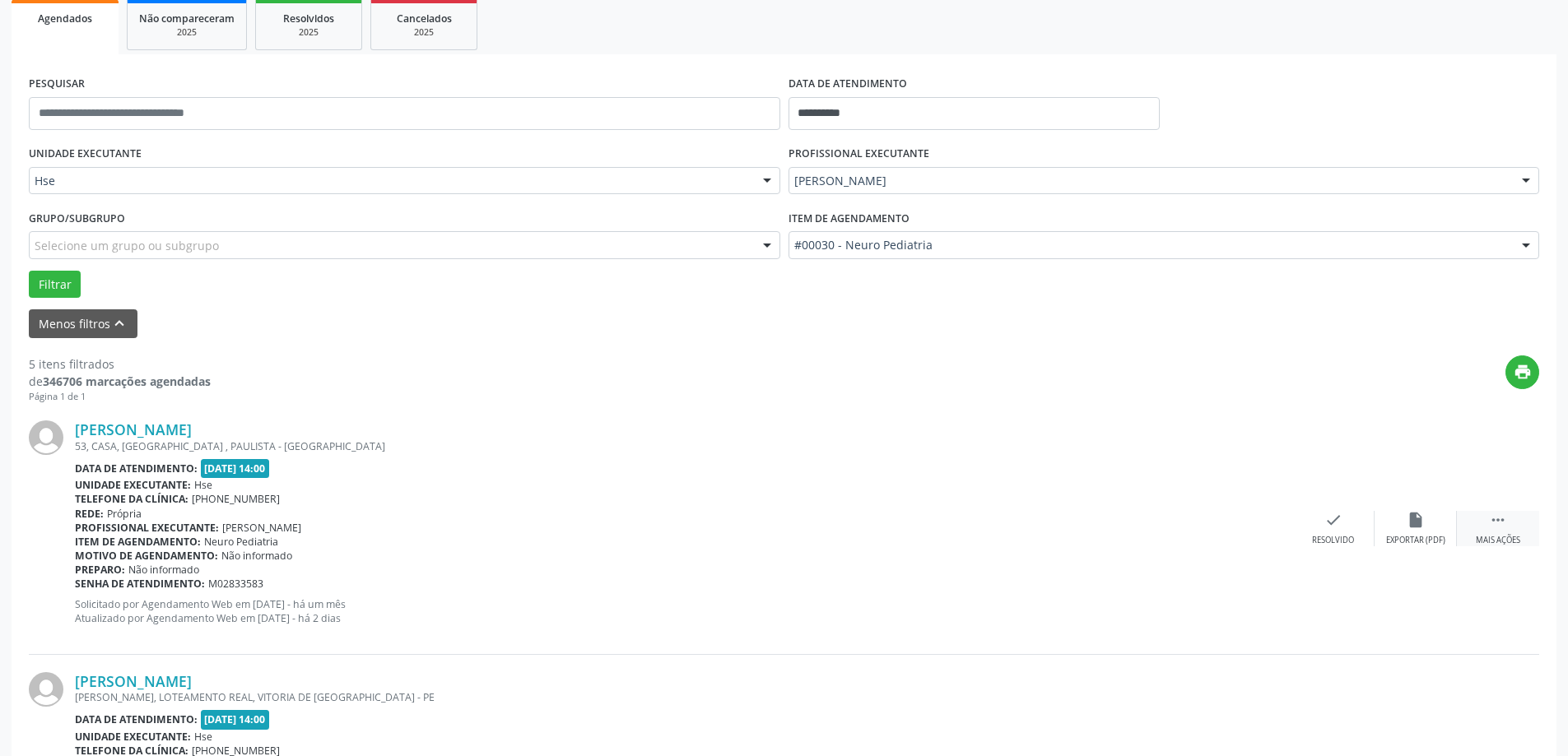
click at [1481, 524] on div " Mais ações" at bounding box center [1498, 529] width 82 height 36
click at [1421, 524] on icon "alarm_off" at bounding box center [1416, 520] width 18 height 18
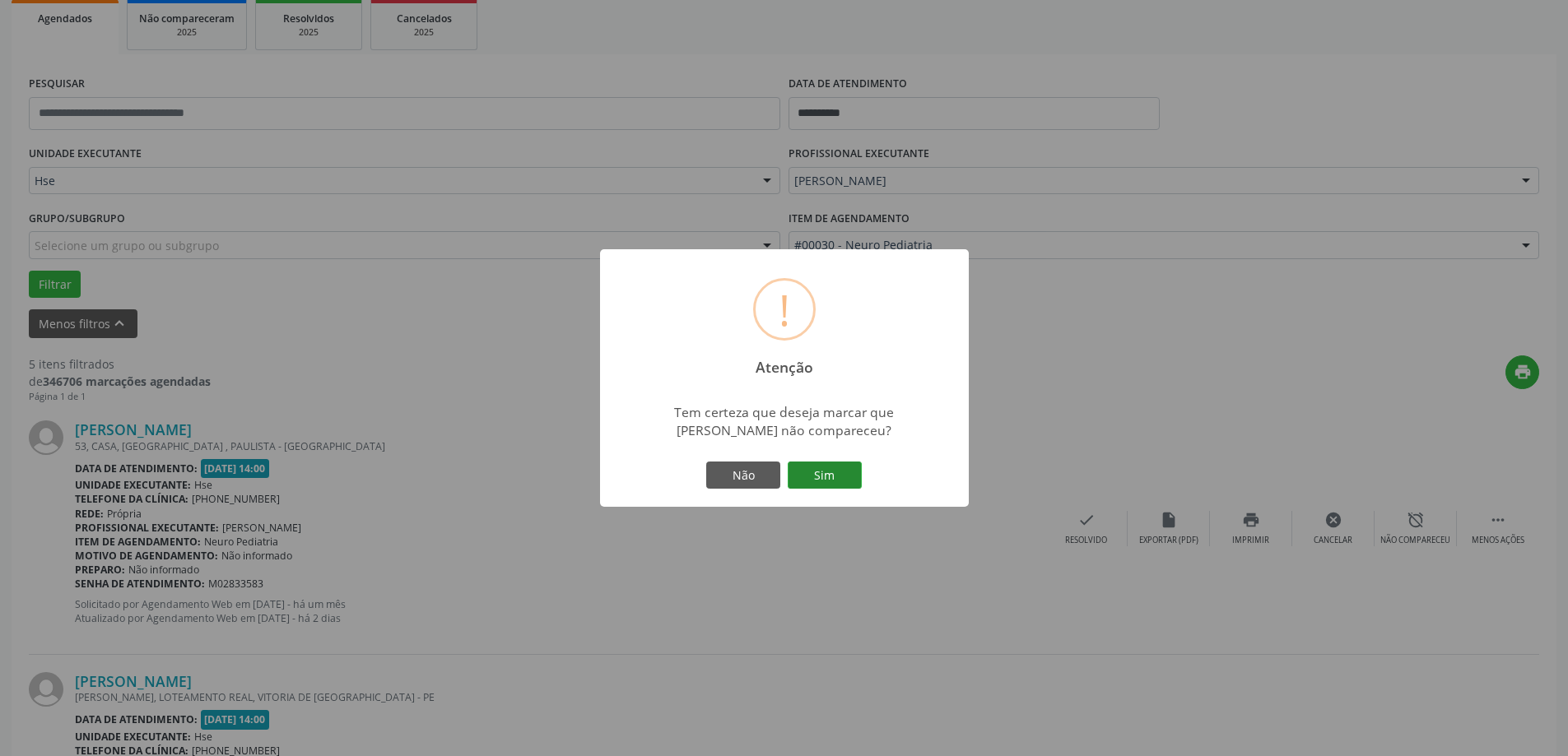
click at [829, 479] on button "Sim" at bounding box center [825, 476] width 74 height 28
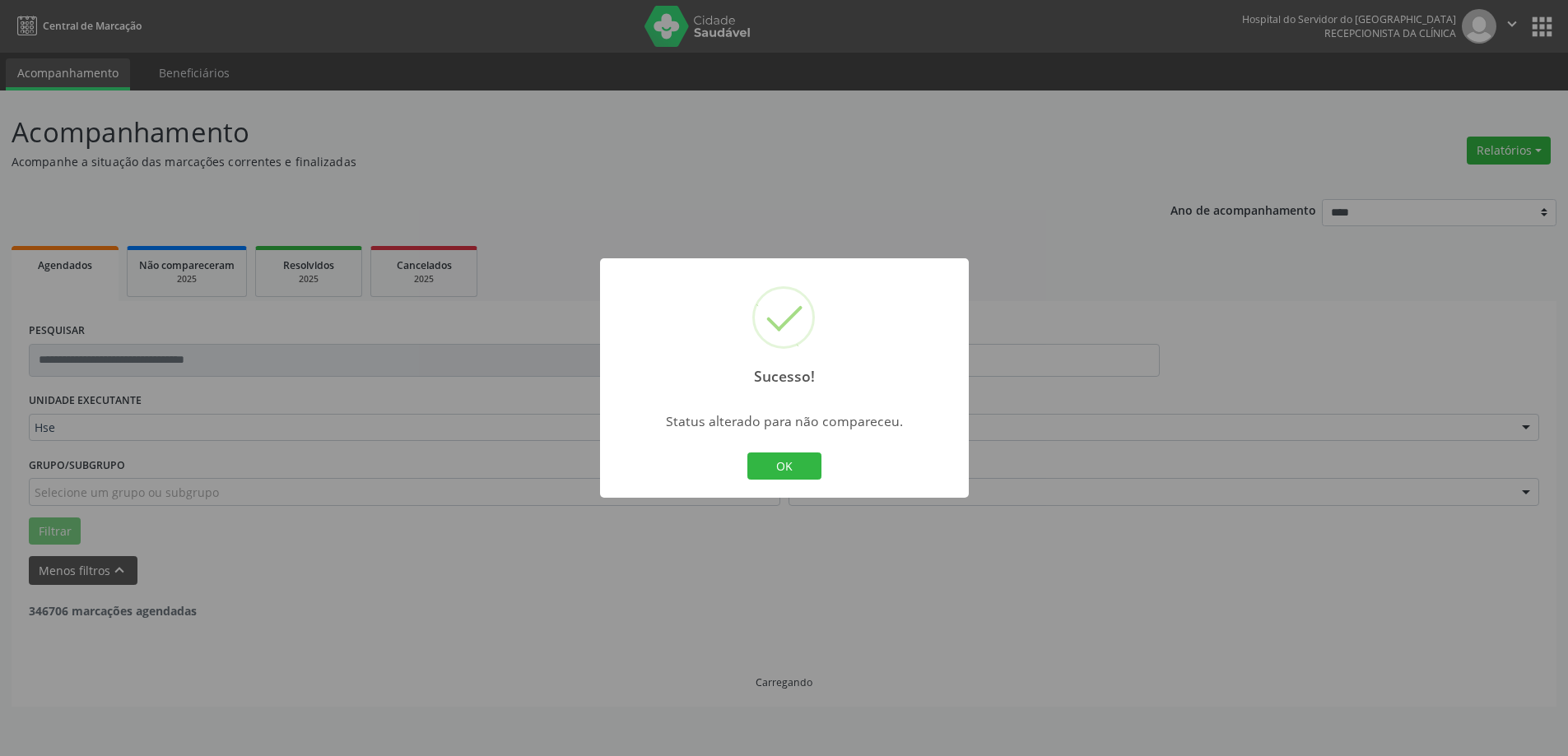
scroll to position [0, 0]
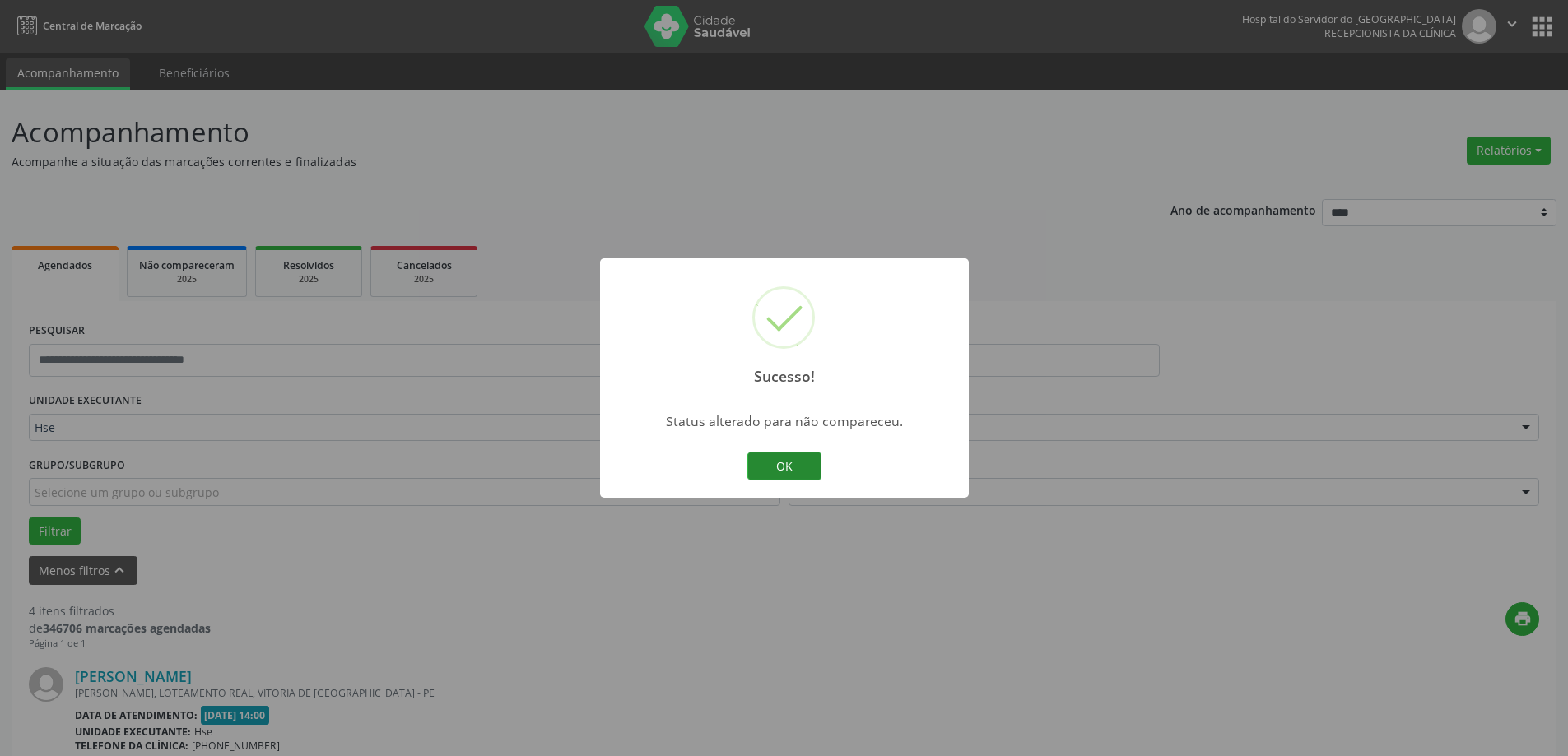
click at [749, 460] on button "OK" at bounding box center [784, 466] width 74 height 28
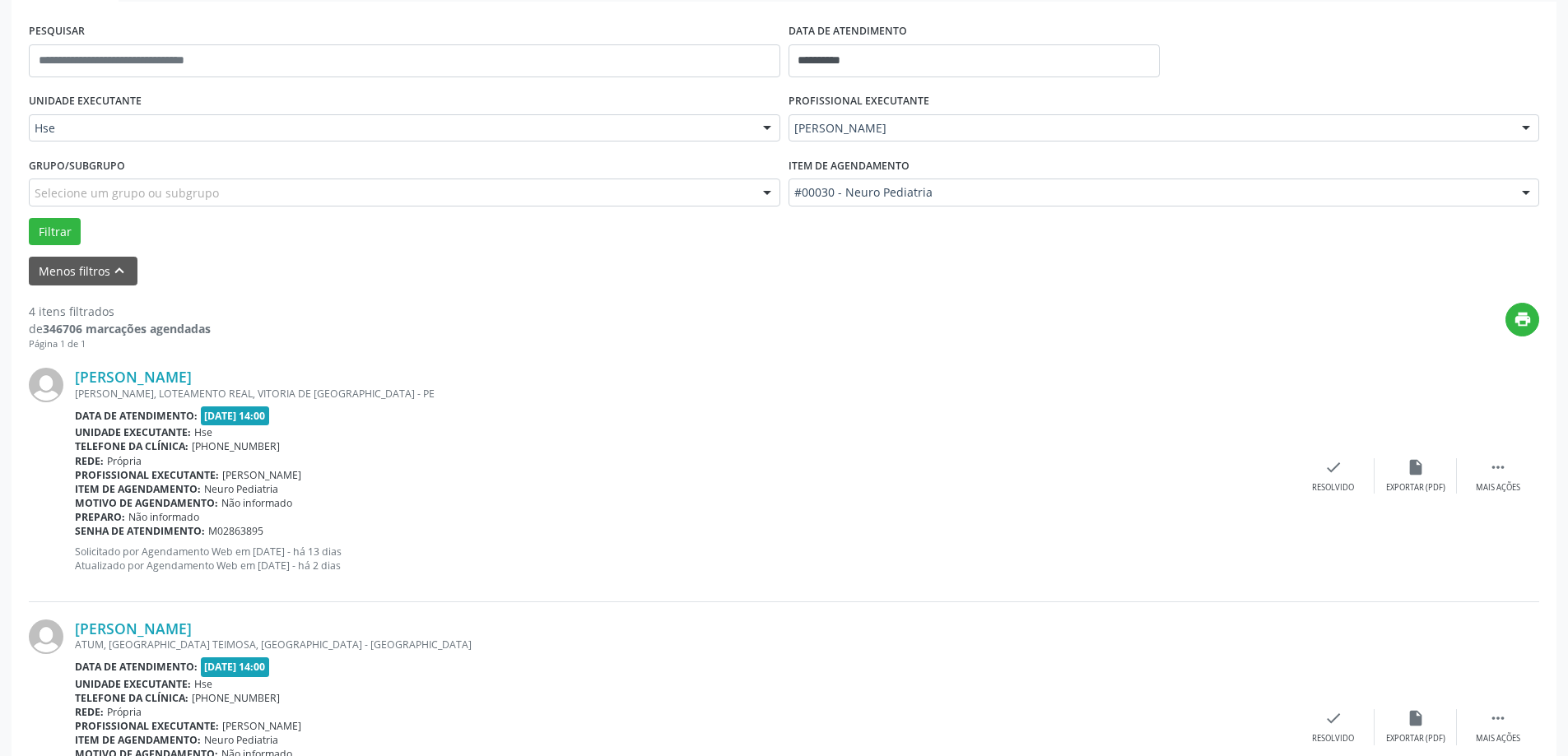
scroll to position [329, 0]
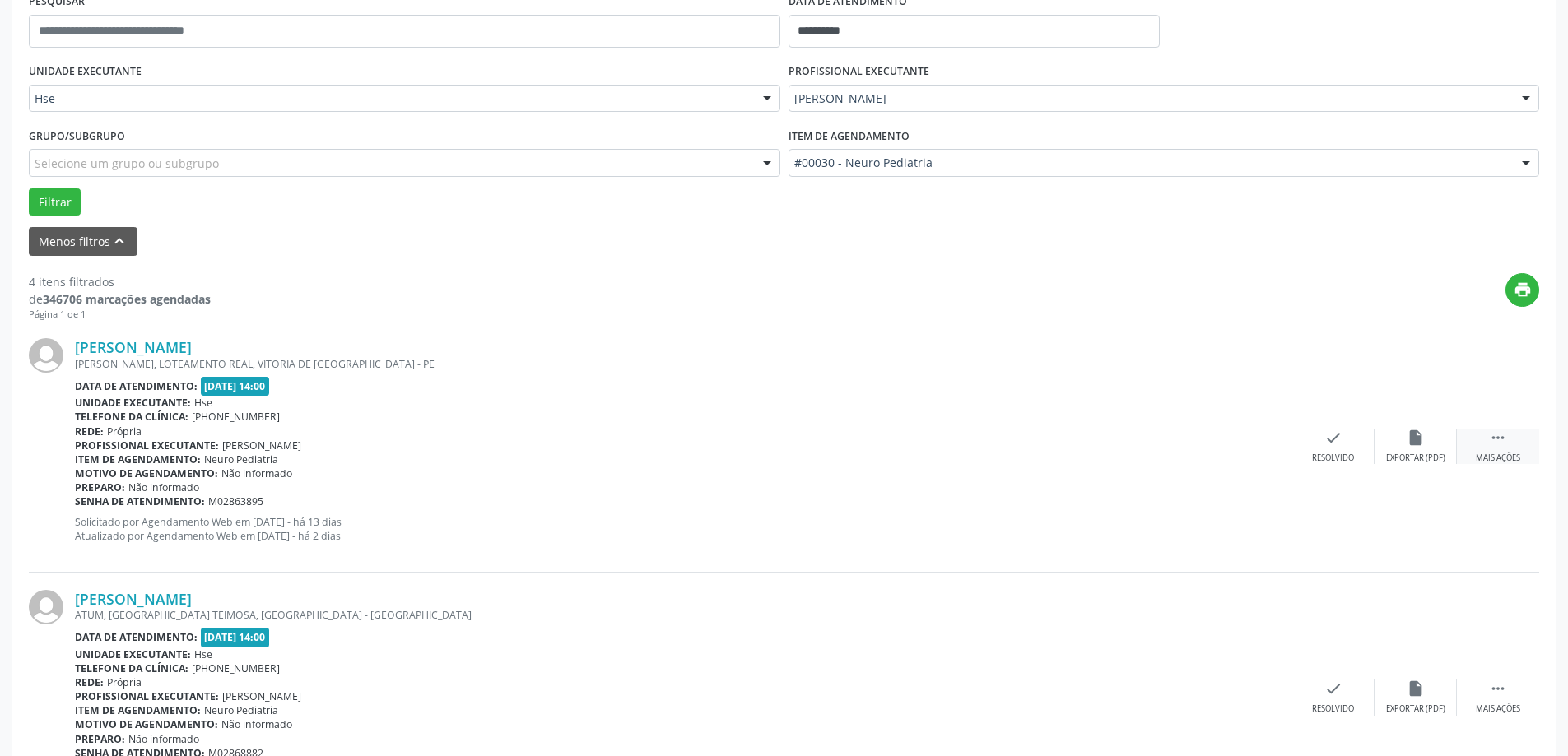
click at [1508, 441] on div " Mais ações" at bounding box center [1498, 446] width 82 height 36
click at [1449, 441] on div "alarm_off Não compareceu" at bounding box center [1416, 446] width 82 height 36
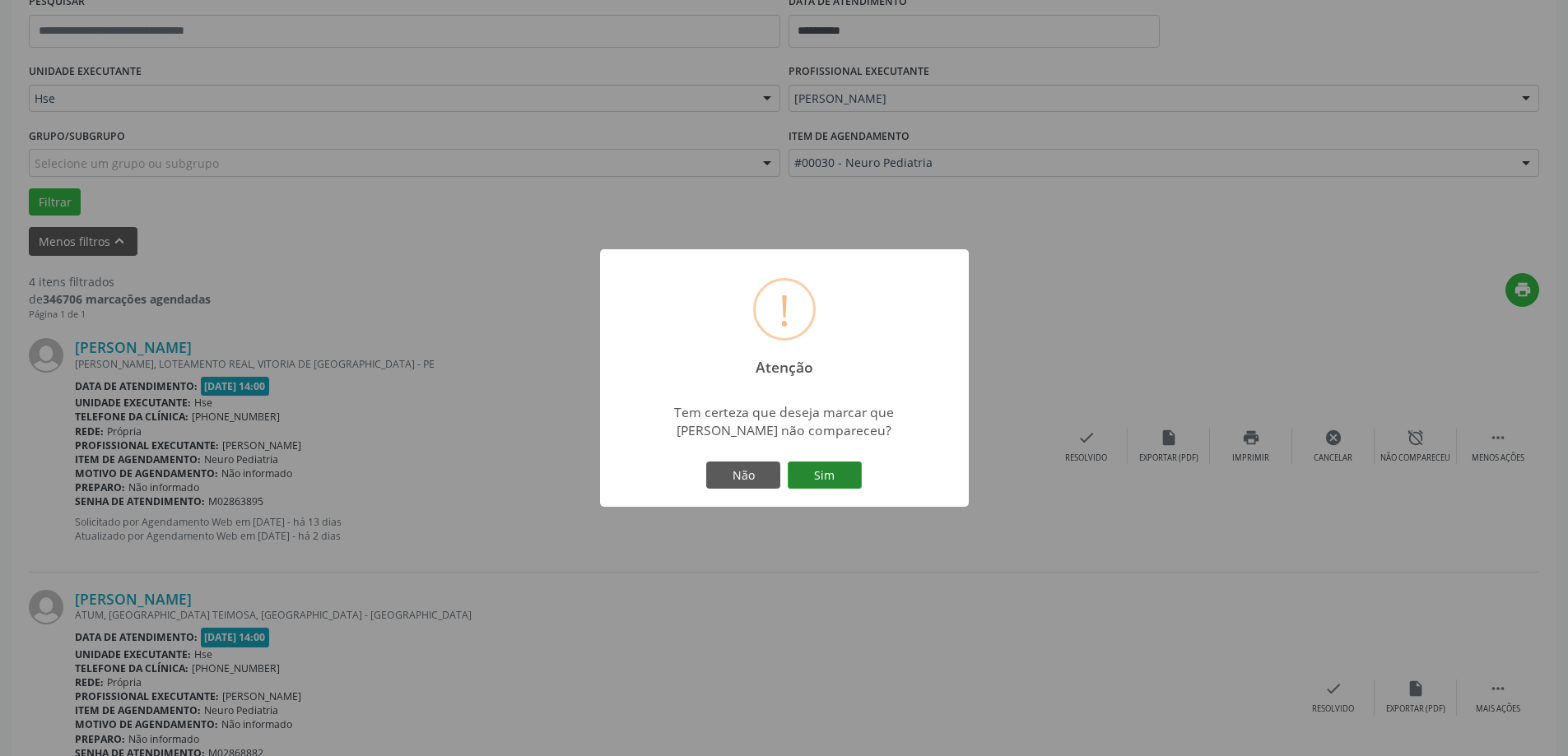
click at [824, 466] on button "Sim" at bounding box center [825, 476] width 74 height 28
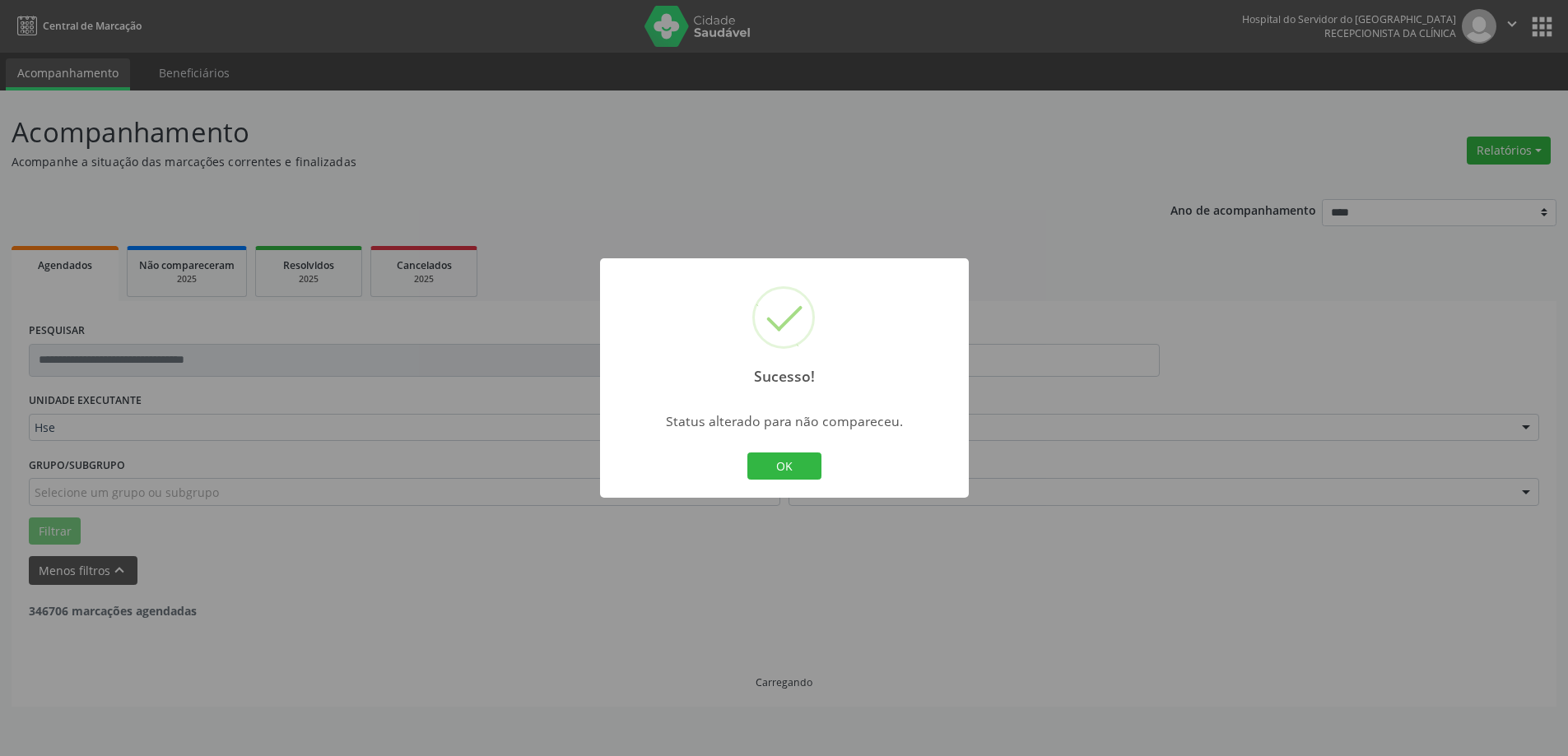
scroll to position [0, 0]
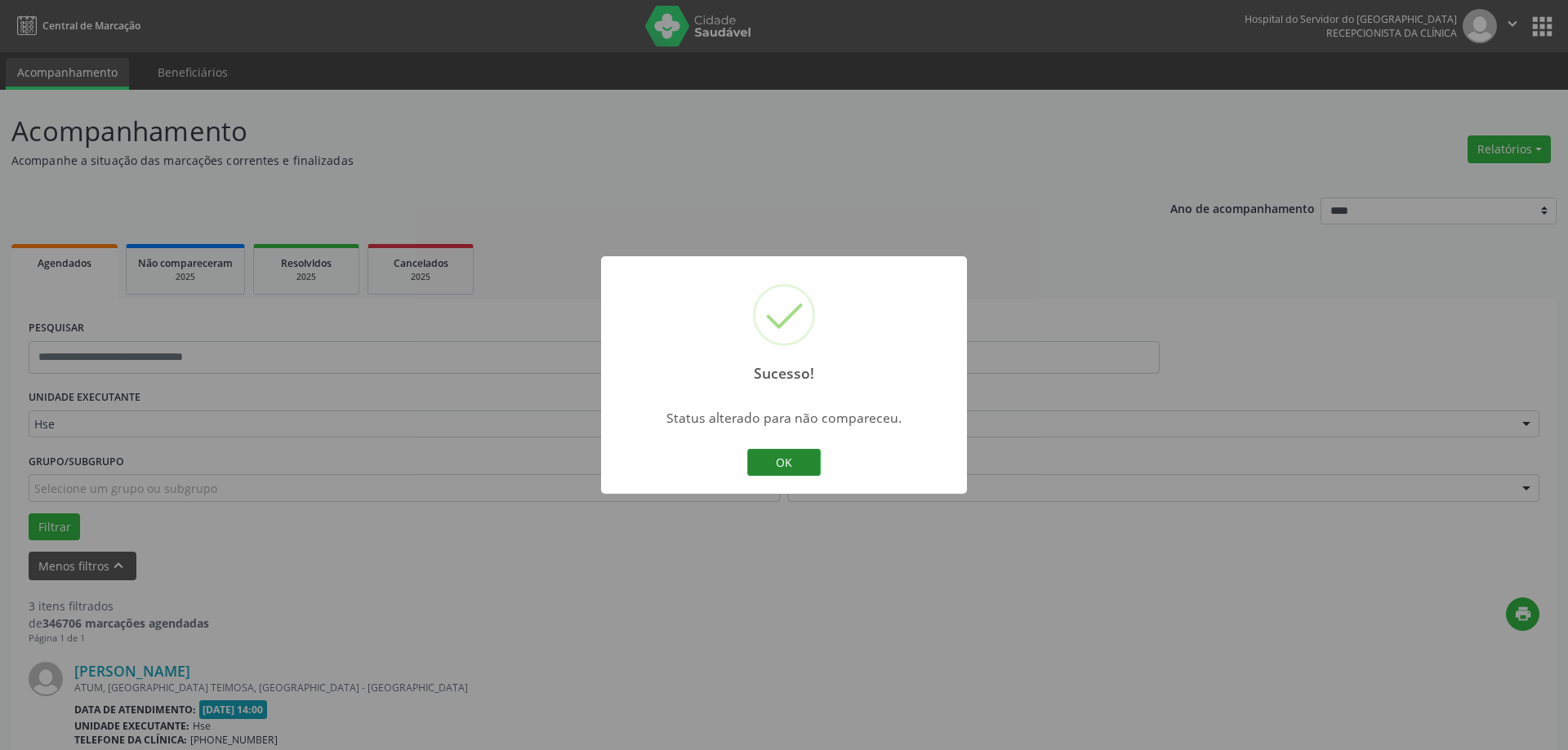
click at [798, 466] on button "OK" at bounding box center [784, 463] width 74 height 28
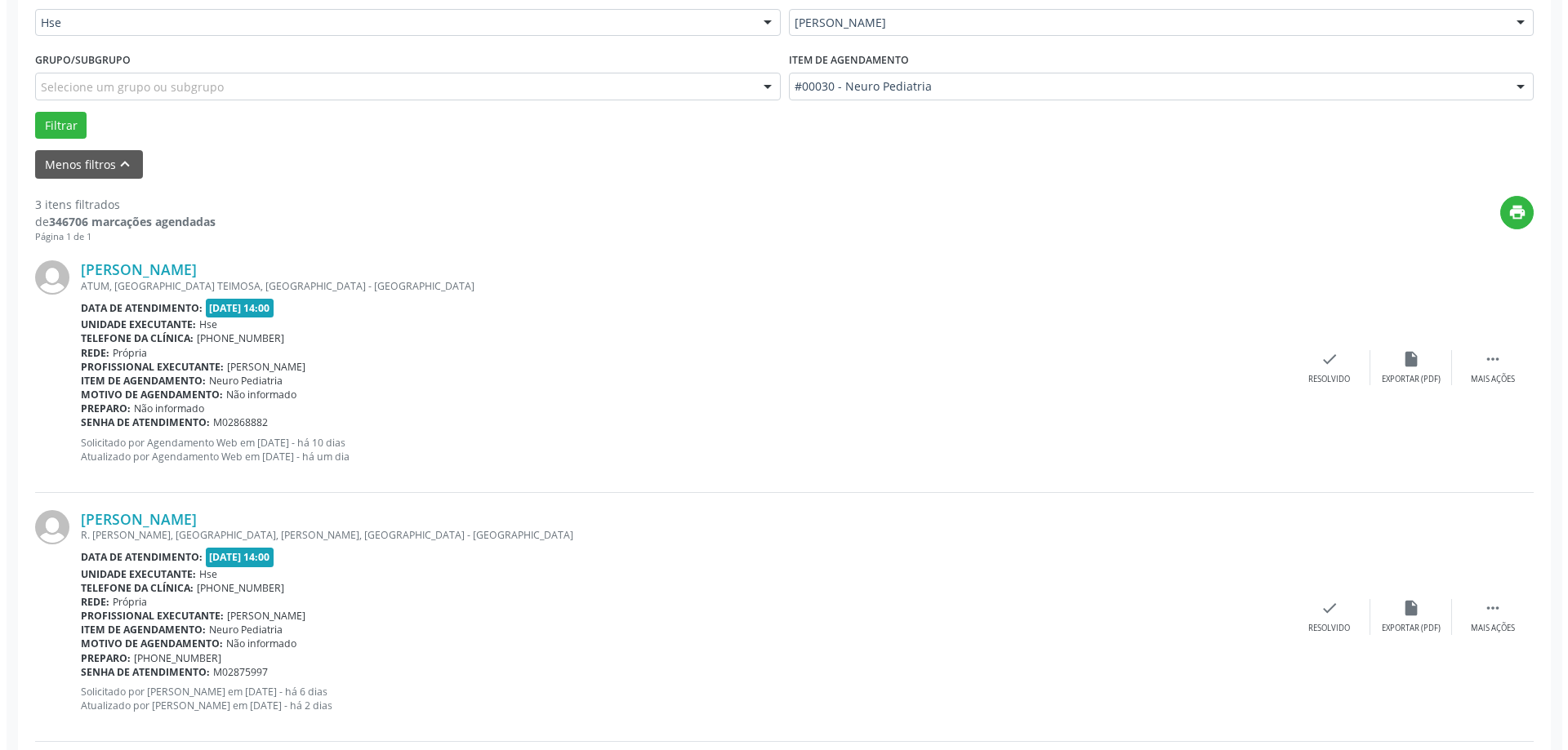
scroll to position [408, 0]
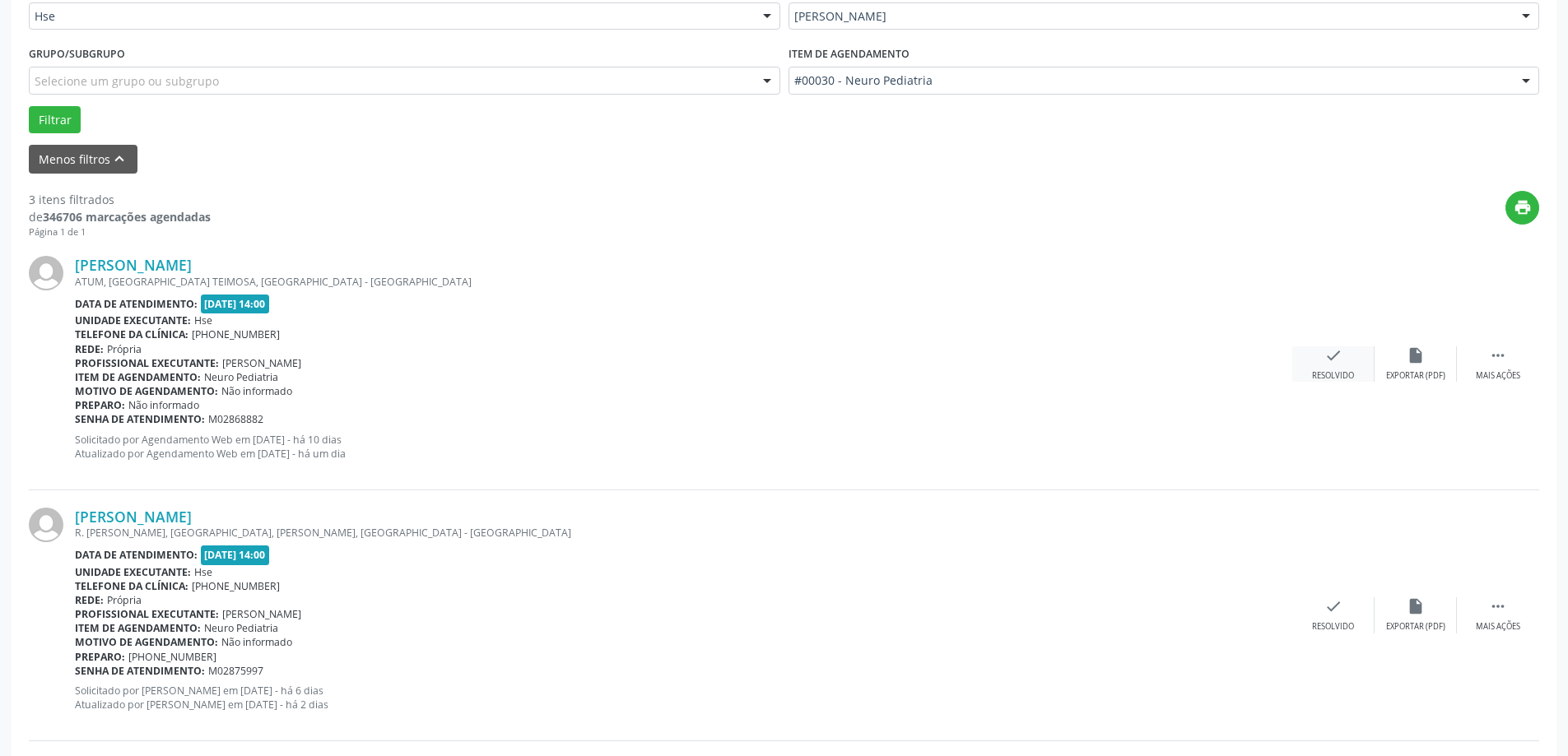
click at [1305, 369] on div "check Resolvido" at bounding box center [1333, 364] width 82 height 36
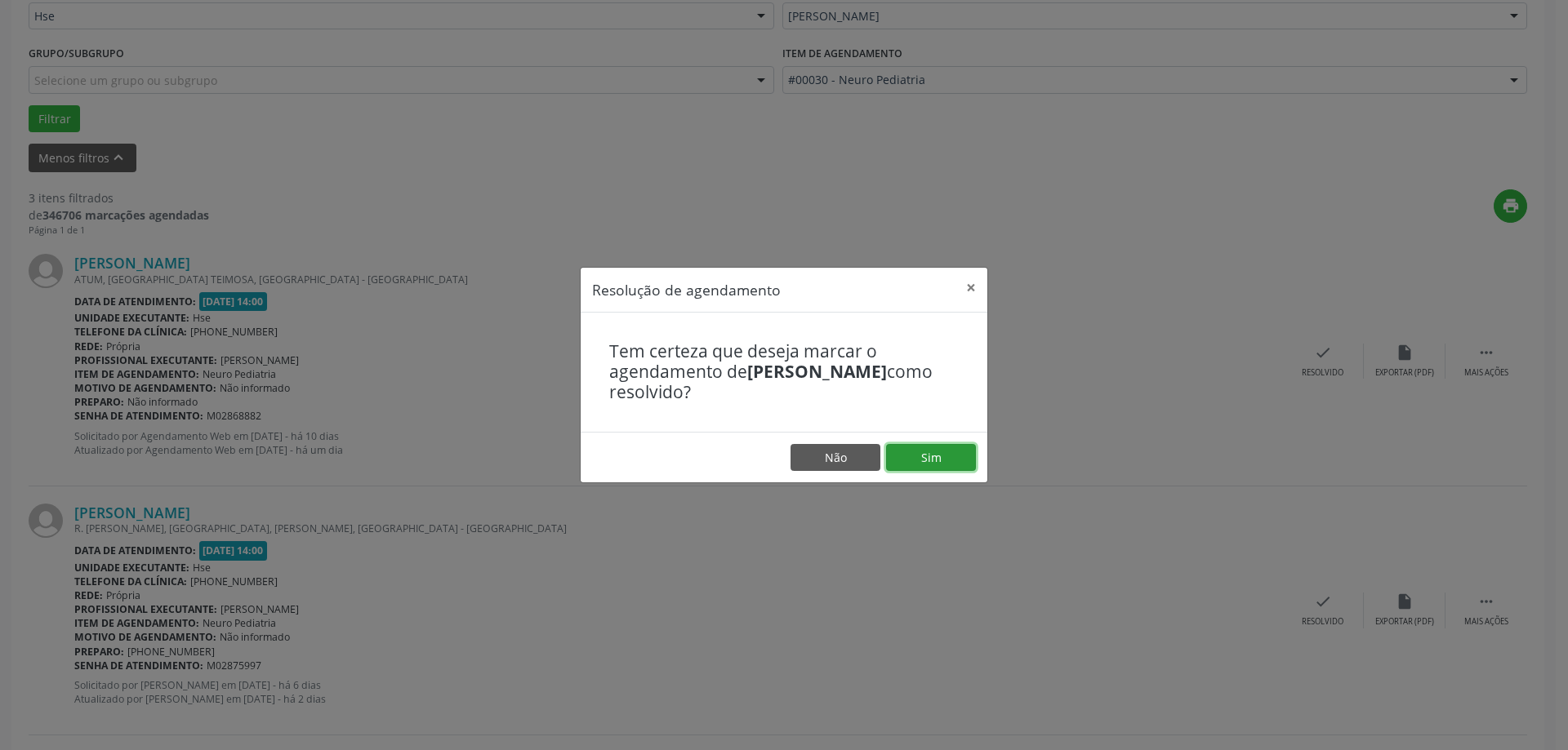
click at [945, 467] on button "Sim" at bounding box center [930, 458] width 90 height 28
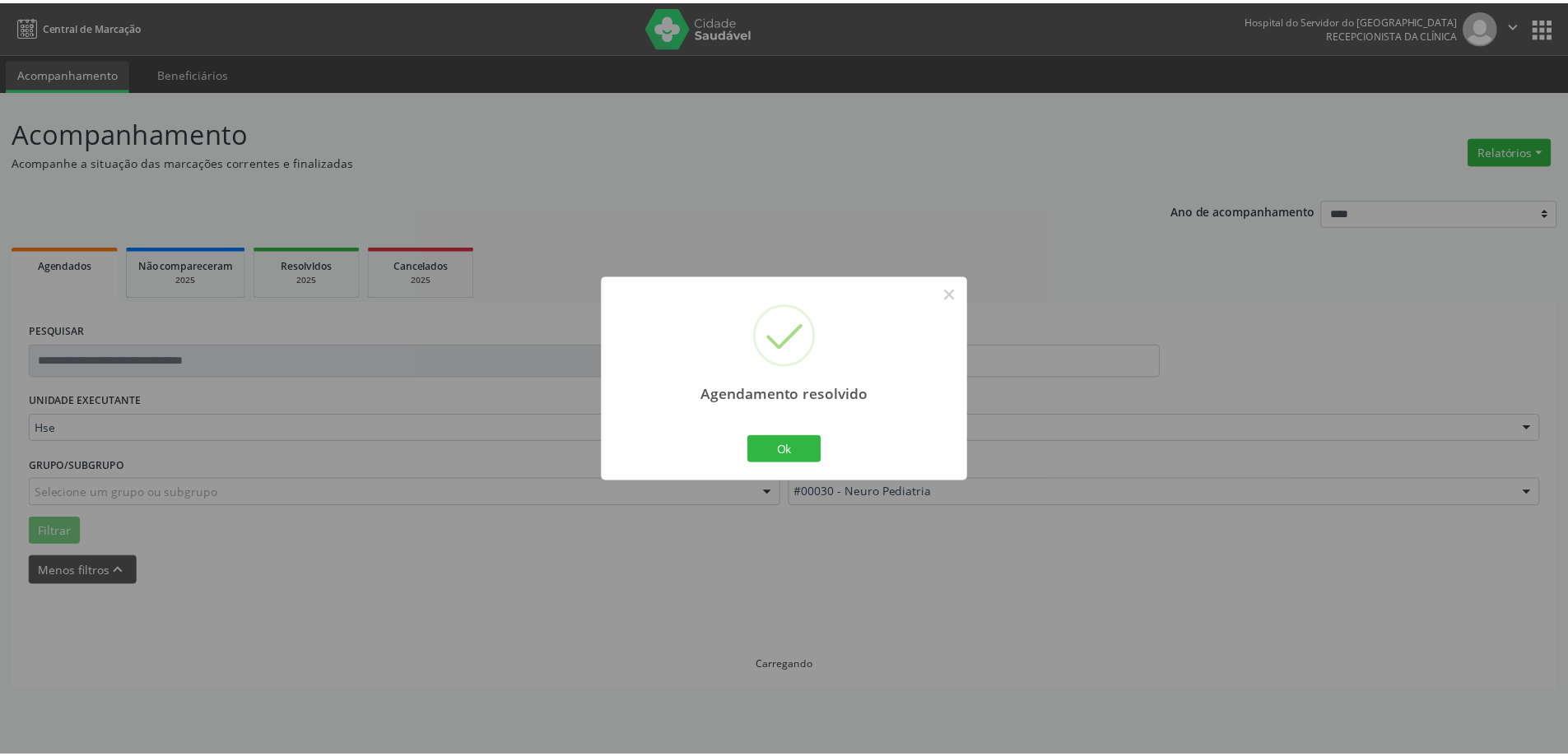
scroll to position [0, 0]
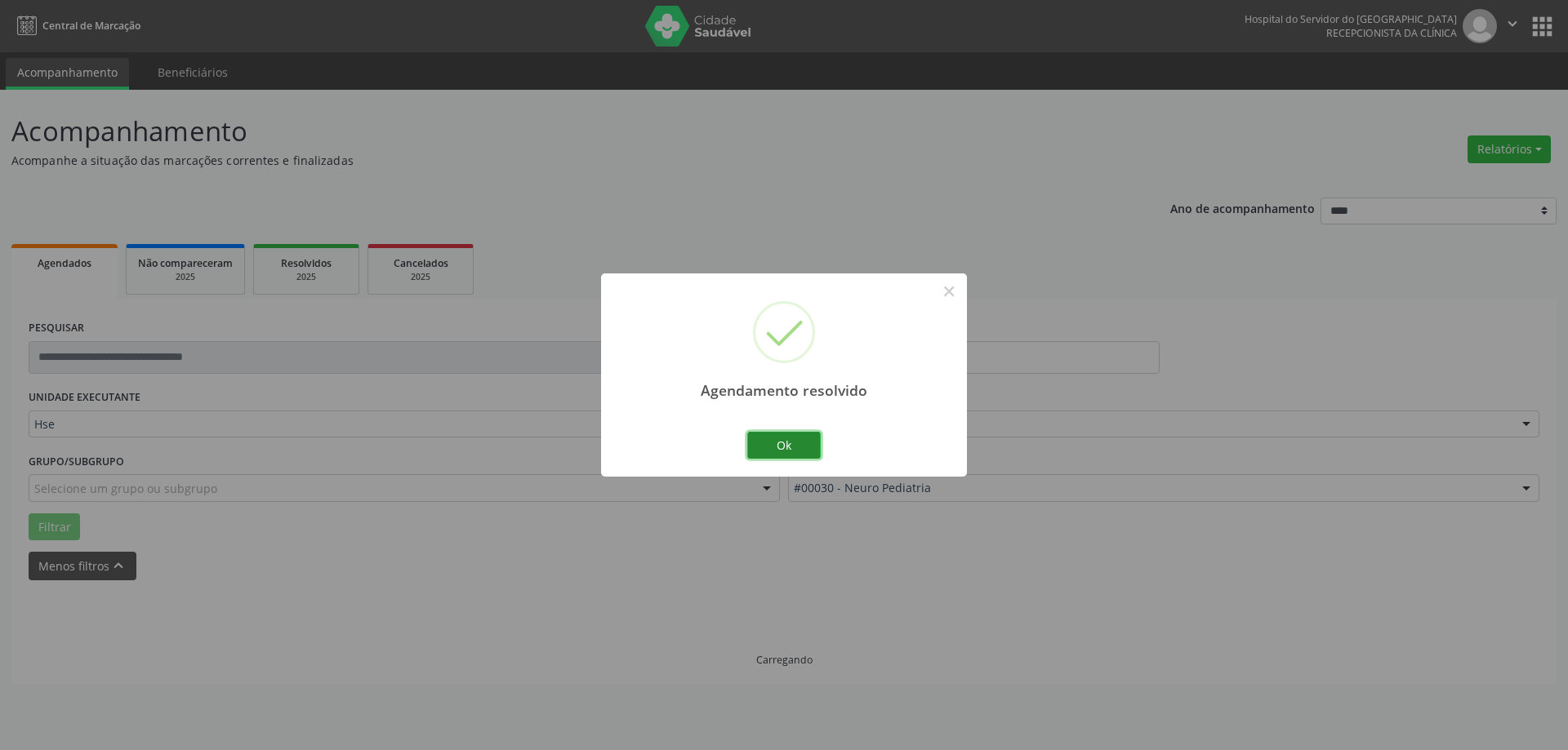
click at [787, 441] on button "Ok" at bounding box center [784, 445] width 74 height 28
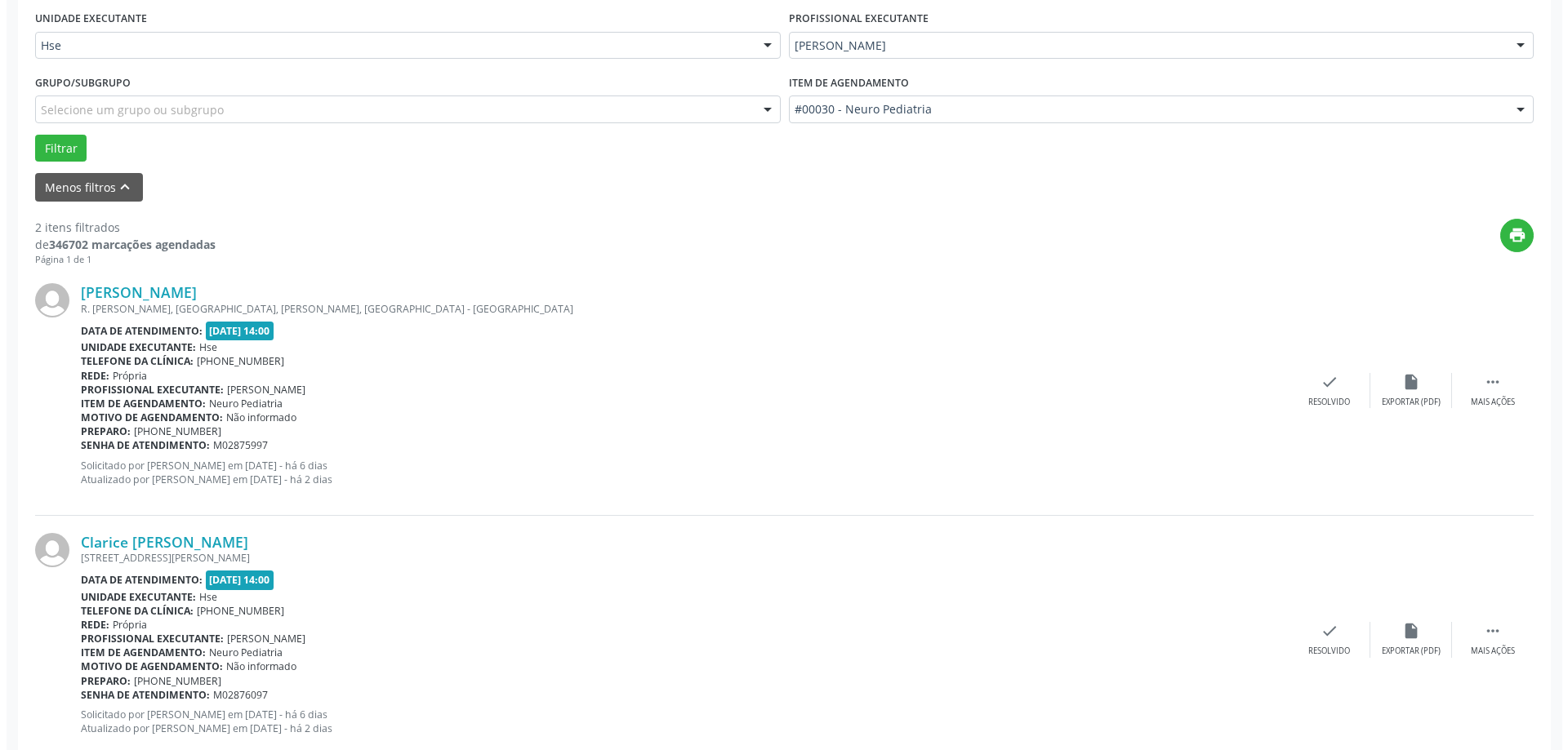
scroll to position [408, 0]
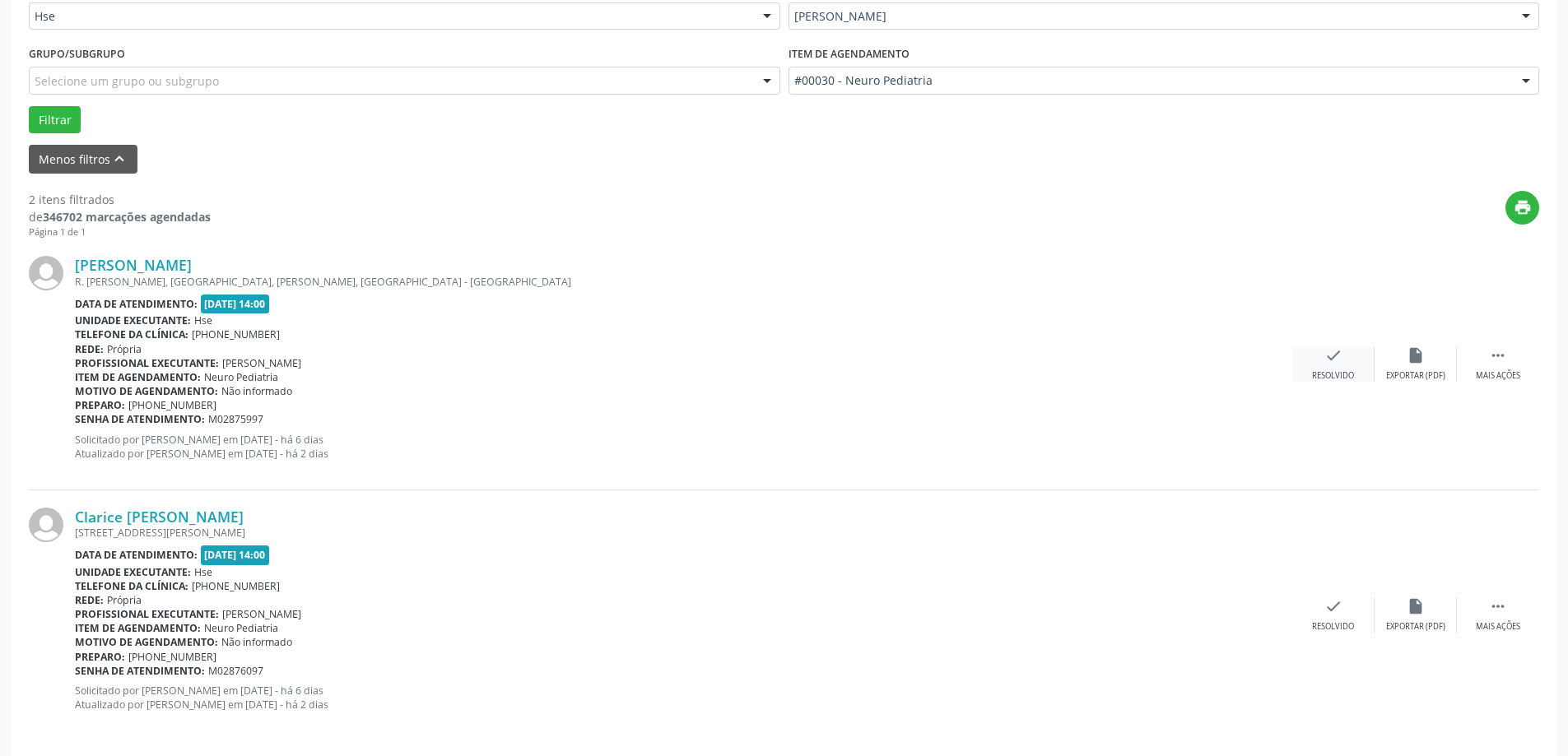
click at [1321, 365] on div "check Resolvido" at bounding box center [1333, 364] width 82 height 36
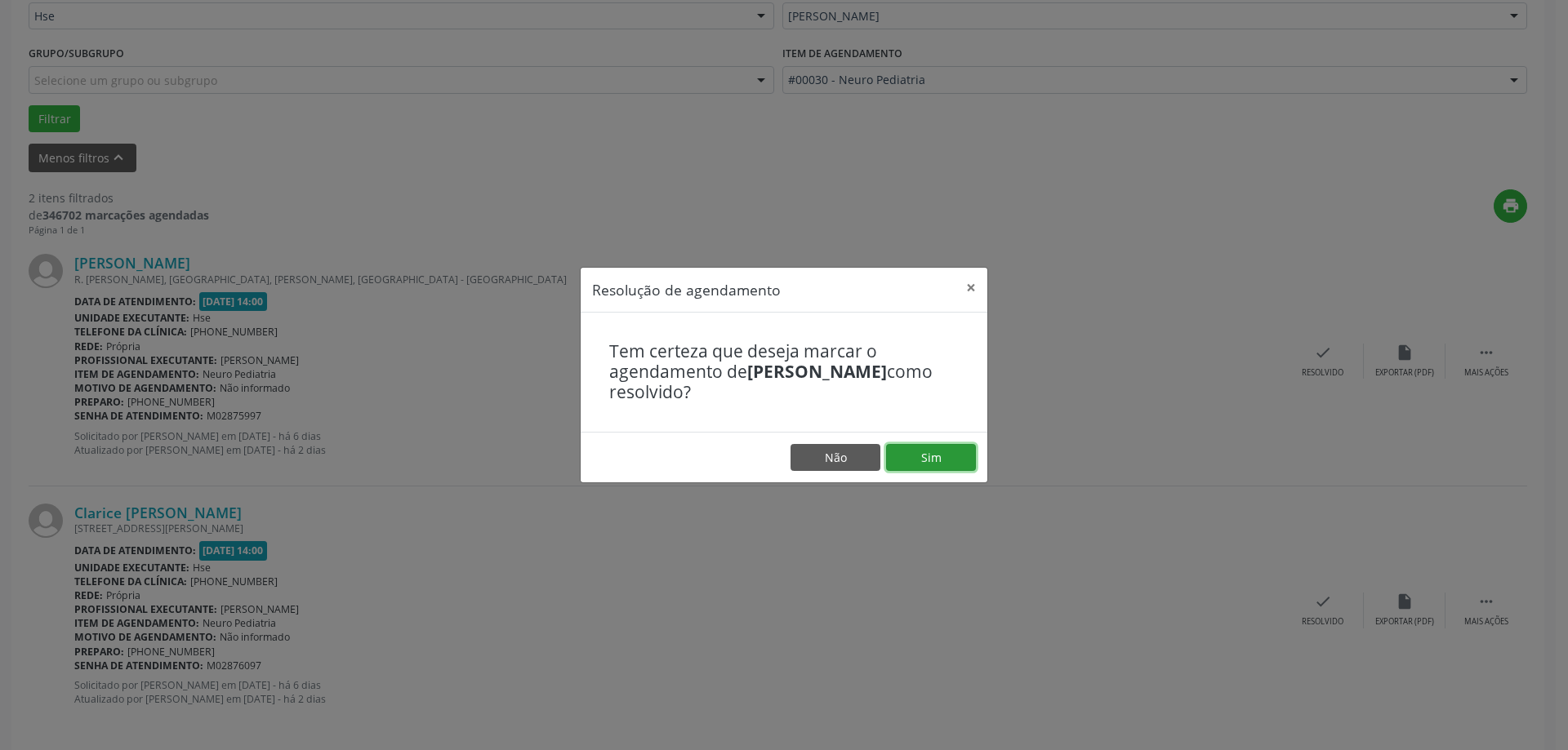
click at [952, 445] on button "Sim" at bounding box center [930, 458] width 90 height 28
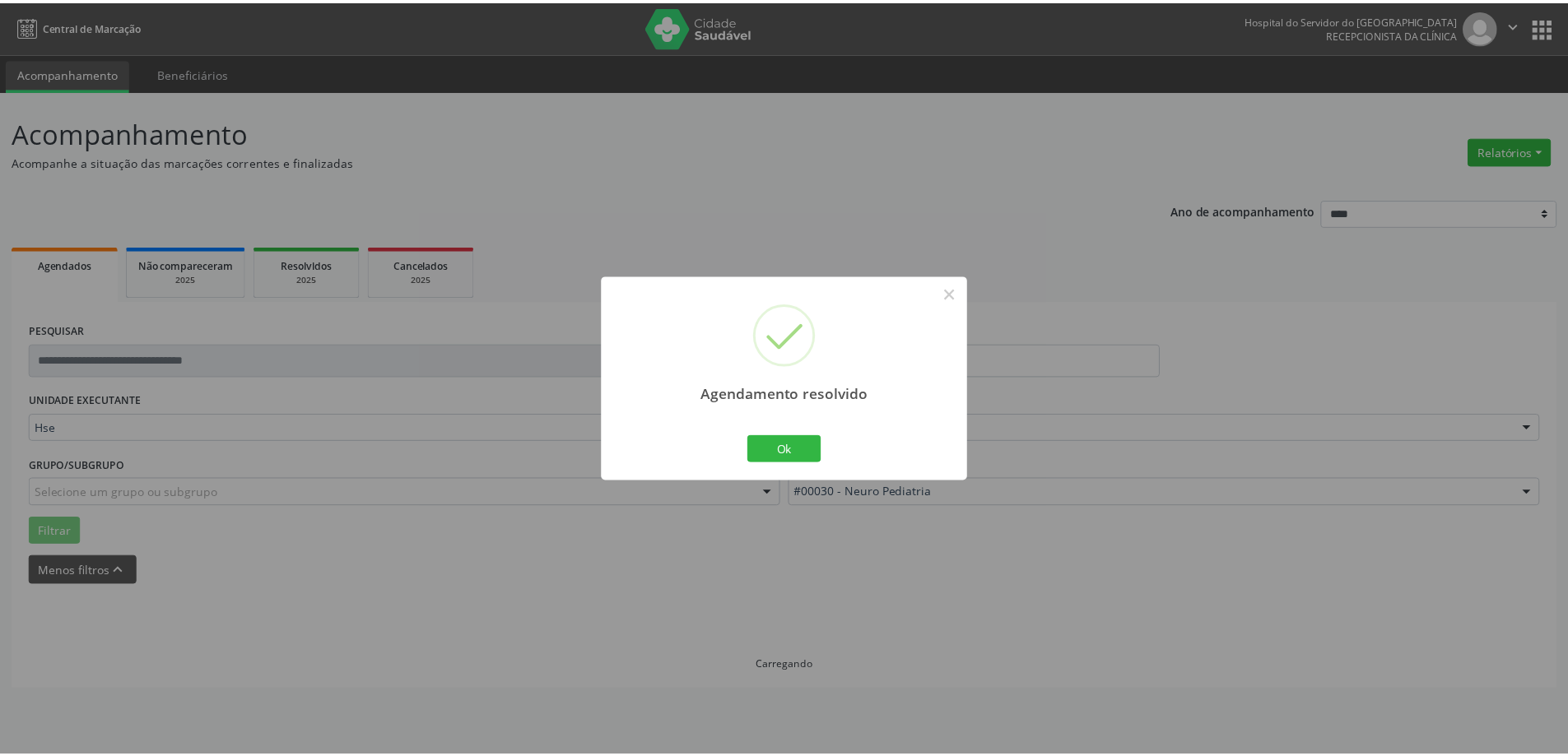
scroll to position [0, 0]
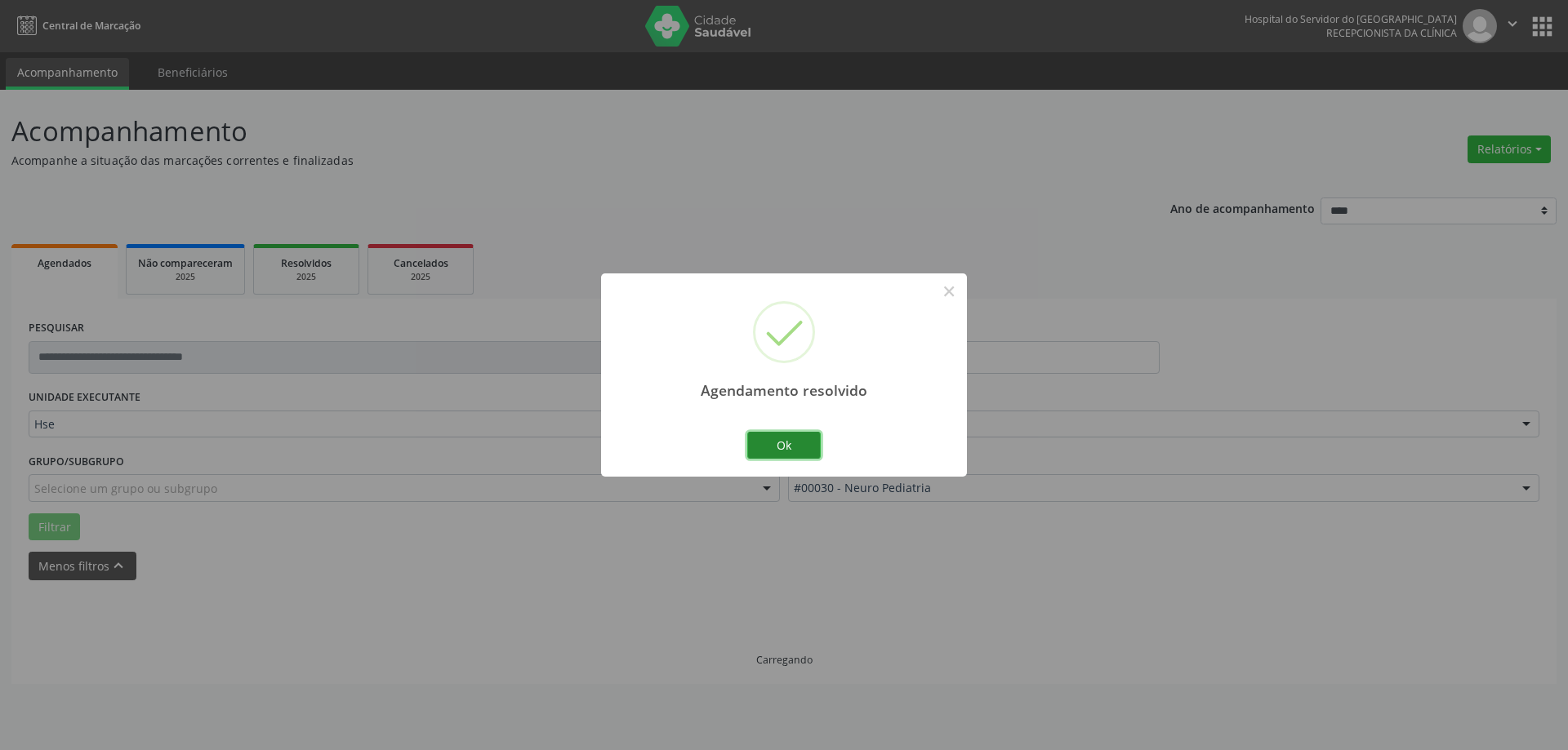
click at [791, 437] on button "Ok" at bounding box center [784, 445] width 74 height 28
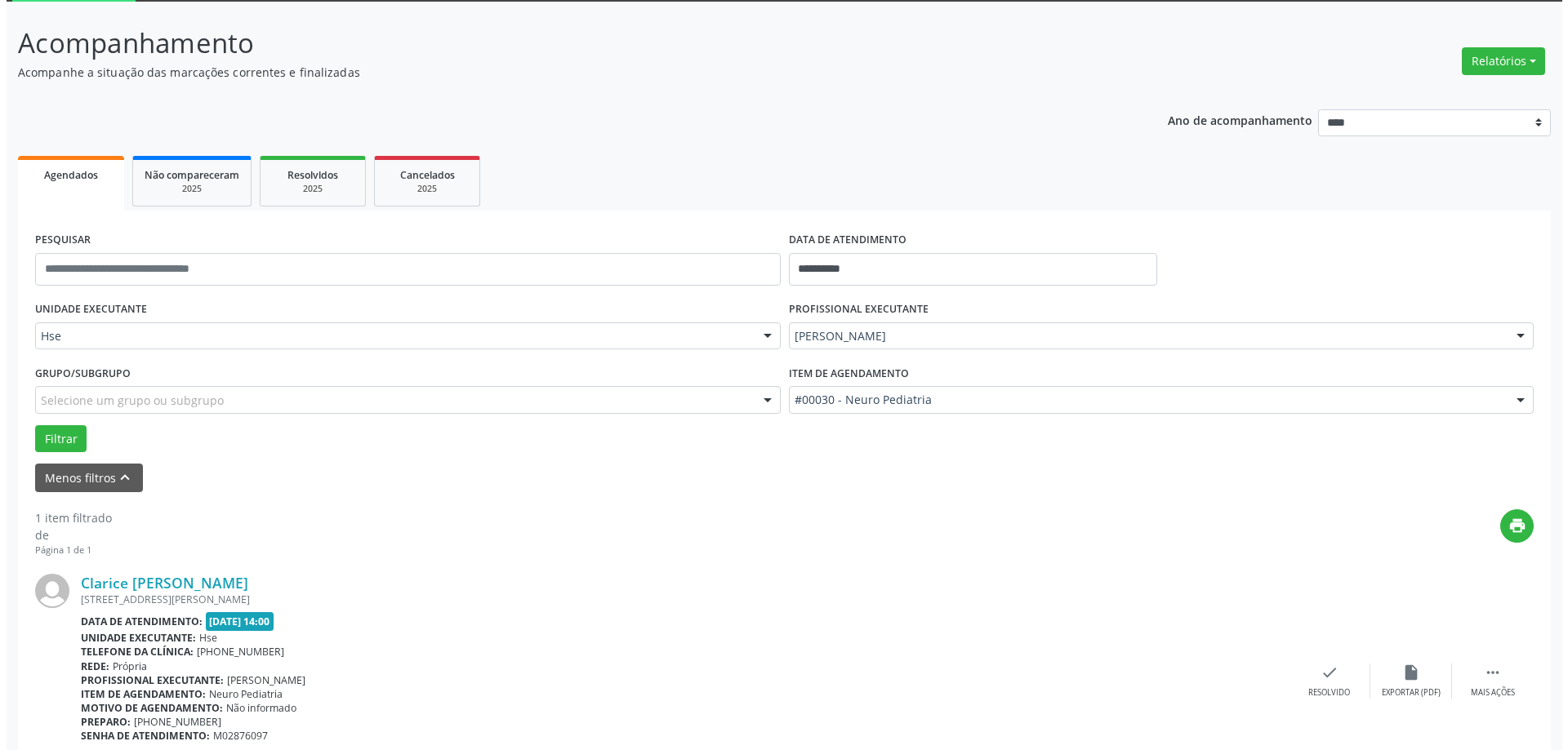
scroll to position [173, 0]
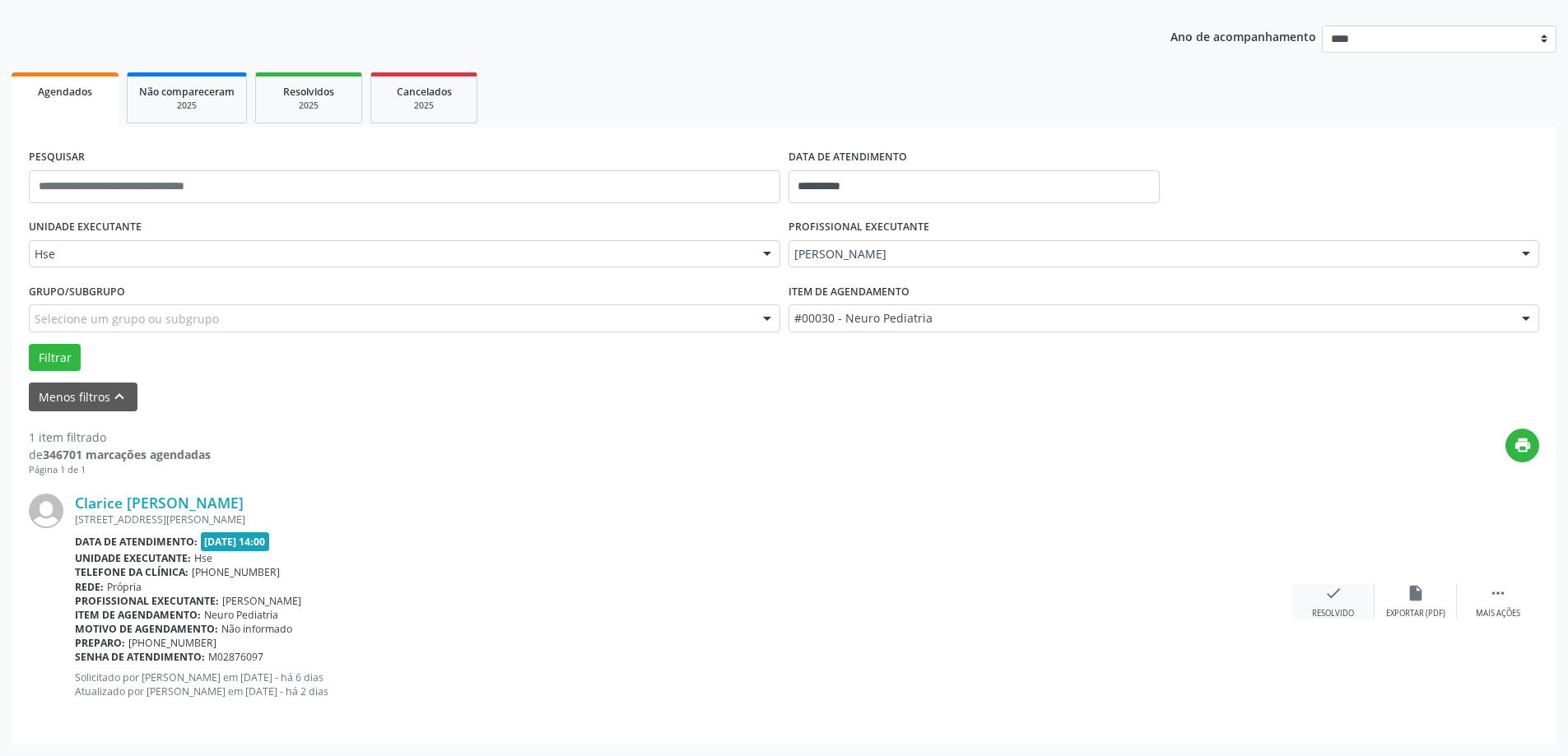
click at [1330, 586] on icon "check" at bounding box center [1333, 594] width 18 height 18
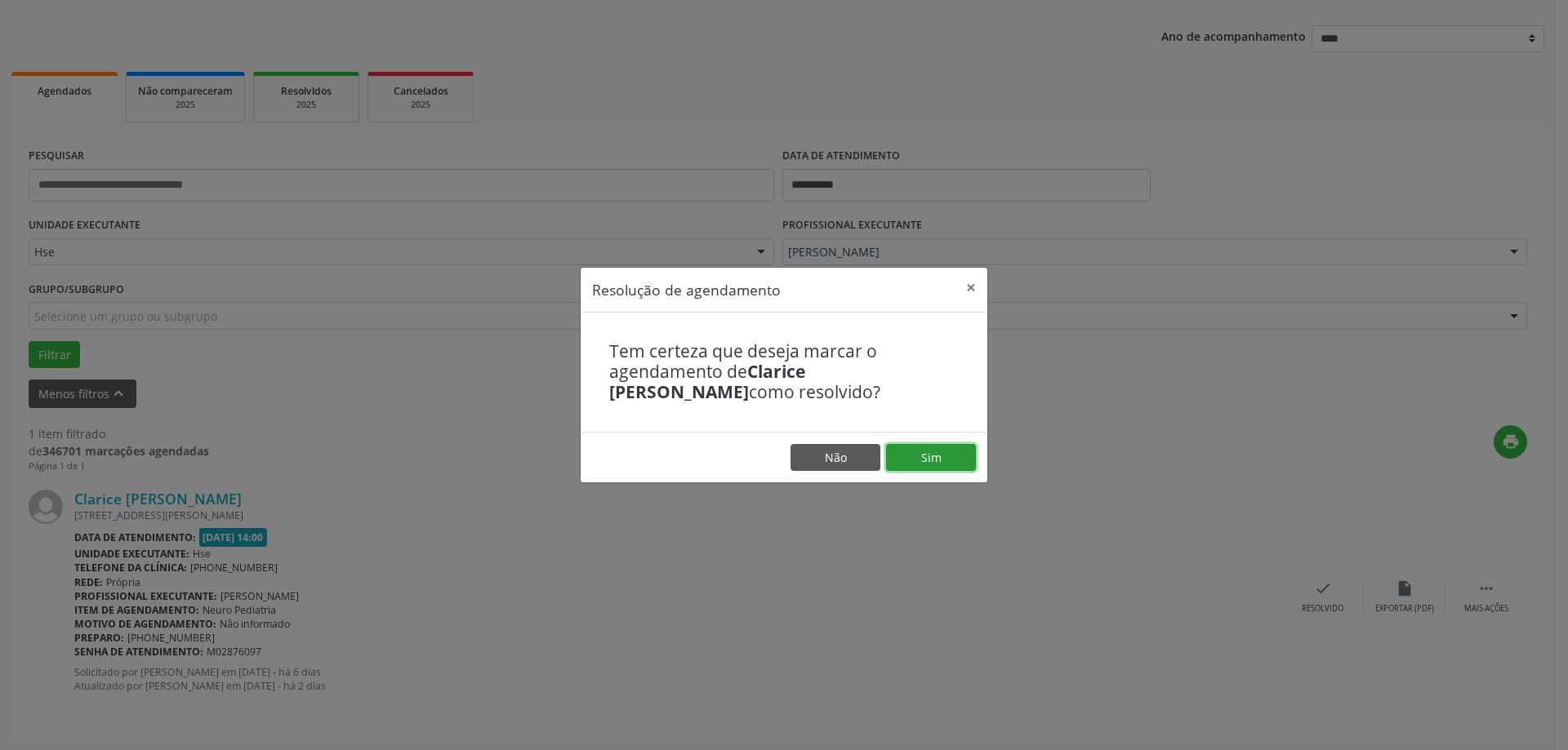
click at [916, 455] on button "Sim" at bounding box center [930, 458] width 90 height 28
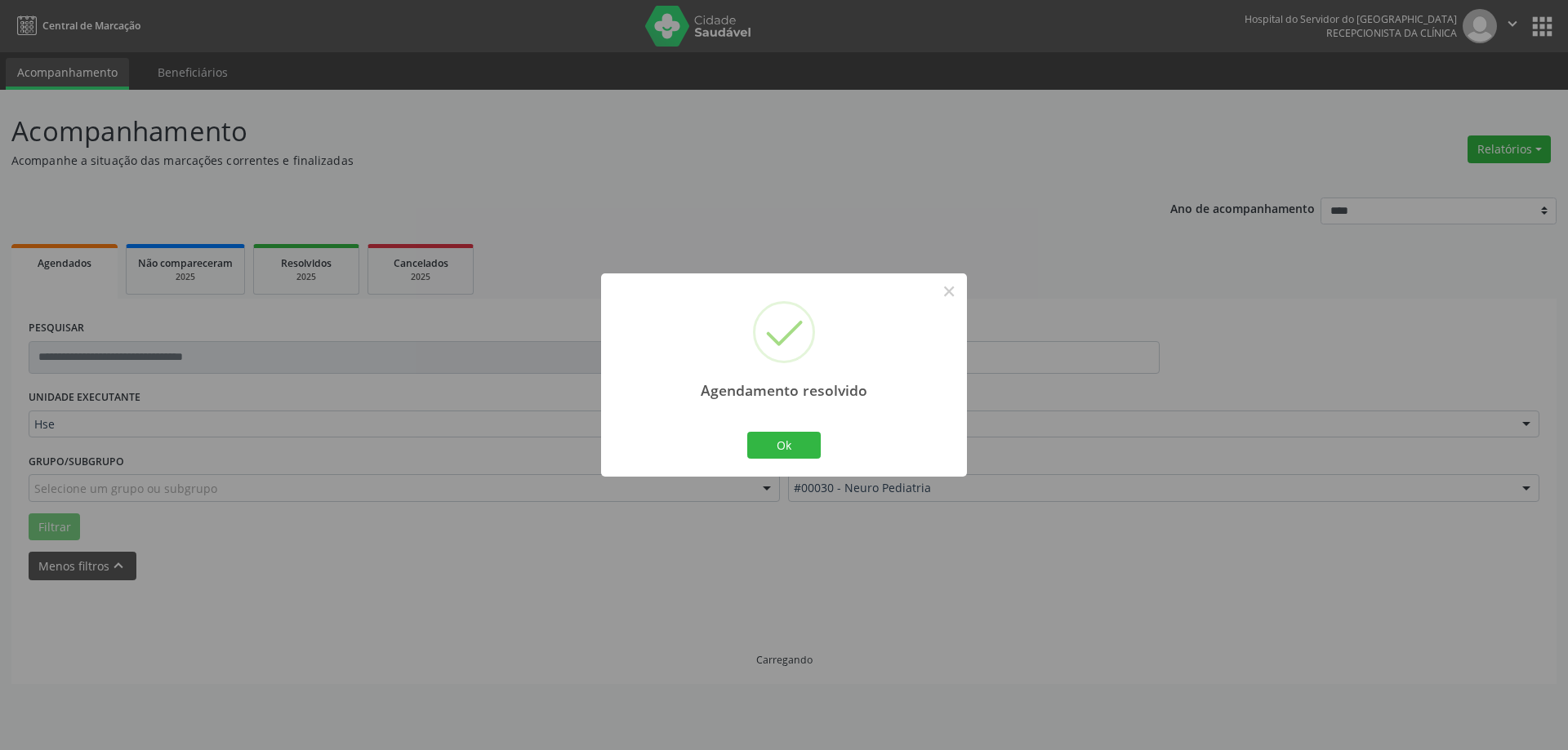
scroll to position [0, 0]
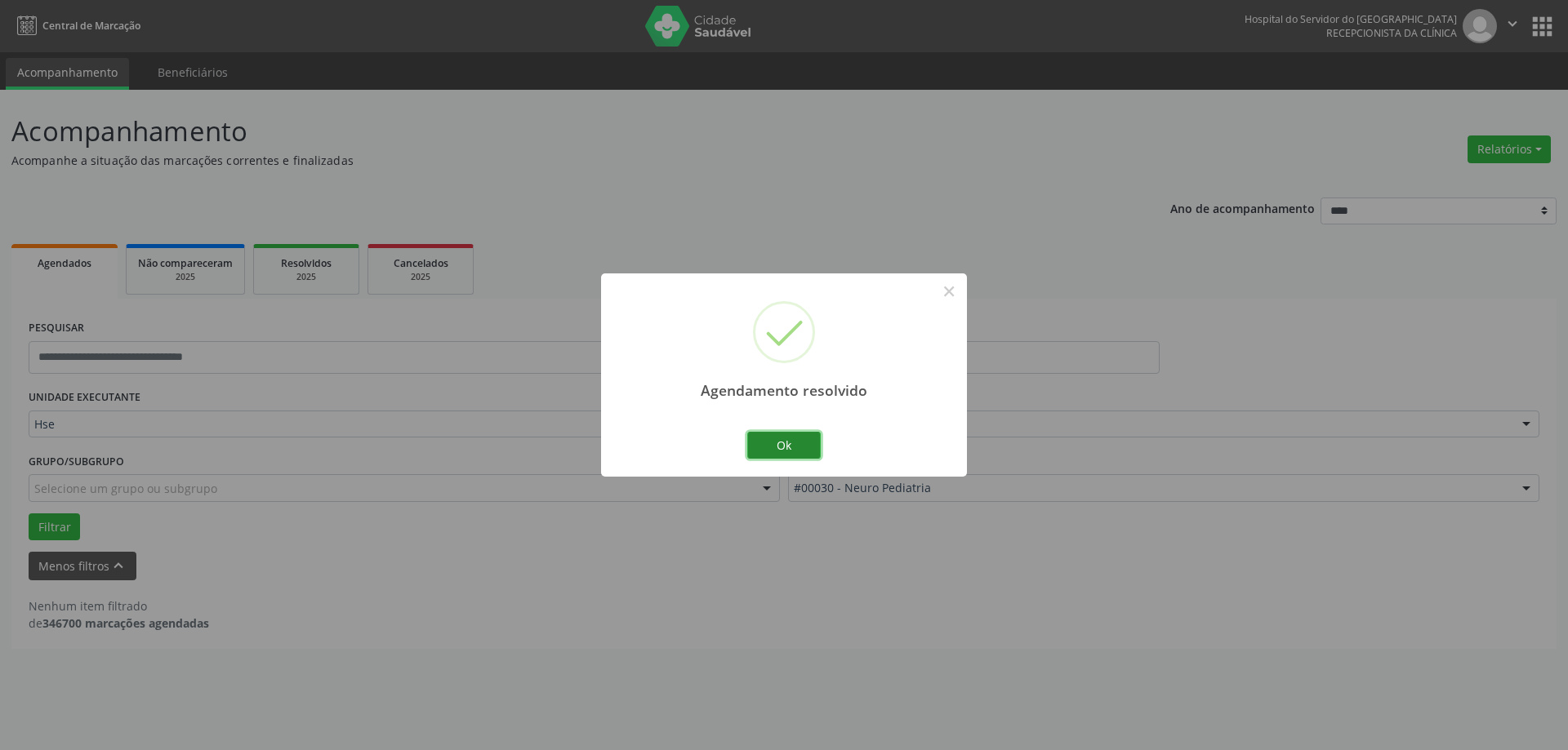
click at [779, 436] on button "Ok" at bounding box center [784, 445] width 74 height 28
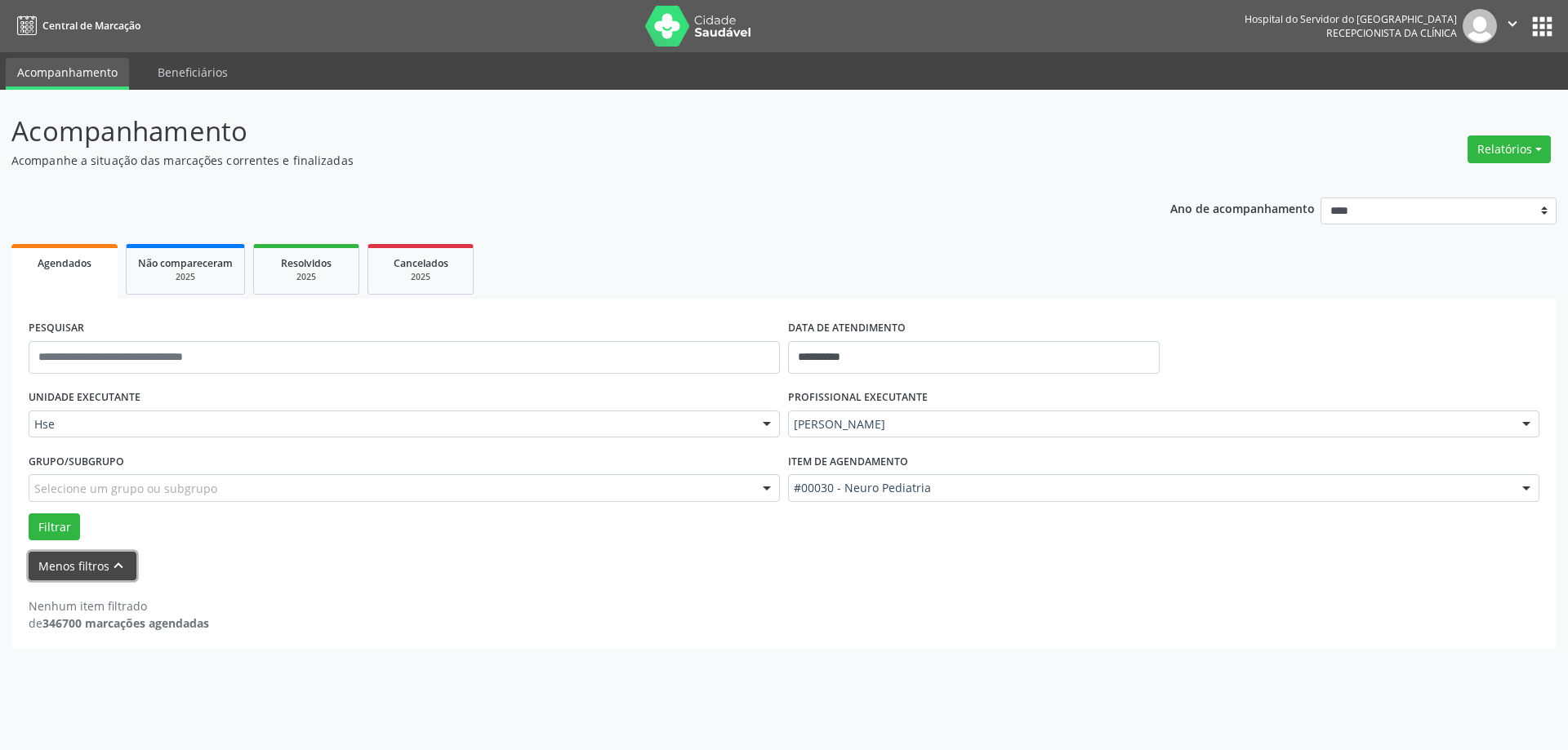
click at [92, 571] on button "Menos filtros keyboard_arrow_up" at bounding box center [82, 565] width 108 height 28
click at [119, 565] on button "Menos filtros keyboard_arrow_up" at bounding box center [82, 565] width 108 height 28
click at [91, 565] on button "Menos filtros keyboard_arrow_up" at bounding box center [82, 565] width 108 height 28
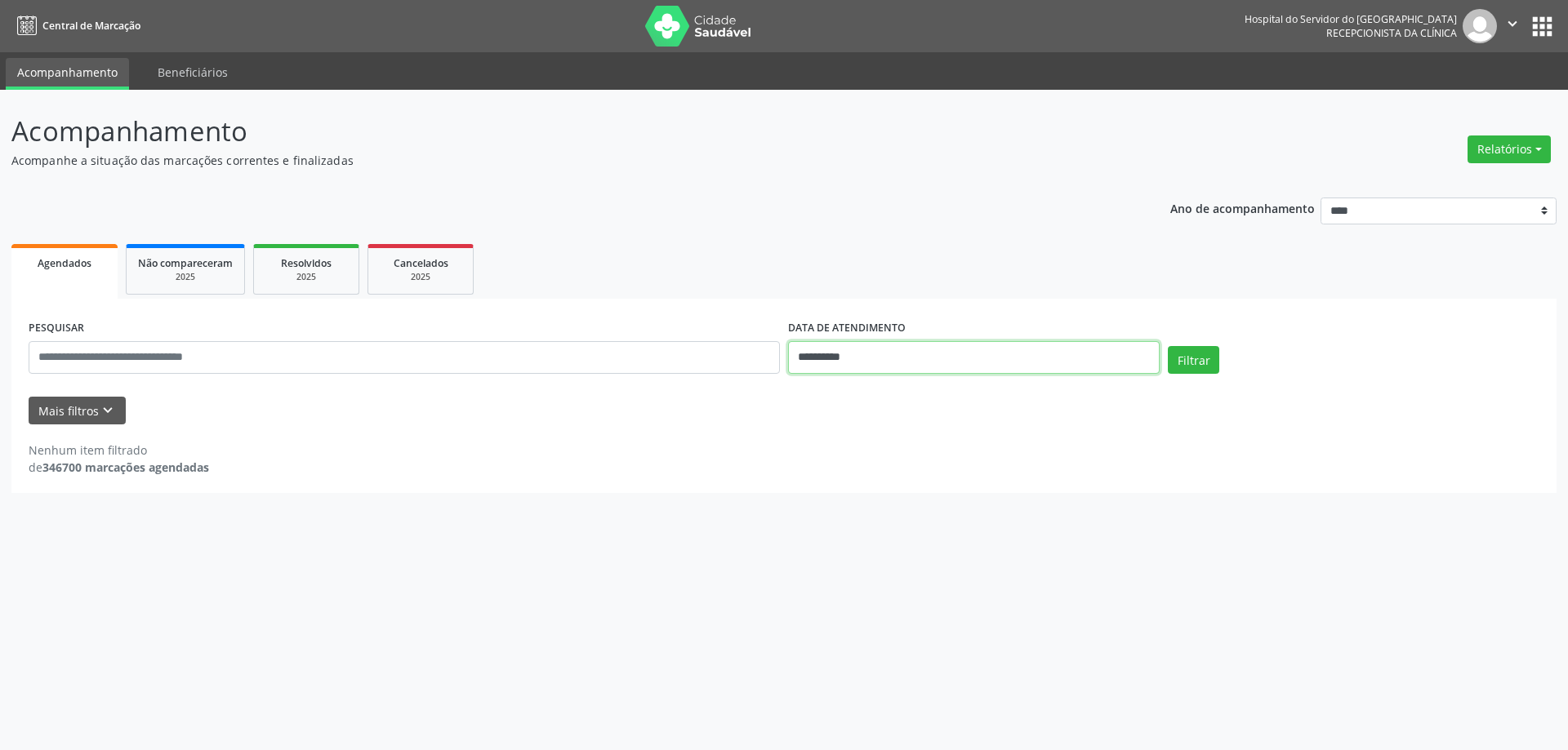
click at [883, 363] on body "**********" at bounding box center [784, 375] width 1568 height 750
drag, startPoint x: 873, startPoint y: 528, endPoint x: 853, endPoint y: 351, distance: 178.1
click at [871, 522] on div "27 28 29 30 31 1 2 3 4 5 6 7 8 9 10 11 12 13 14 15 16 17 18 19 20 21 22 23 24 2…" at bounding box center [908, 525] width 252 height 196
click at [849, 270] on ul "Agendados Não compareceram 2025 Resolvidos 2025 Cancelados 2025" at bounding box center [784, 269] width 1545 height 59
click at [151, 360] on input "text" at bounding box center [404, 357] width 751 height 33
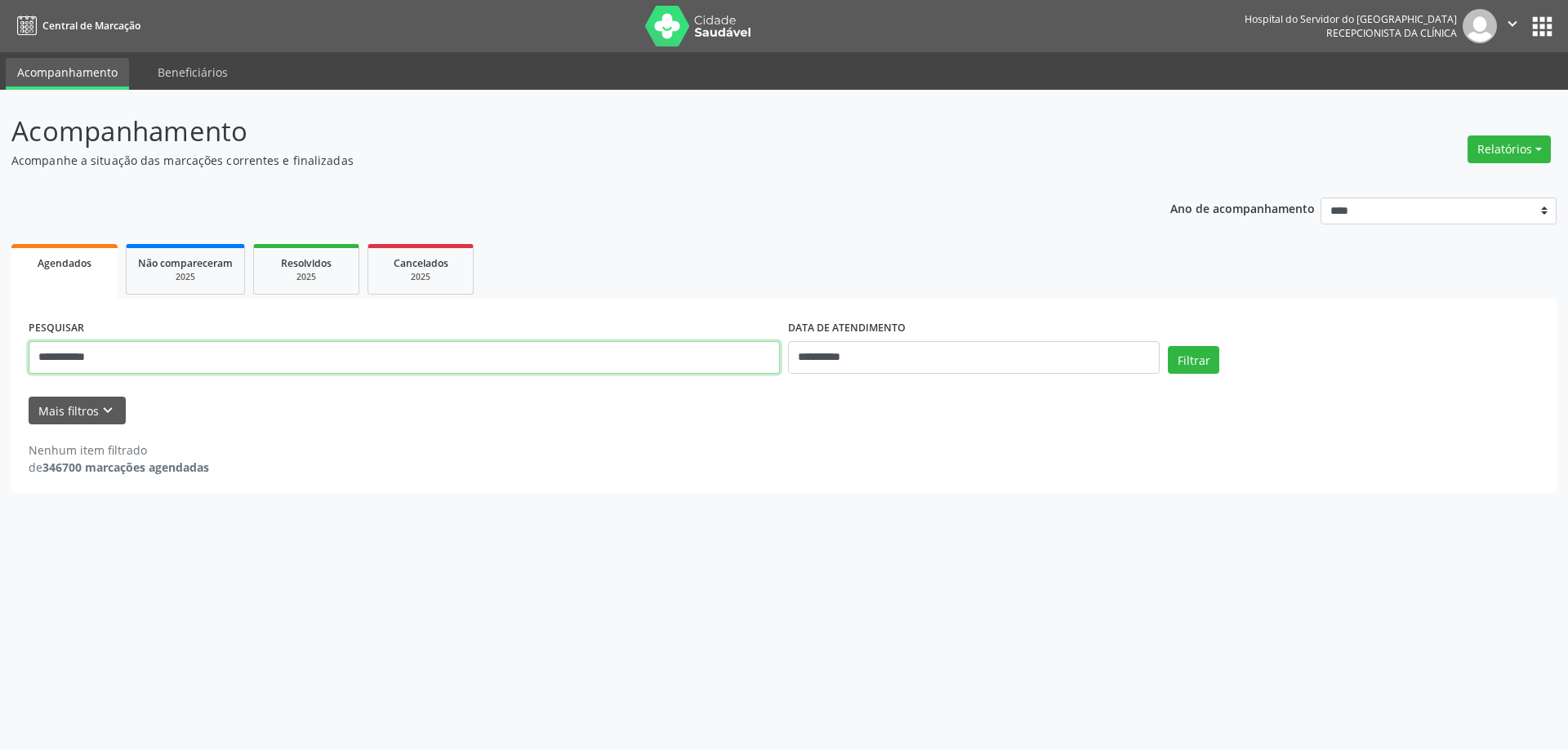
type input "**********"
click at [1168, 346] on button "Filtrar" at bounding box center [1193, 360] width 52 height 28
click at [904, 367] on input "**********" at bounding box center [974, 357] width 372 height 33
click at [870, 551] on span "19" at bounding box center [871, 541] width 32 height 32
type input "**********"
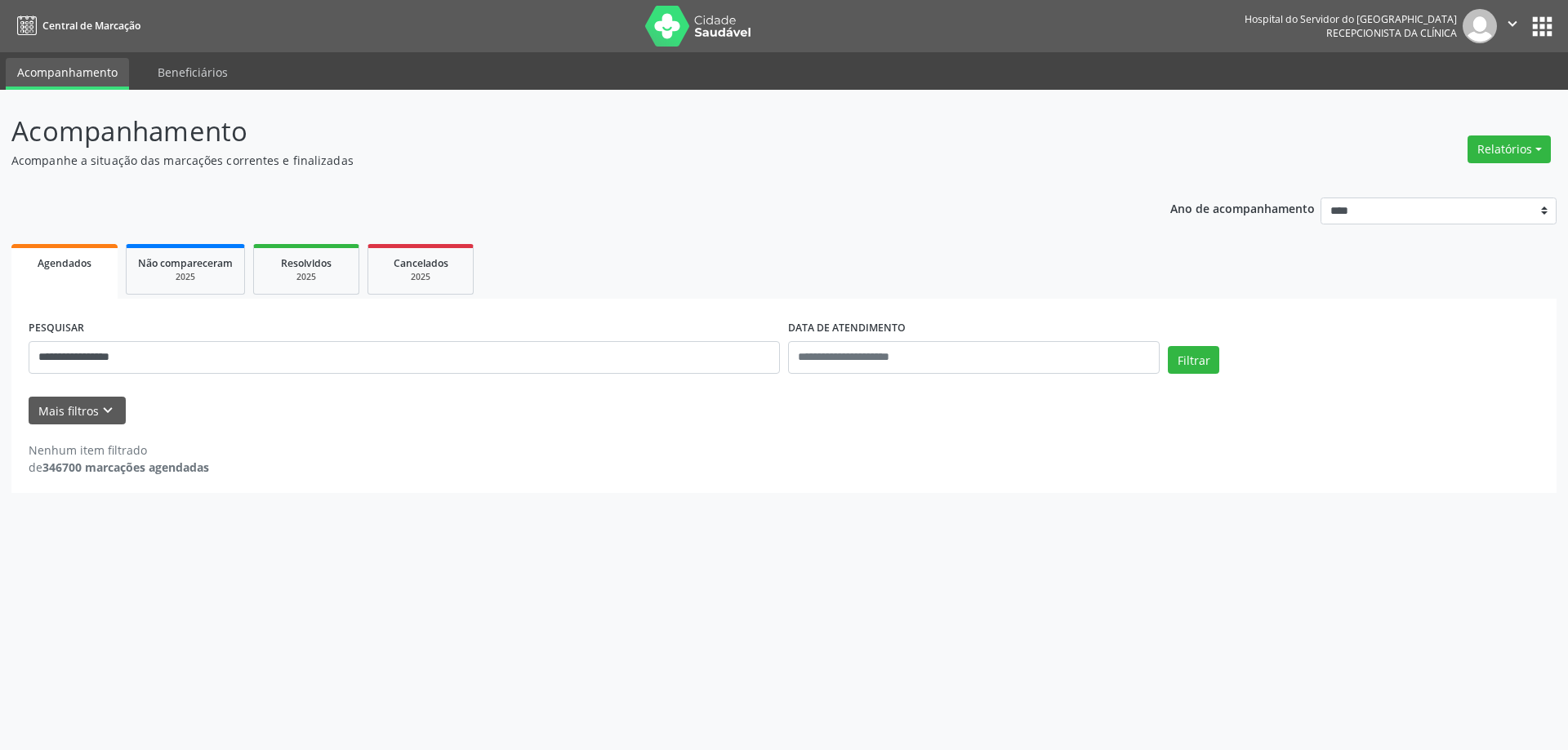
click at [961, 303] on div "**********" at bounding box center [784, 396] width 1545 height 195
click at [1195, 367] on button "Filtrar" at bounding box center [1193, 360] width 52 height 28
drag, startPoint x: 191, startPoint y: 361, endPoint x: 0, endPoint y: 365, distance: 191.0
click at [0, 365] on div "**********" at bounding box center [784, 420] width 1568 height 661
click at [180, 276] on div "2025" at bounding box center [186, 276] width 95 height 12
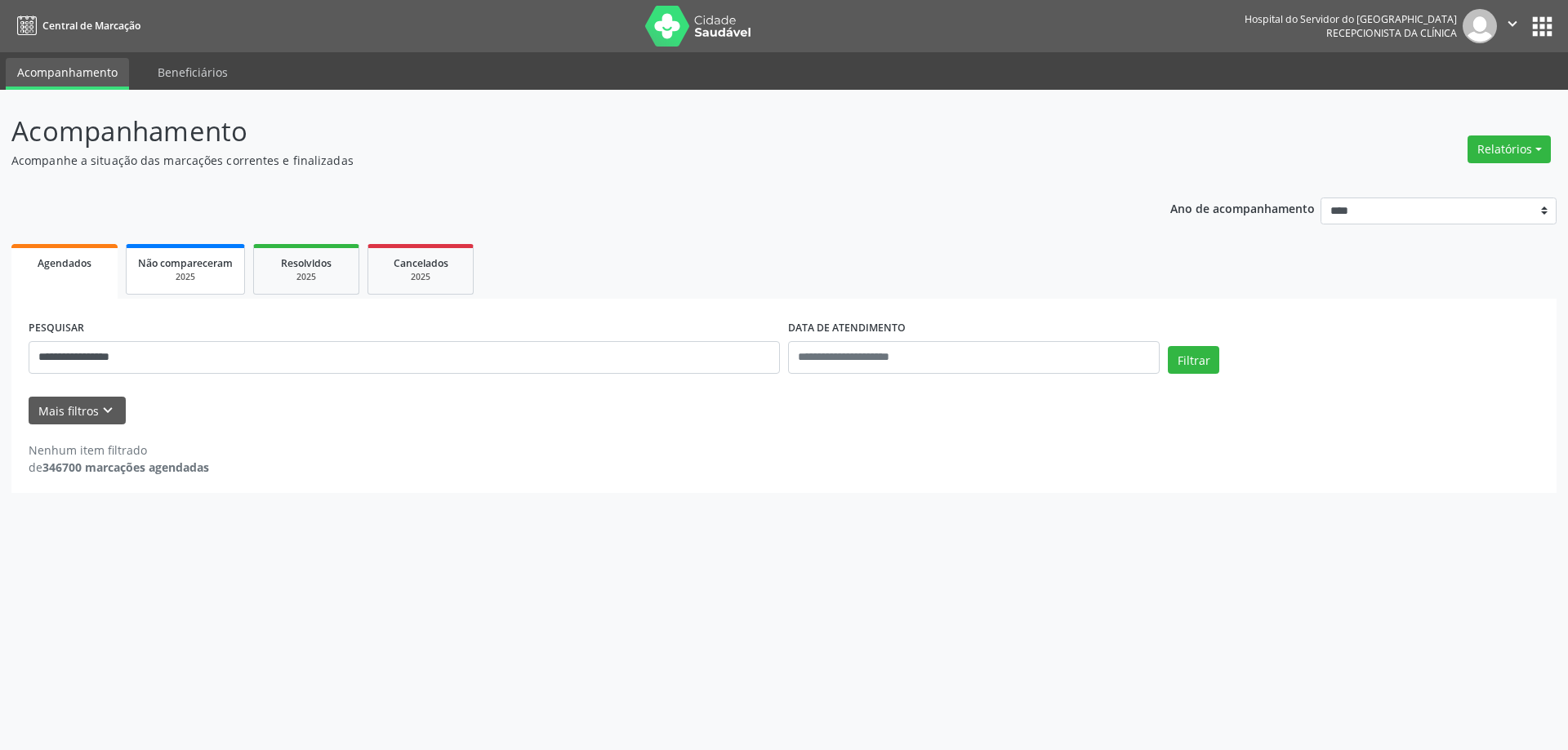
select select "*"
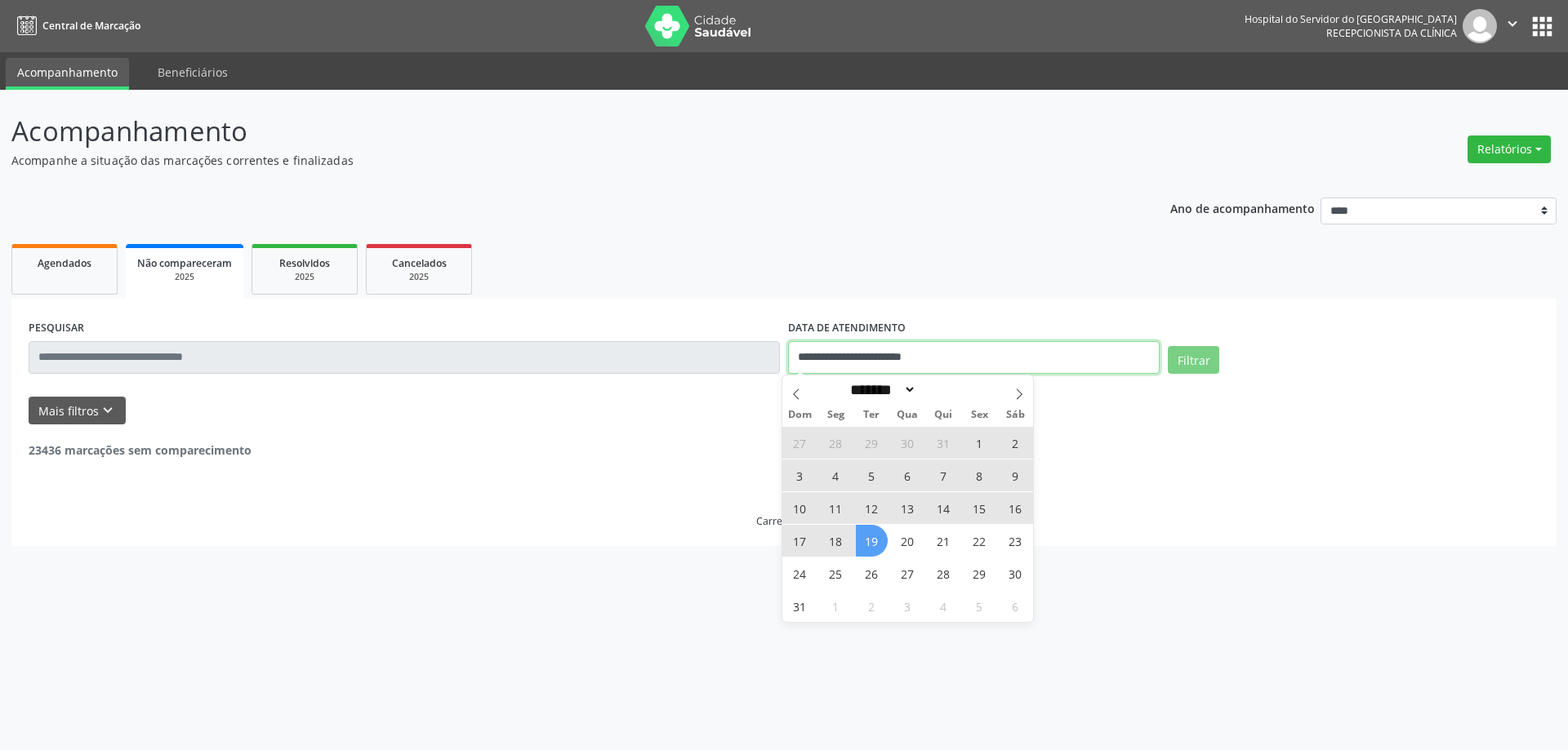
click at [990, 351] on input "**********" at bounding box center [974, 357] width 372 height 33
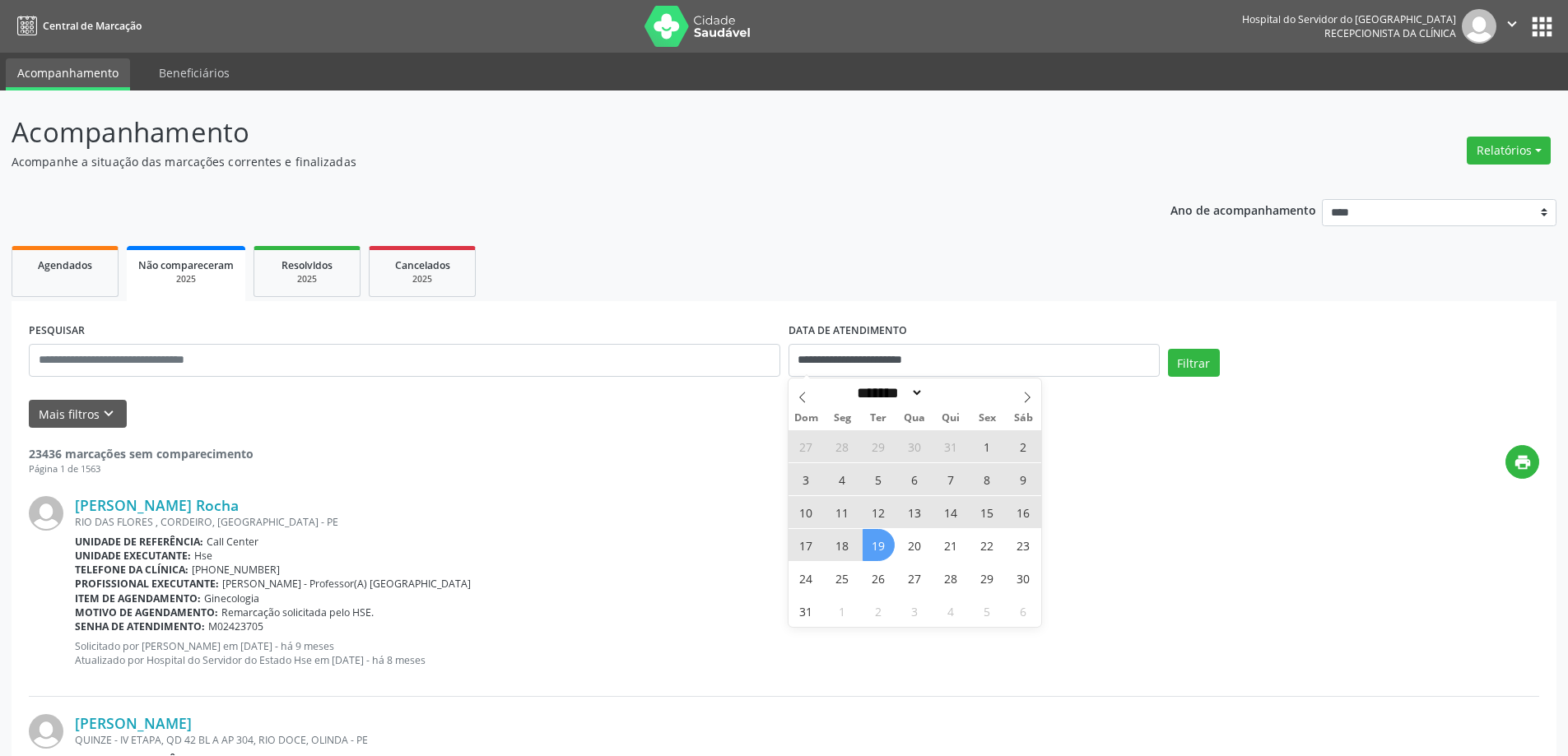
click at [875, 540] on span "19" at bounding box center [878, 545] width 32 height 32
type input "**********"
click at [898, 299] on ul "Agendados Não compareceram 2025 Resolvidos 2025 Cancelados 2025" at bounding box center [784, 271] width 1545 height 60
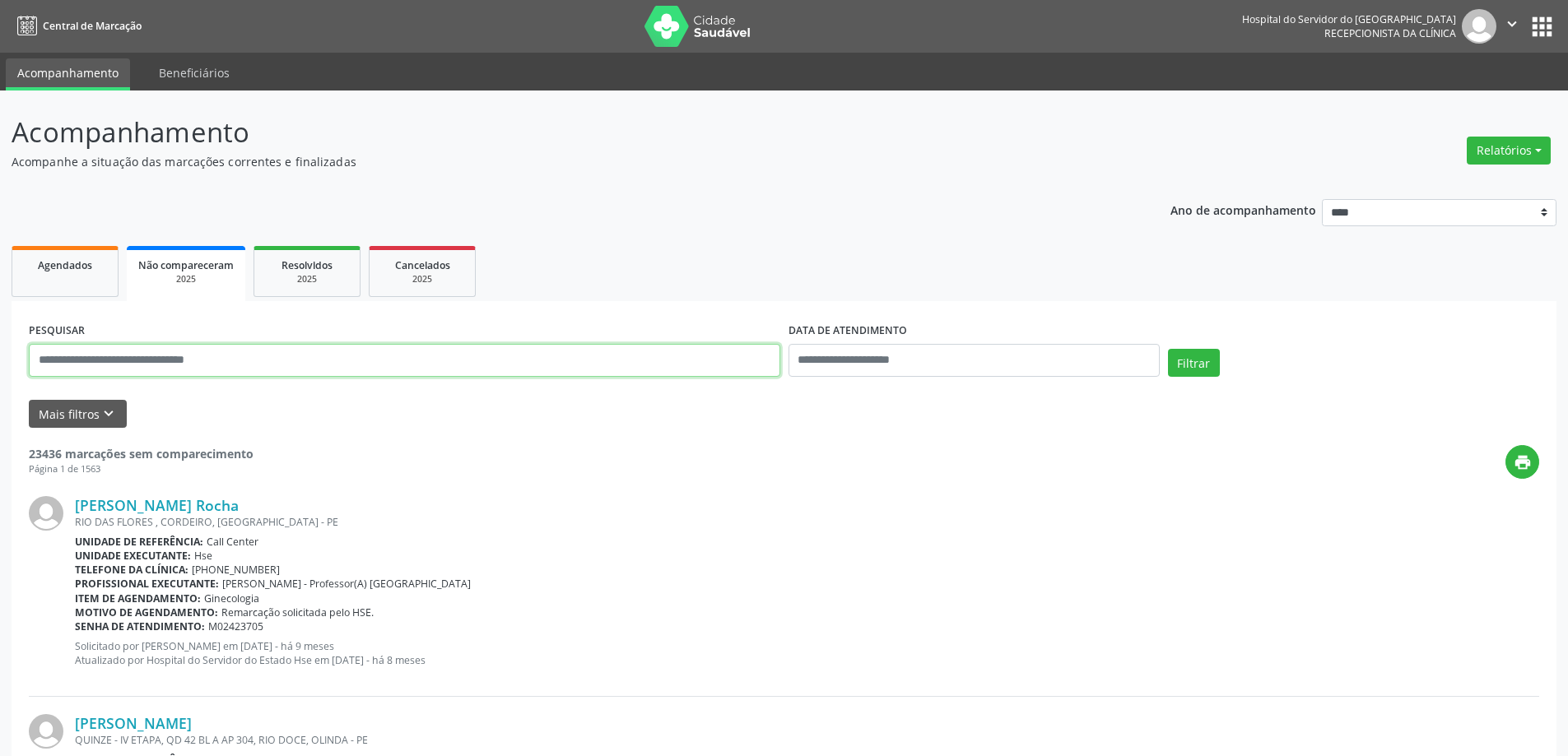
click at [224, 356] on input "text" at bounding box center [404, 360] width 751 height 33
paste input "**********"
type input "**********"
click at [1208, 352] on button "Filtrar" at bounding box center [1193, 363] width 52 height 28
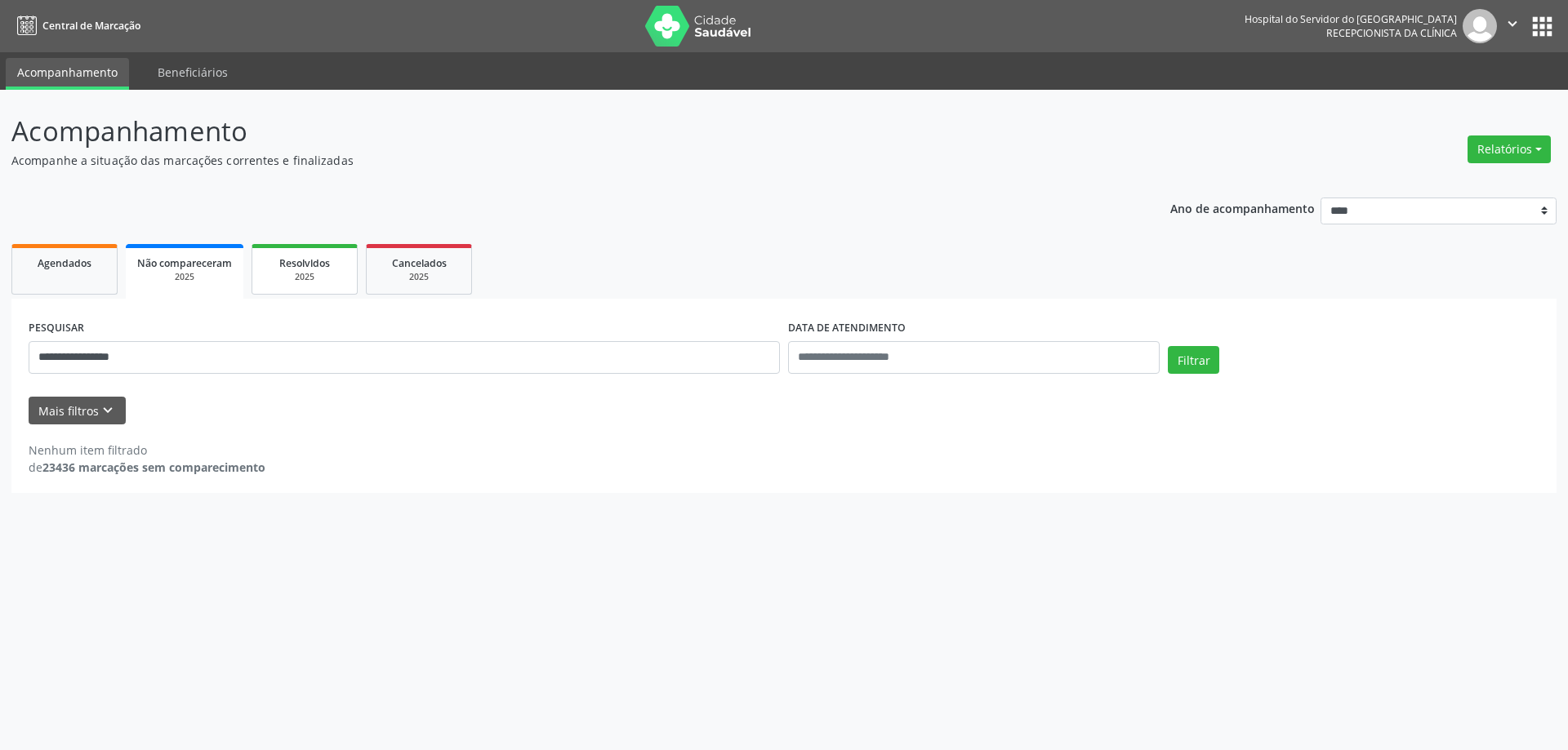
click at [292, 267] on span "Resolvidos" at bounding box center [305, 263] width 51 height 14
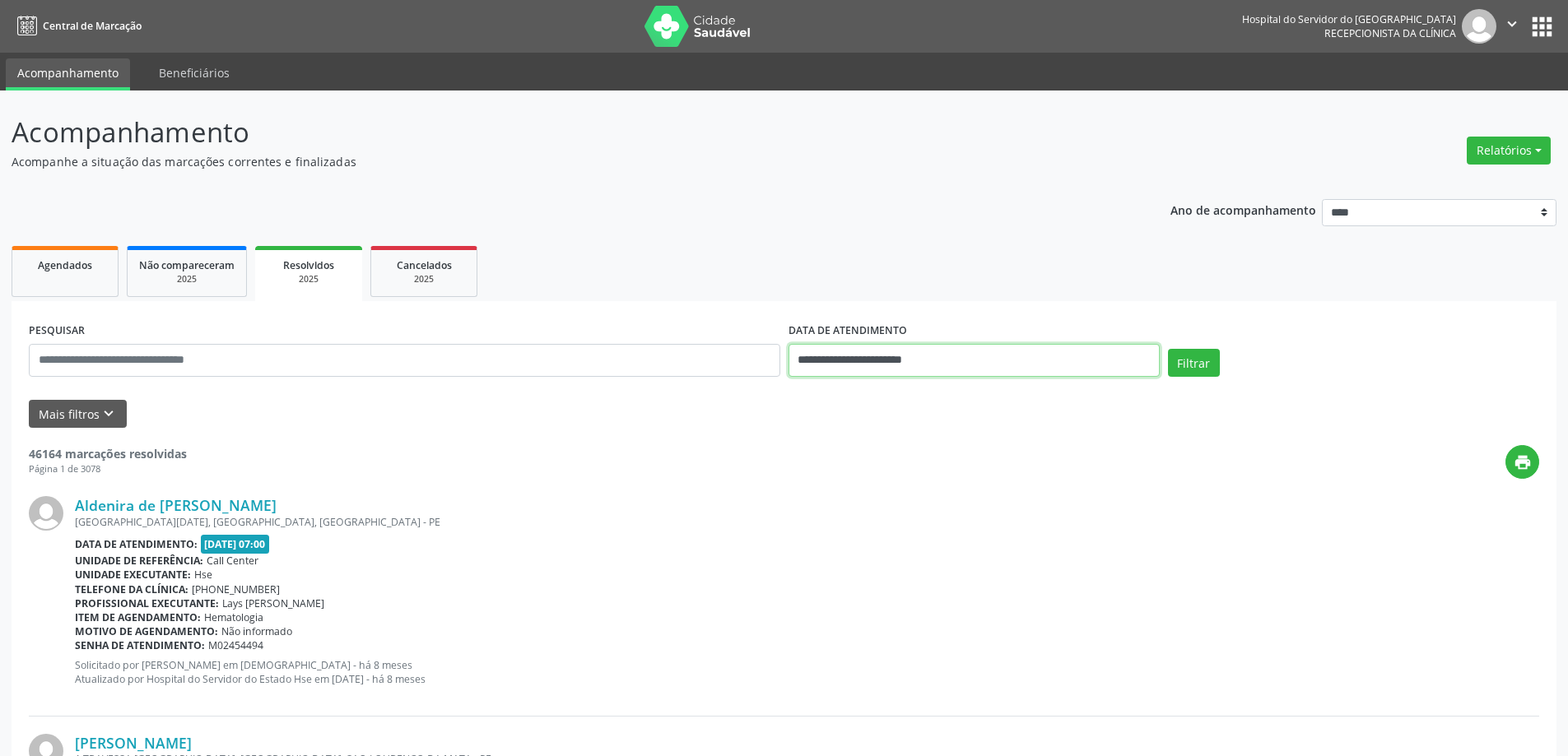
click at [1025, 358] on input "**********" at bounding box center [973, 360] width 371 height 33
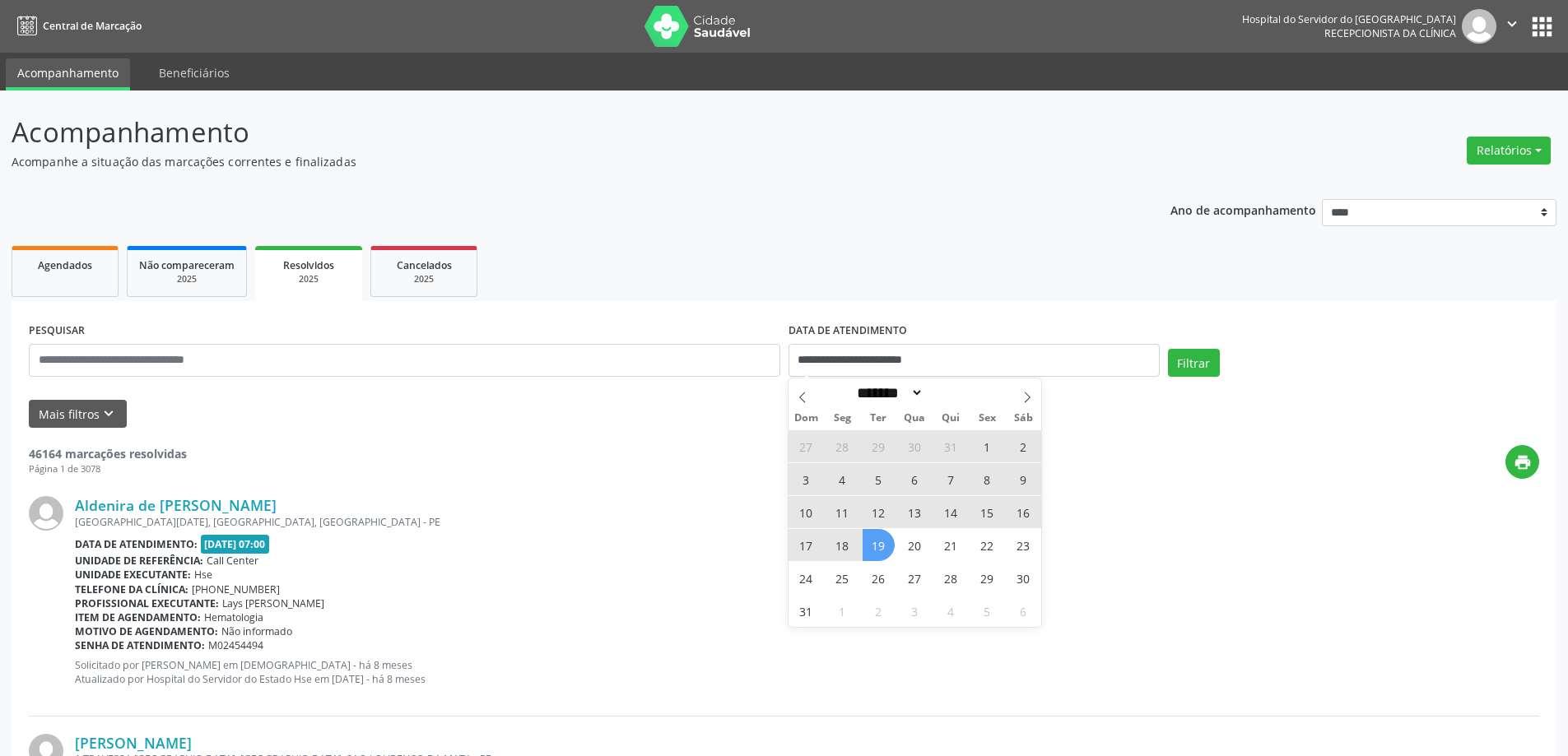
click at [871, 538] on span "19" at bounding box center [878, 545] width 32 height 32
type input "**********"
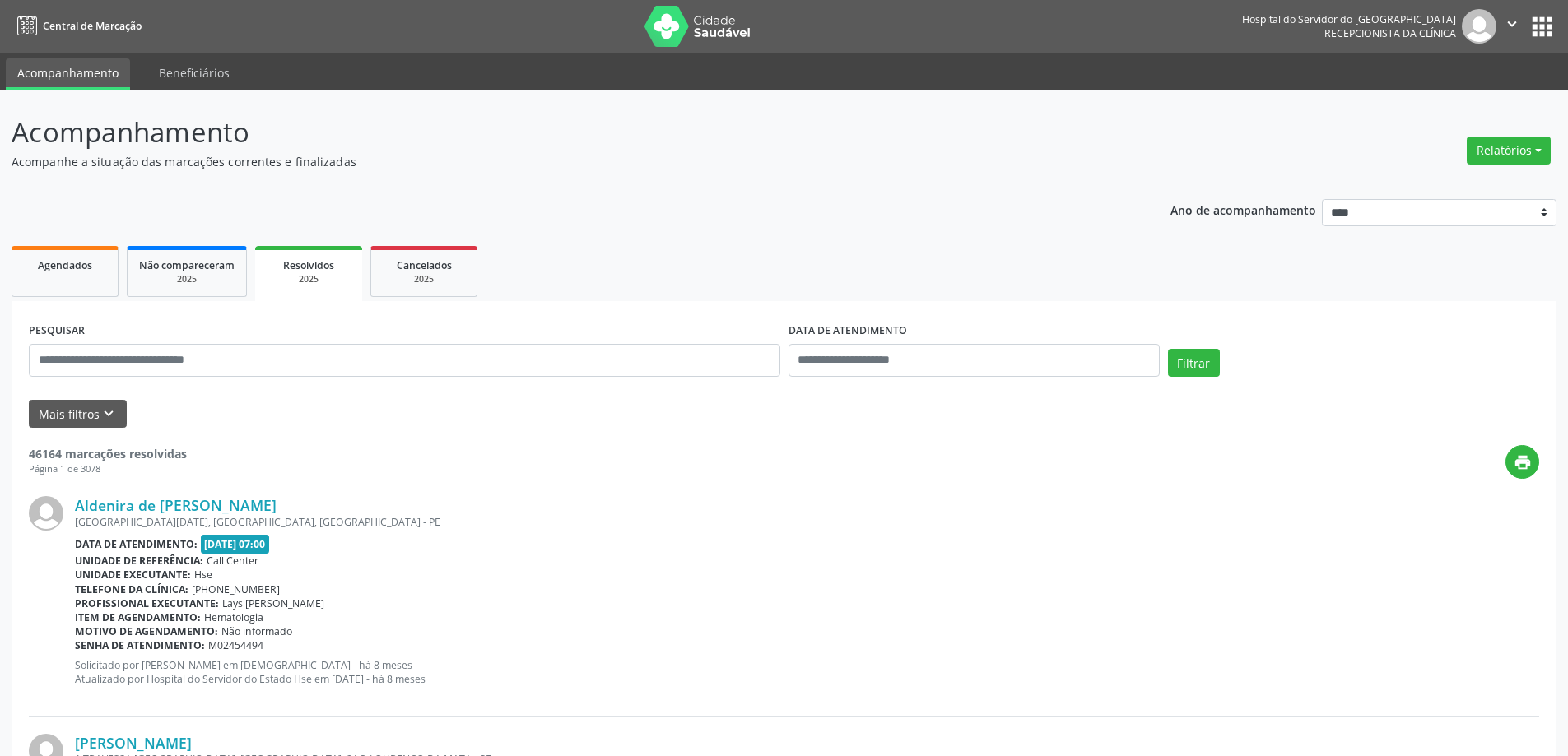
click at [717, 263] on ul "Agendados Não compareceram 2025 Resolvidos 2025 Cancelados 2025" at bounding box center [784, 271] width 1545 height 60
click at [221, 358] on input "text" at bounding box center [404, 360] width 751 height 33
paste input "**********"
type input "**********"
click at [1211, 360] on button "Filtrar" at bounding box center [1193, 363] width 52 height 28
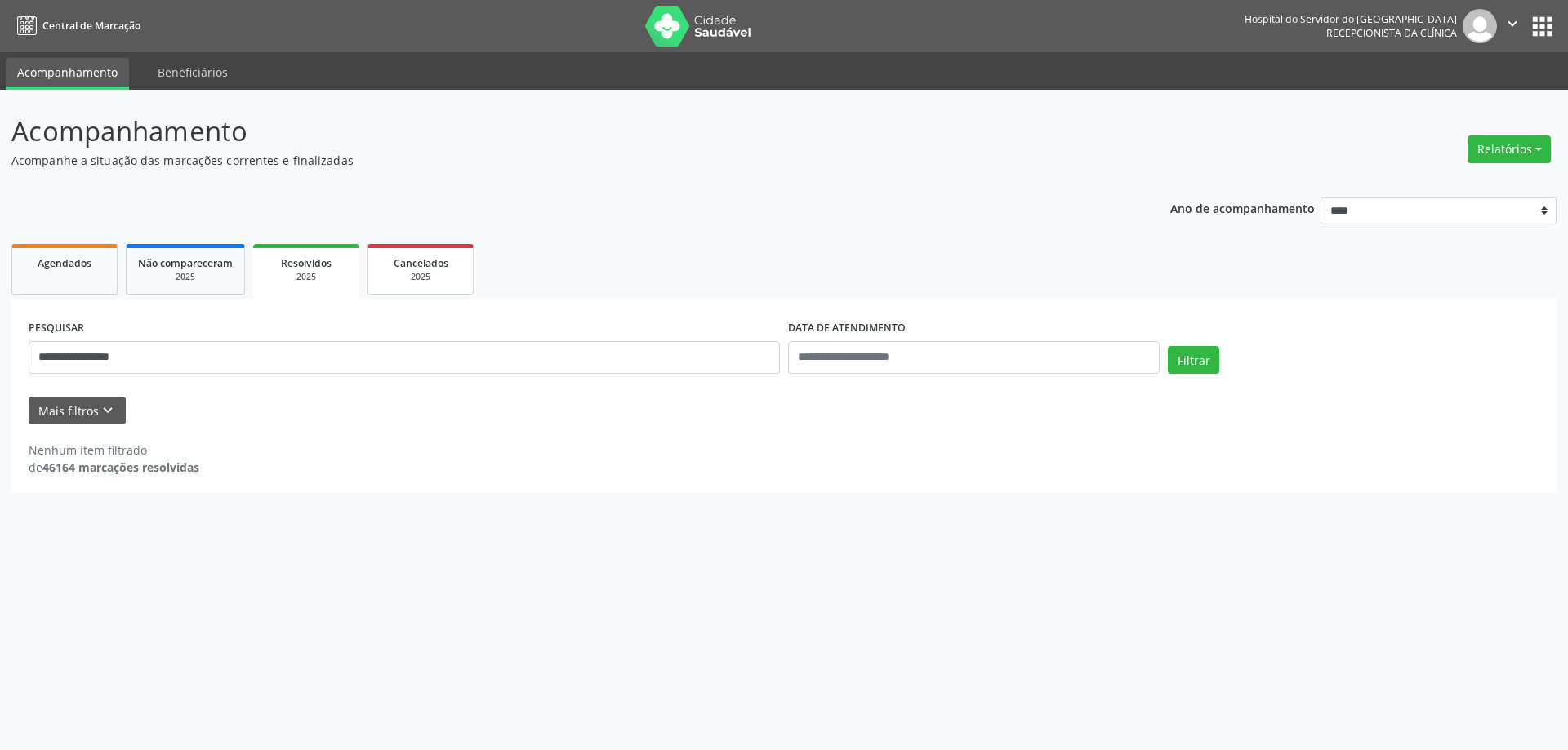
click at [403, 277] on div "2025" at bounding box center [421, 276] width 82 height 12
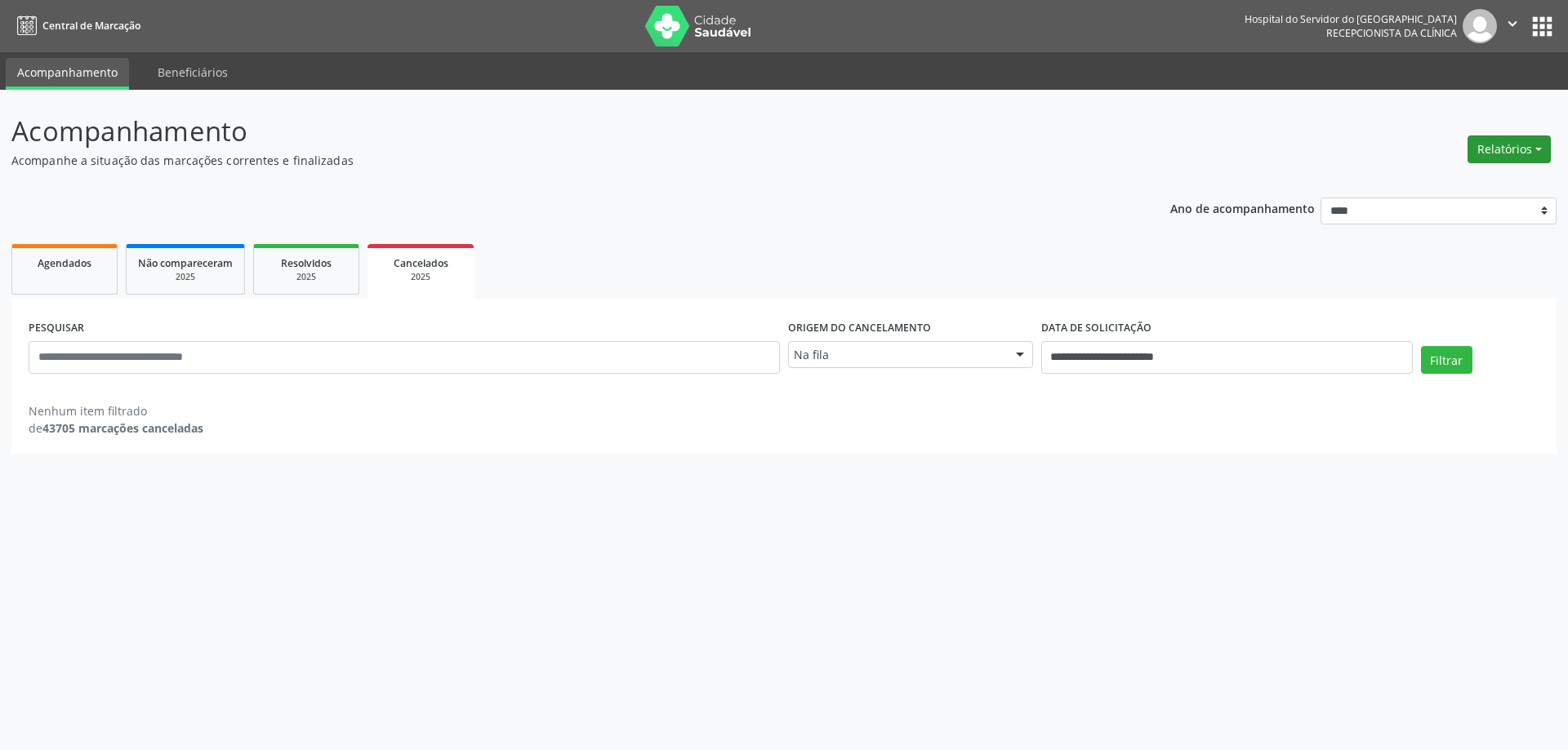
click at [1533, 138] on button "Relatórios" at bounding box center [1510, 149] width 84 height 28
click at [1483, 191] on link "Agendamentos" at bounding box center [1463, 184] width 176 height 23
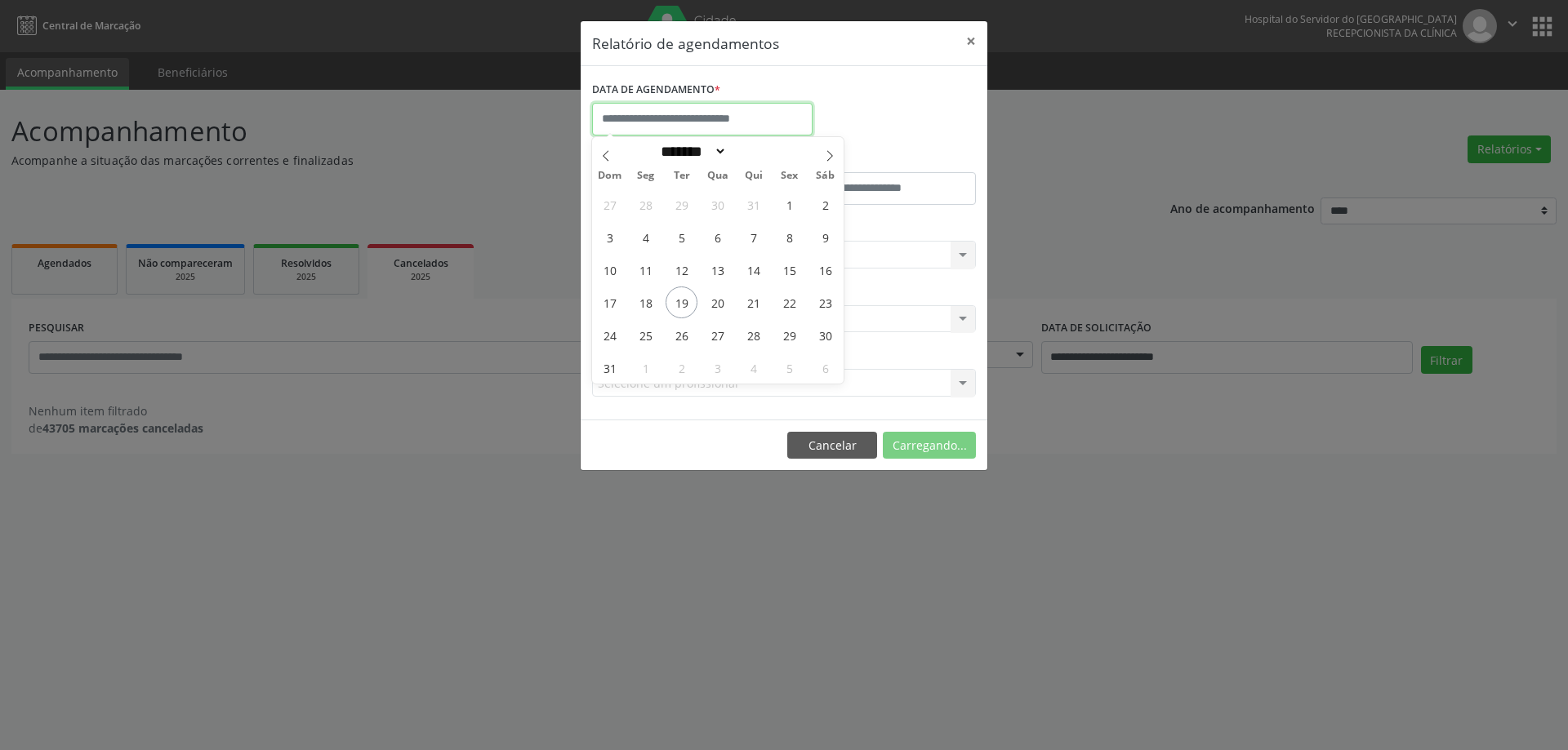
click at [646, 126] on input "text" at bounding box center [702, 119] width 221 height 33
click at [650, 301] on span "18" at bounding box center [645, 302] width 32 height 32
type input "**********"
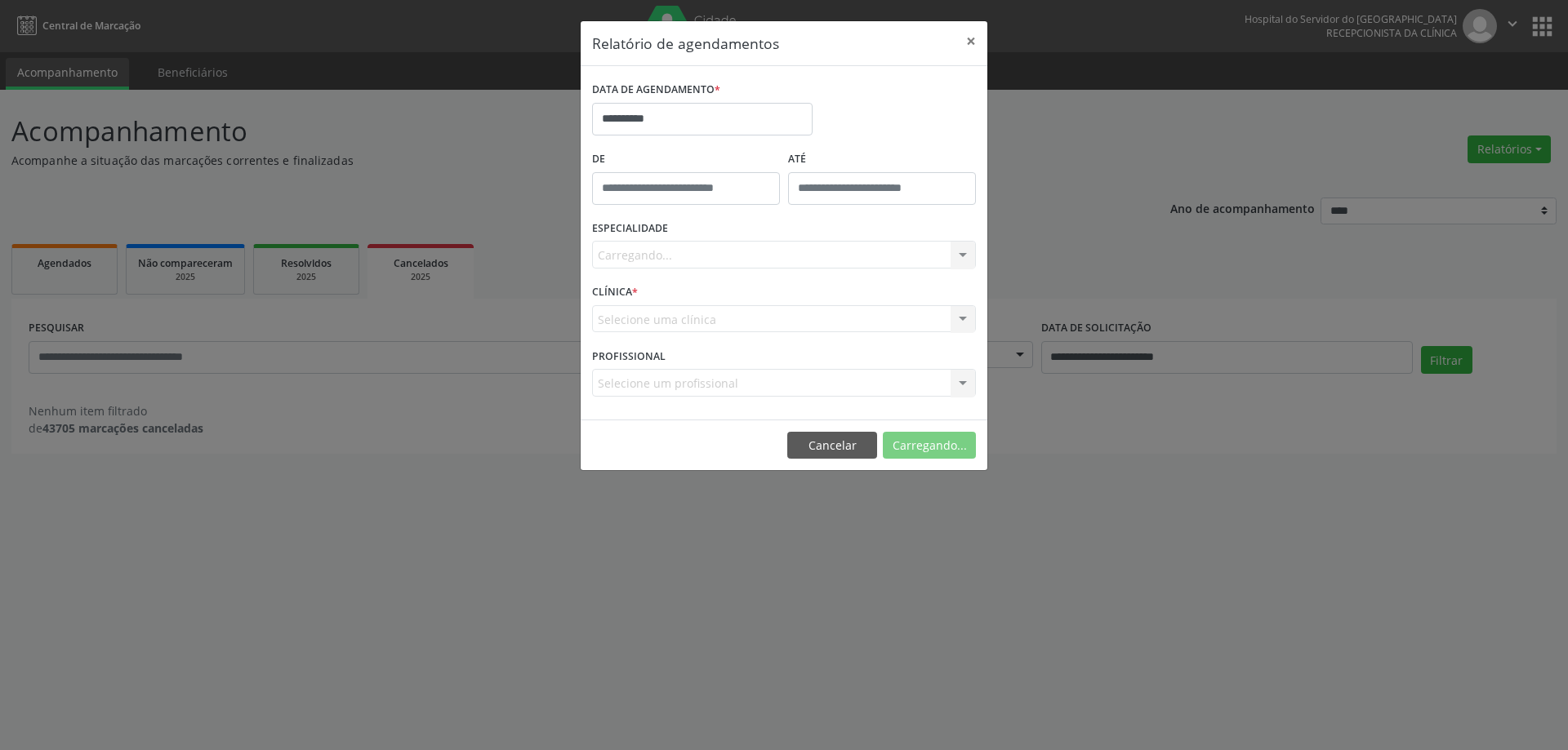
click at [664, 259] on div "Carregando... Nenhum resultado encontrado para: " " Não há nenhuma opção para s…" at bounding box center [784, 255] width 384 height 28
click at [666, 261] on div "Carregando... Nenhum resultado encontrado para: " " Não há nenhuma opção para s…" at bounding box center [784, 255] width 384 height 28
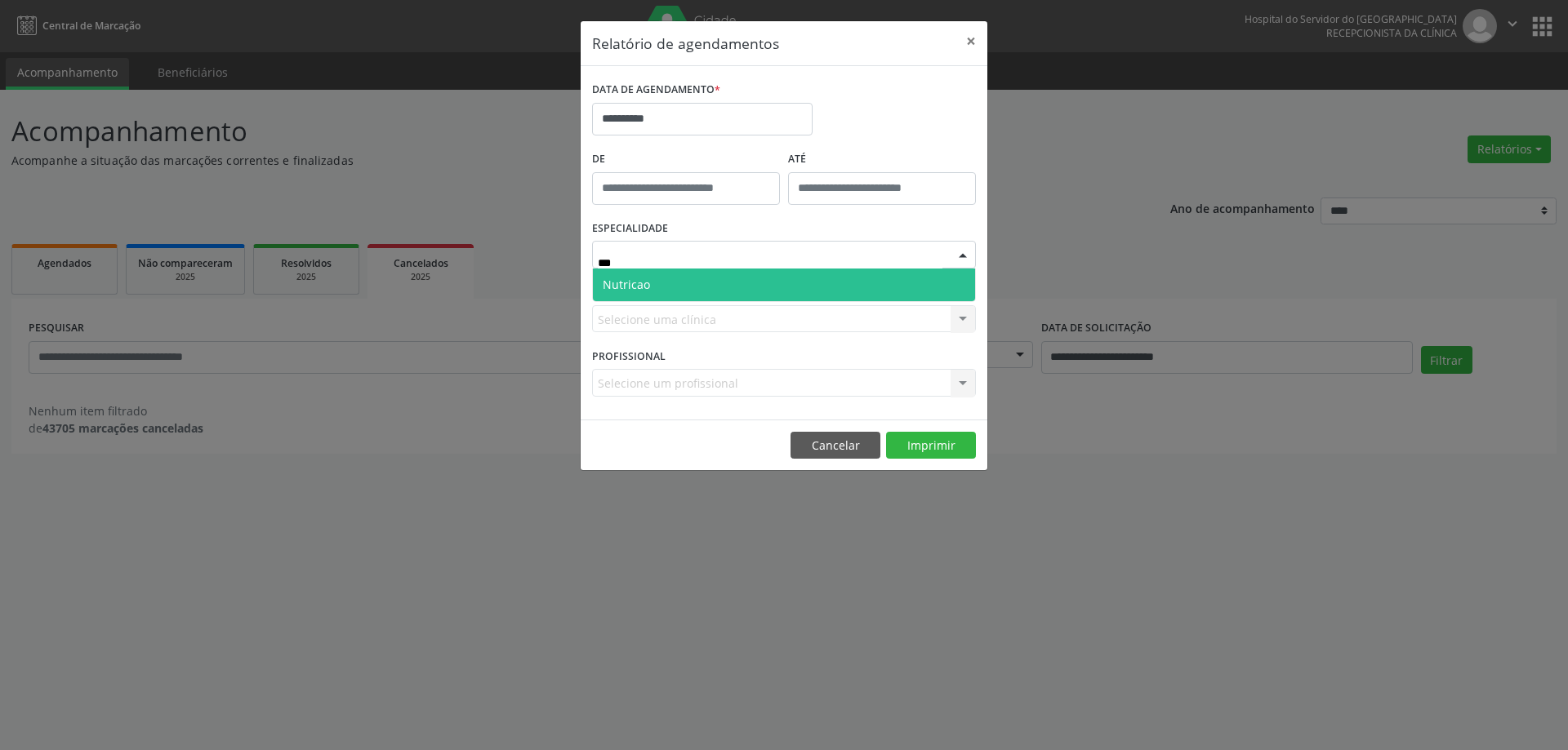
type input "****"
click at [686, 288] on span "Nutricao" at bounding box center [784, 285] width 382 height 33
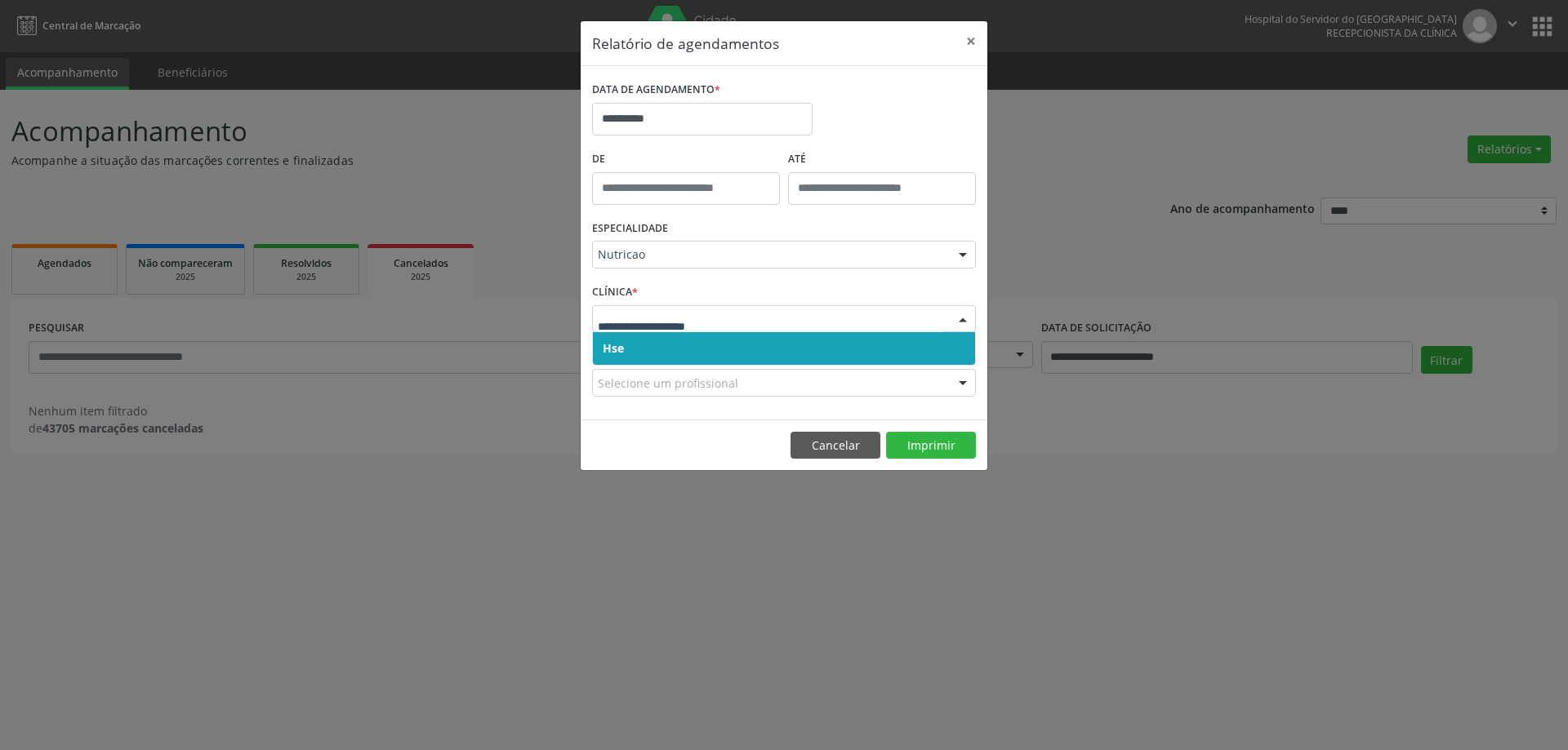
click at [678, 350] on span "Hse" at bounding box center [784, 349] width 382 height 33
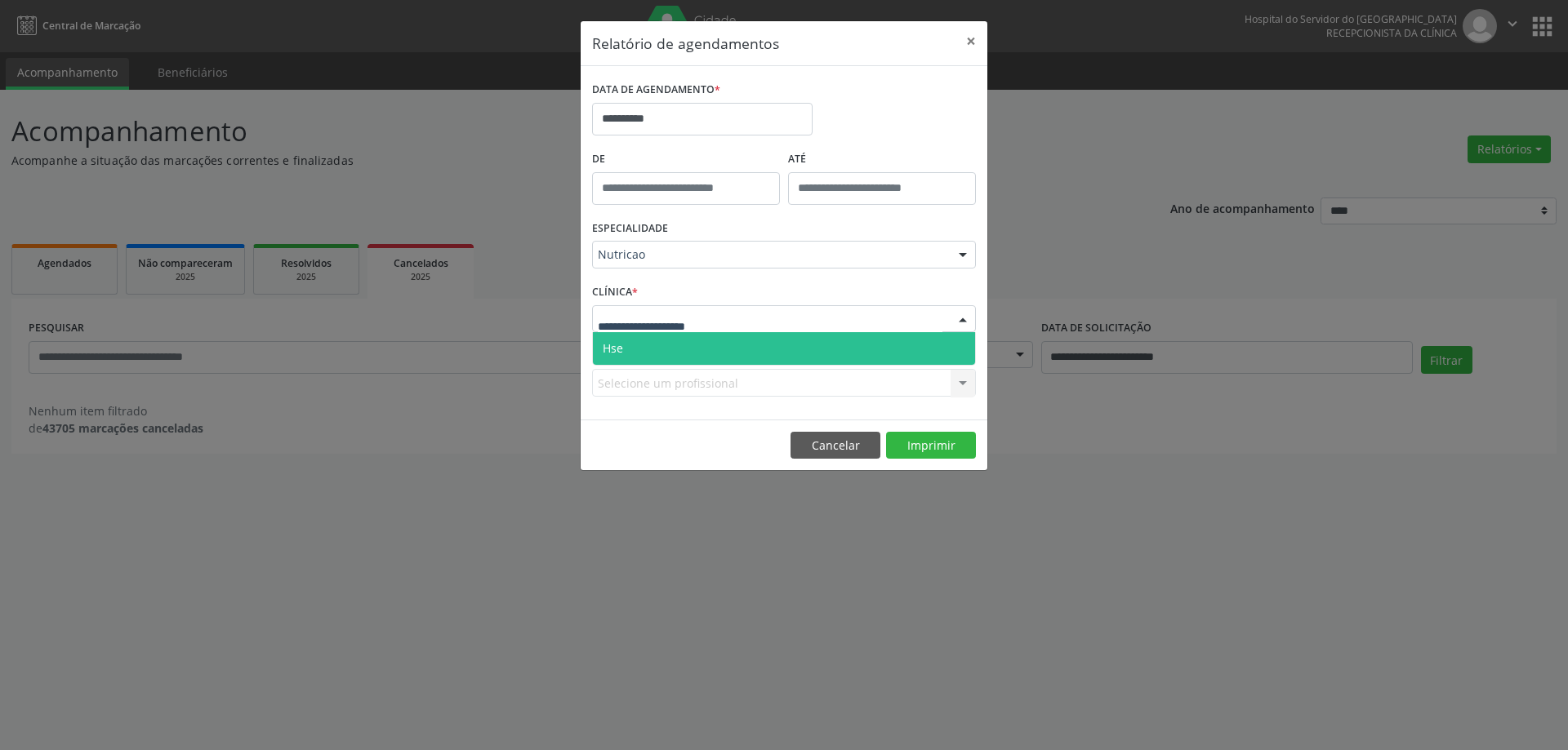
click at [689, 332] on div at bounding box center [784, 319] width 384 height 28
click at [679, 353] on span "Hse" at bounding box center [784, 349] width 382 height 33
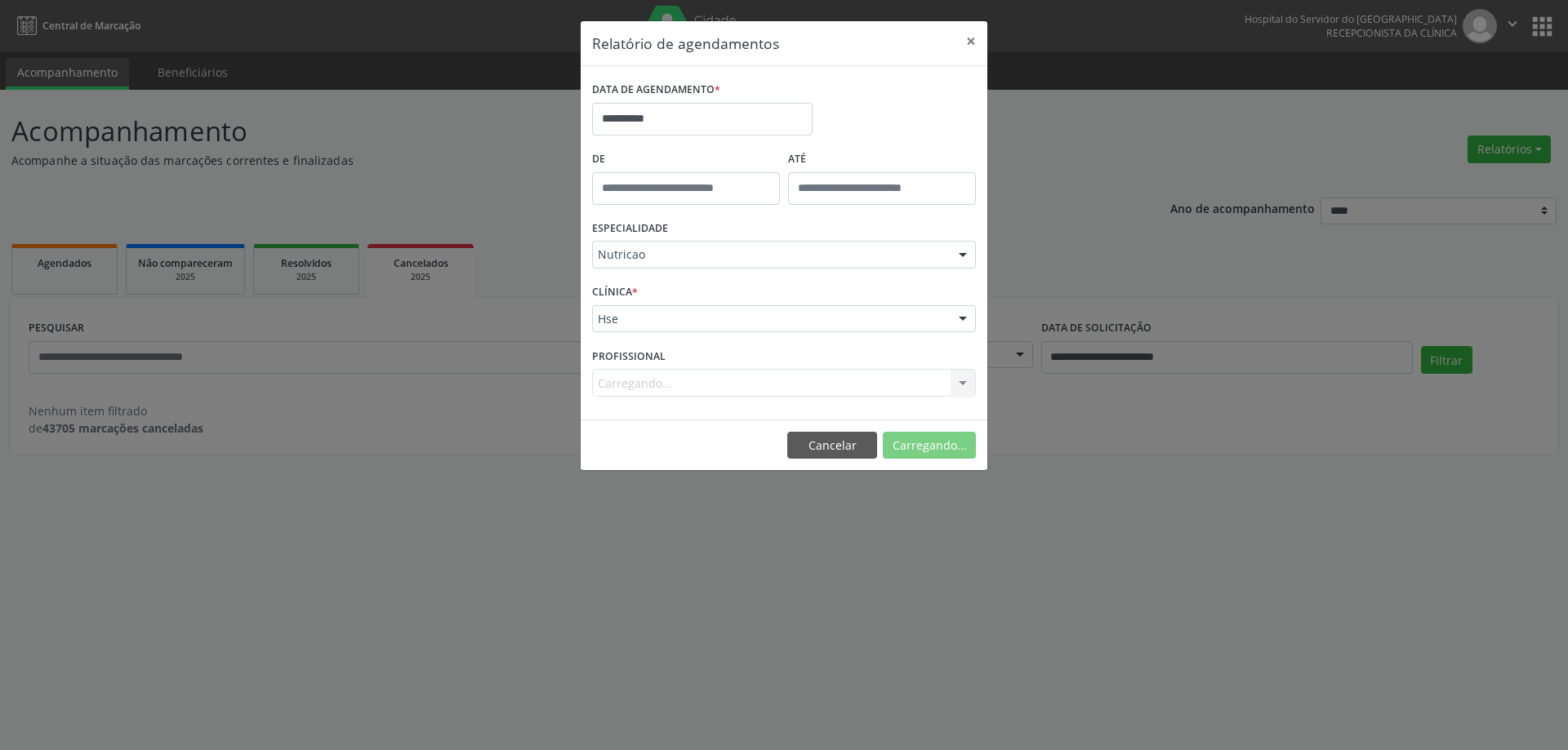
click at [670, 377] on div "Carregando... Nenhum resultado encontrado para: " " Não há nenhuma opção para s…" at bounding box center [784, 383] width 384 height 28
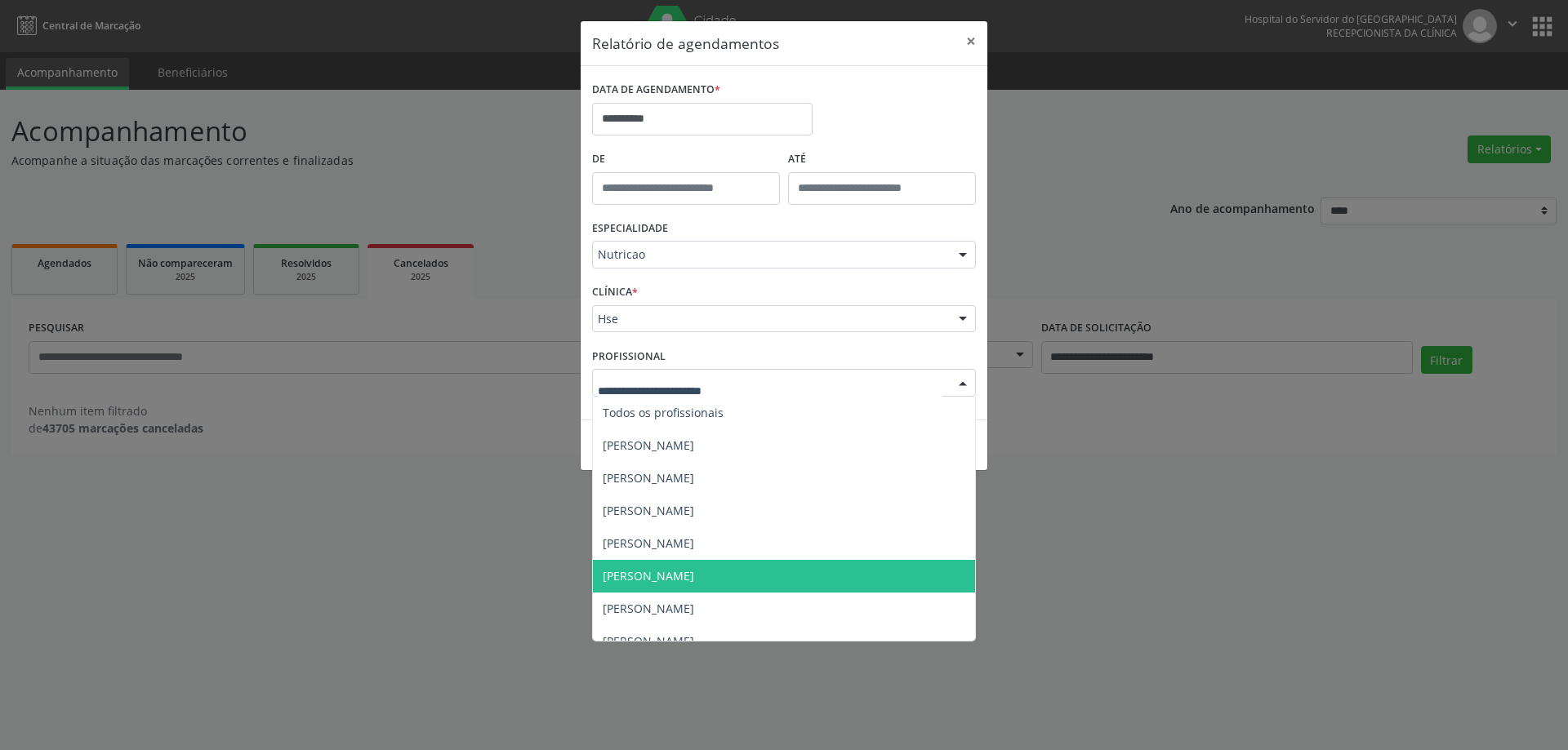
drag, startPoint x: 646, startPoint y: 570, endPoint x: 648, endPoint y: 559, distance: 11.2
click at [646, 571] on span "[PERSON_NAME]" at bounding box center [648, 575] width 92 height 15
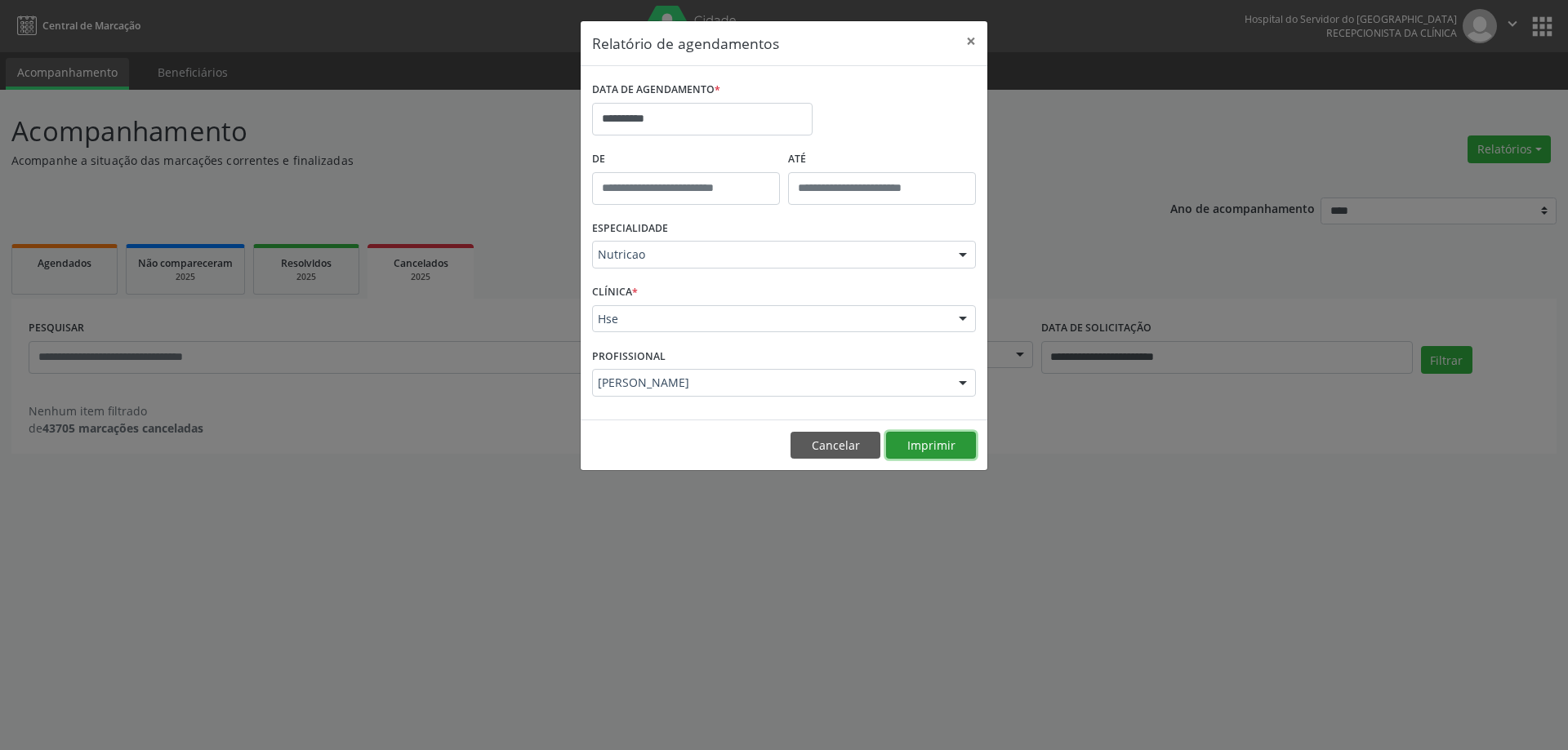
click at [925, 452] on button "Imprimir" at bounding box center [930, 445] width 90 height 28
drag, startPoint x: 960, startPoint y: 40, endPoint x: 970, endPoint y: 37, distance: 10.4
click at [960, 40] on button "×" at bounding box center [971, 41] width 33 height 40
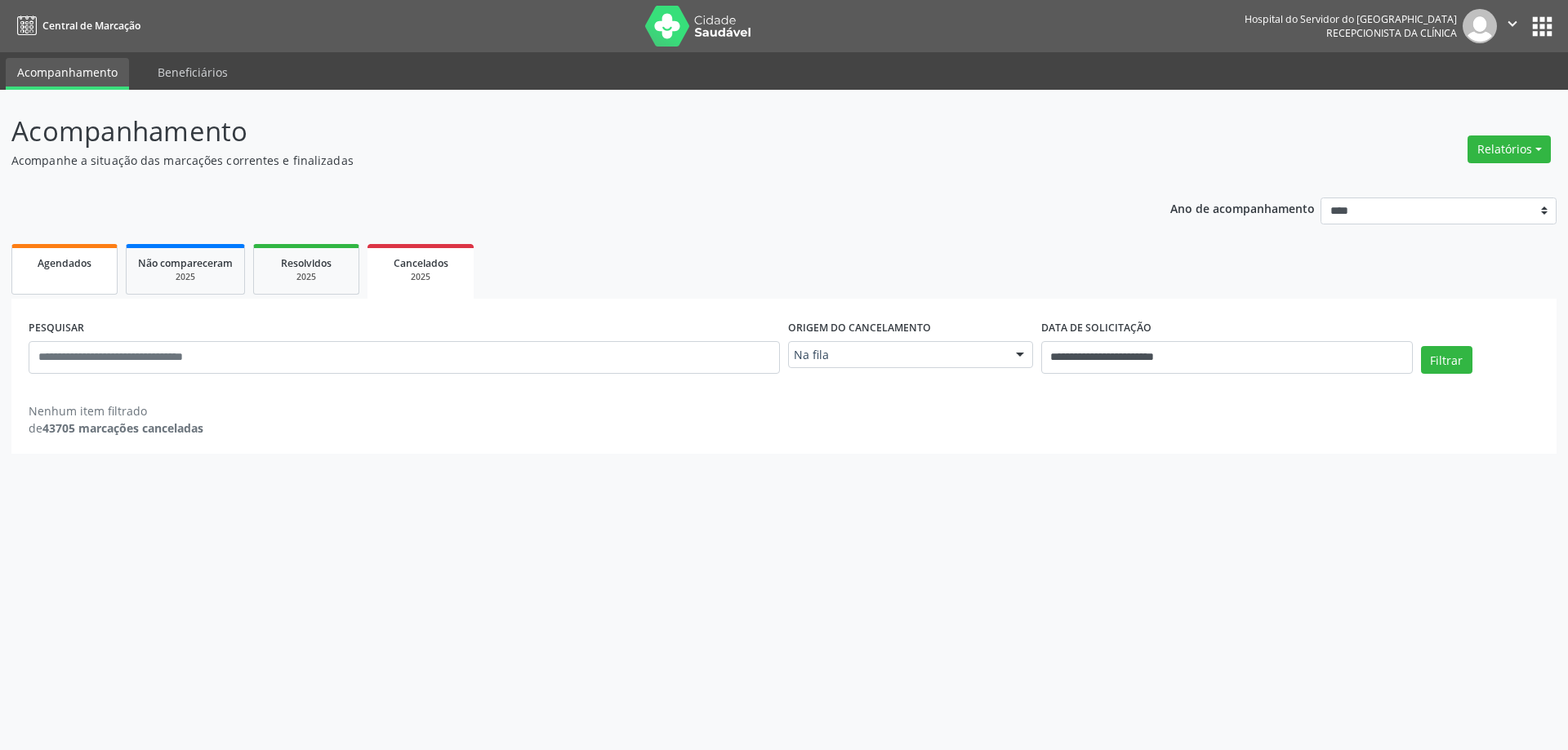
click at [64, 266] on span "Agendados" at bounding box center [64, 263] width 54 height 14
select select "*"
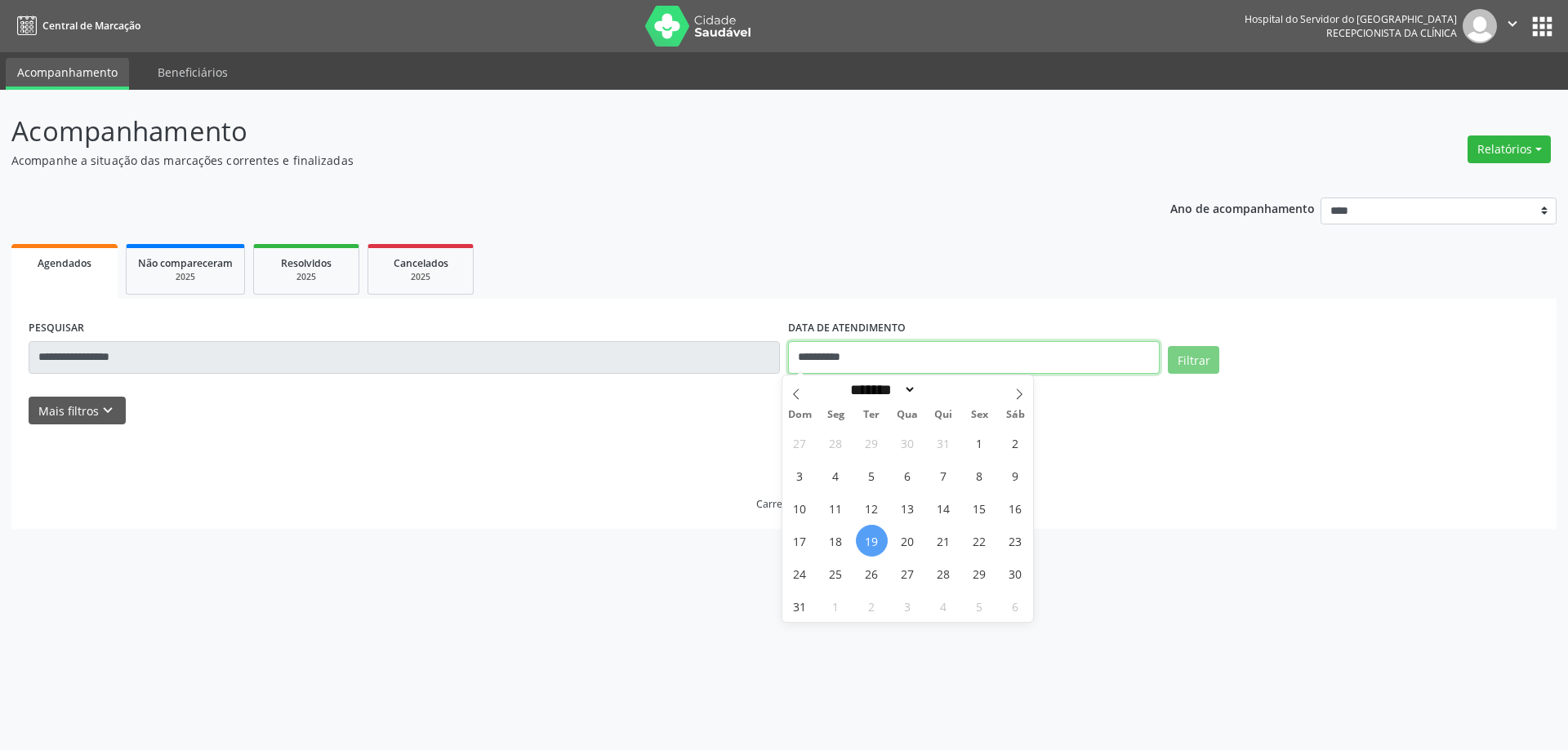
drag, startPoint x: 961, startPoint y: 363, endPoint x: 941, endPoint y: 380, distance: 26.2
click at [960, 363] on input "**********" at bounding box center [974, 357] width 372 height 33
click at [878, 537] on span "19" at bounding box center [871, 541] width 32 height 32
type input "**********"
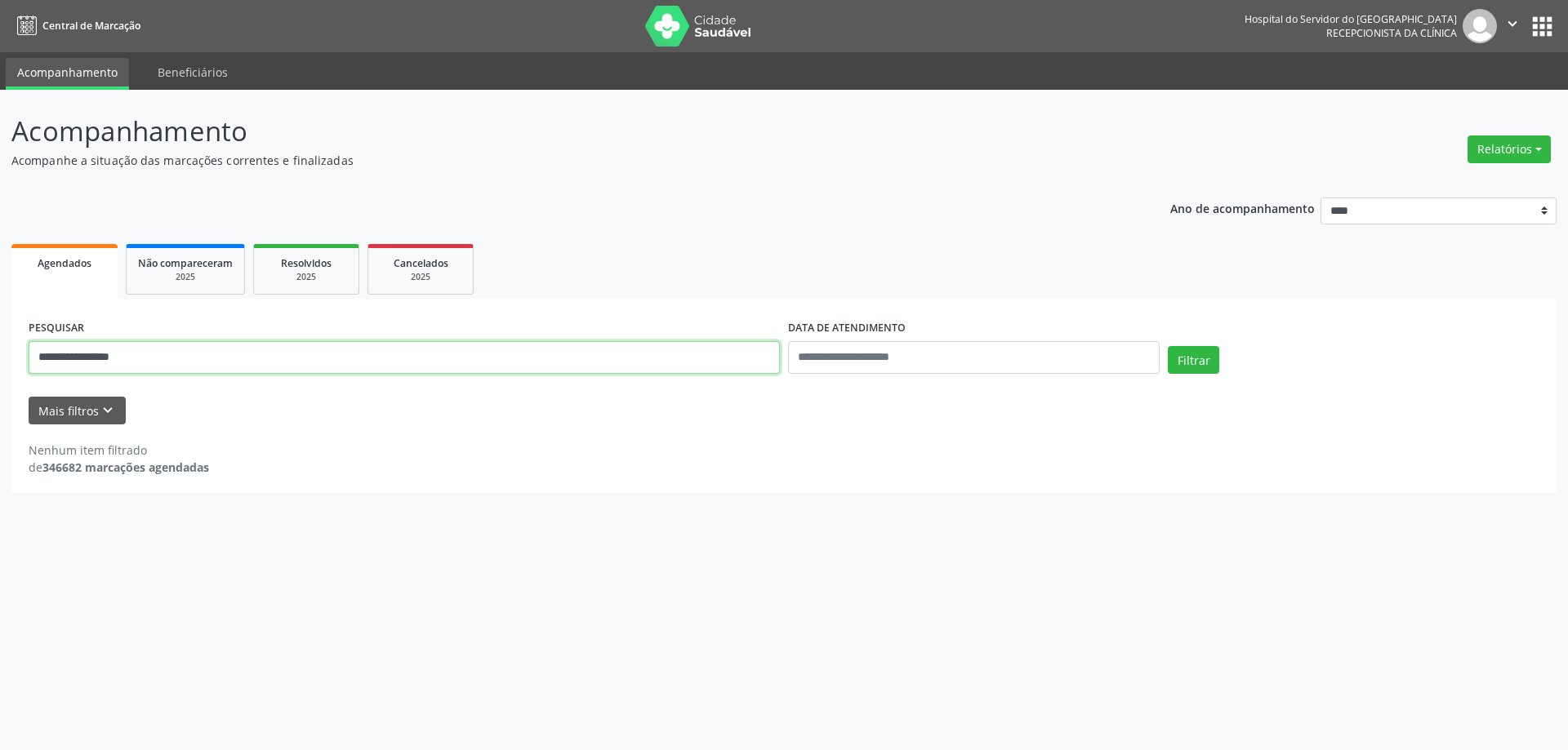
click at [212, 356] on input "**********" at bounding box center [404, 357] width 751 height 33
drag, startPoint x: 212, startPoint y: 356, endPoint x: 16, endPoint y: 373, distance: 196.7
click at [16, 373] on div "**********" at bounding box center [784, 396] width 1545 height 195
type input "**********"
click at [1168, 346] on button "Filtrar" at bounding box center [1193, 360] width 52 height 28
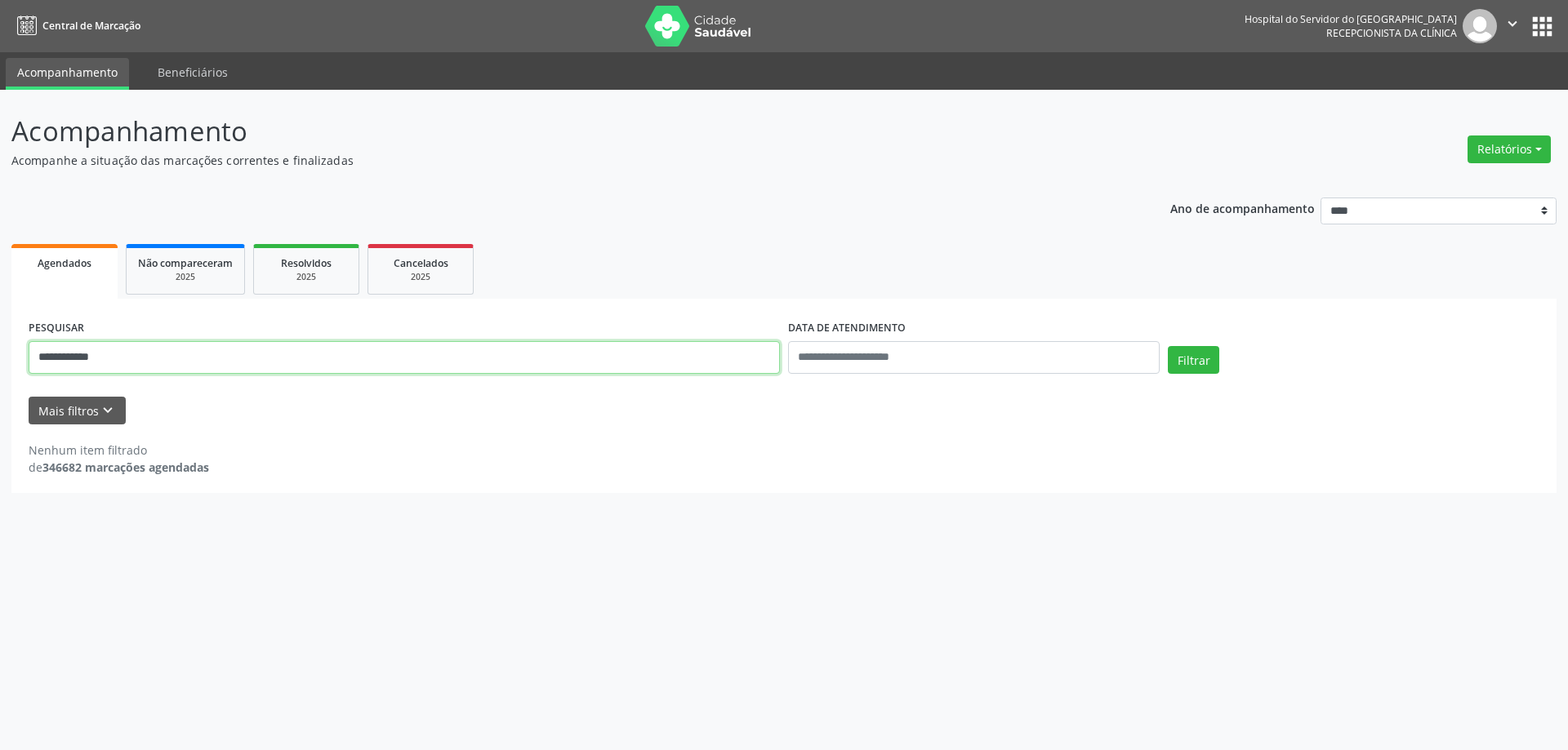
drag, startPoint x: 114, startPoint y: 365, endPoint x: 1, endPoint y: 383, distance: 114.4
click at [2, 383] on div "**********" at bounding box center [784, 420] width 1568 height 661
click at [287, 235] on div "**********" at bounding box center [784, 340] width 1545 height 308
click at [296, 253] on link "Resolvidos 2025" at bounding box center [306, 270] width 106 height 51
drag, startPoint x: 167, startPoint y: 358, endPoint x: 0, endPoint y: 393, distance: 170.6
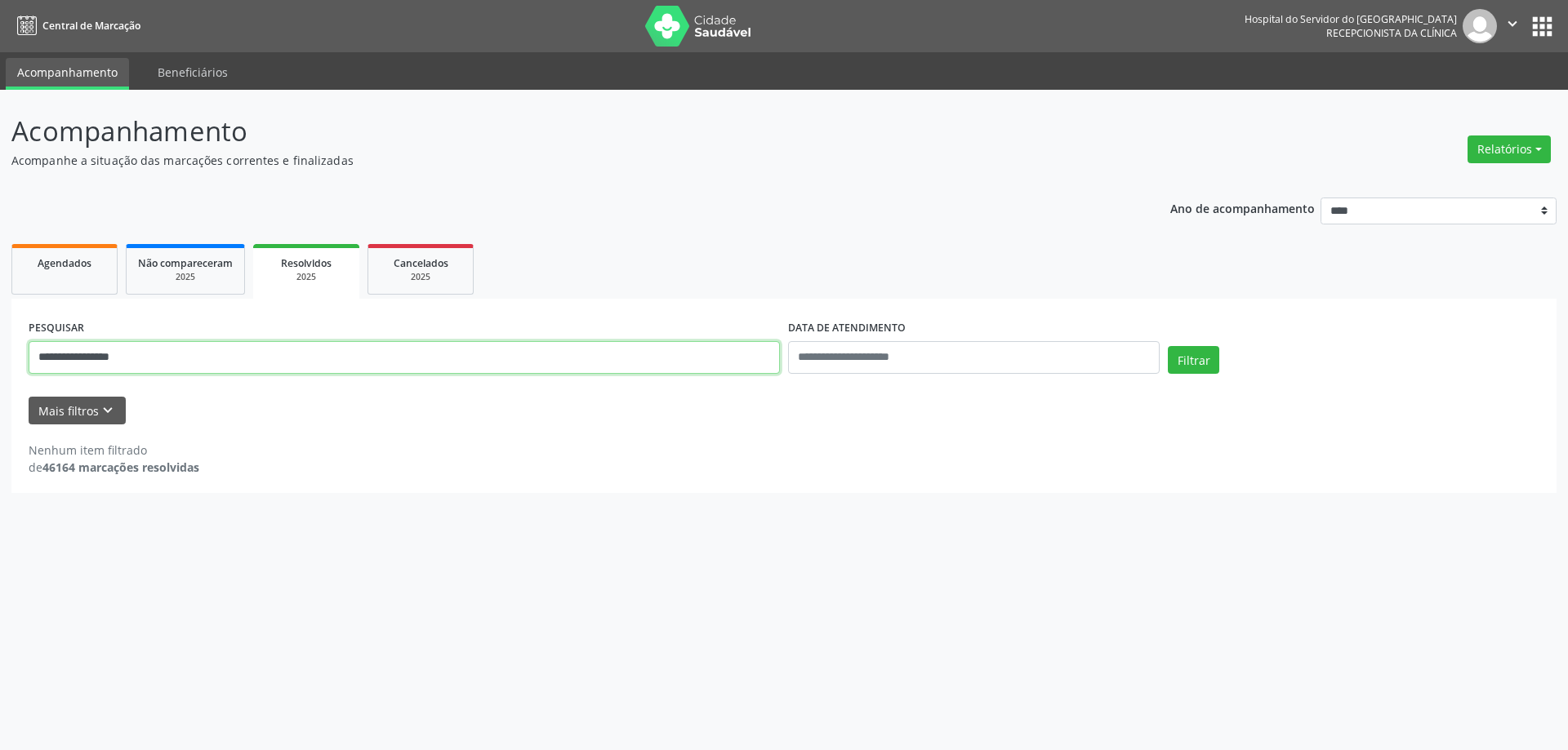
click at [0, 393] on div "**********" at bounding box center [784, 420] width 1568 height 661
paste input "text"
click at [59, 367] on input "**********" at bounding box center [404, 357] width 751 height 33
type input "**********"
click at [1201, 353] on button "Filtrar" at bounding box center [1193, 360] width 52 height 28
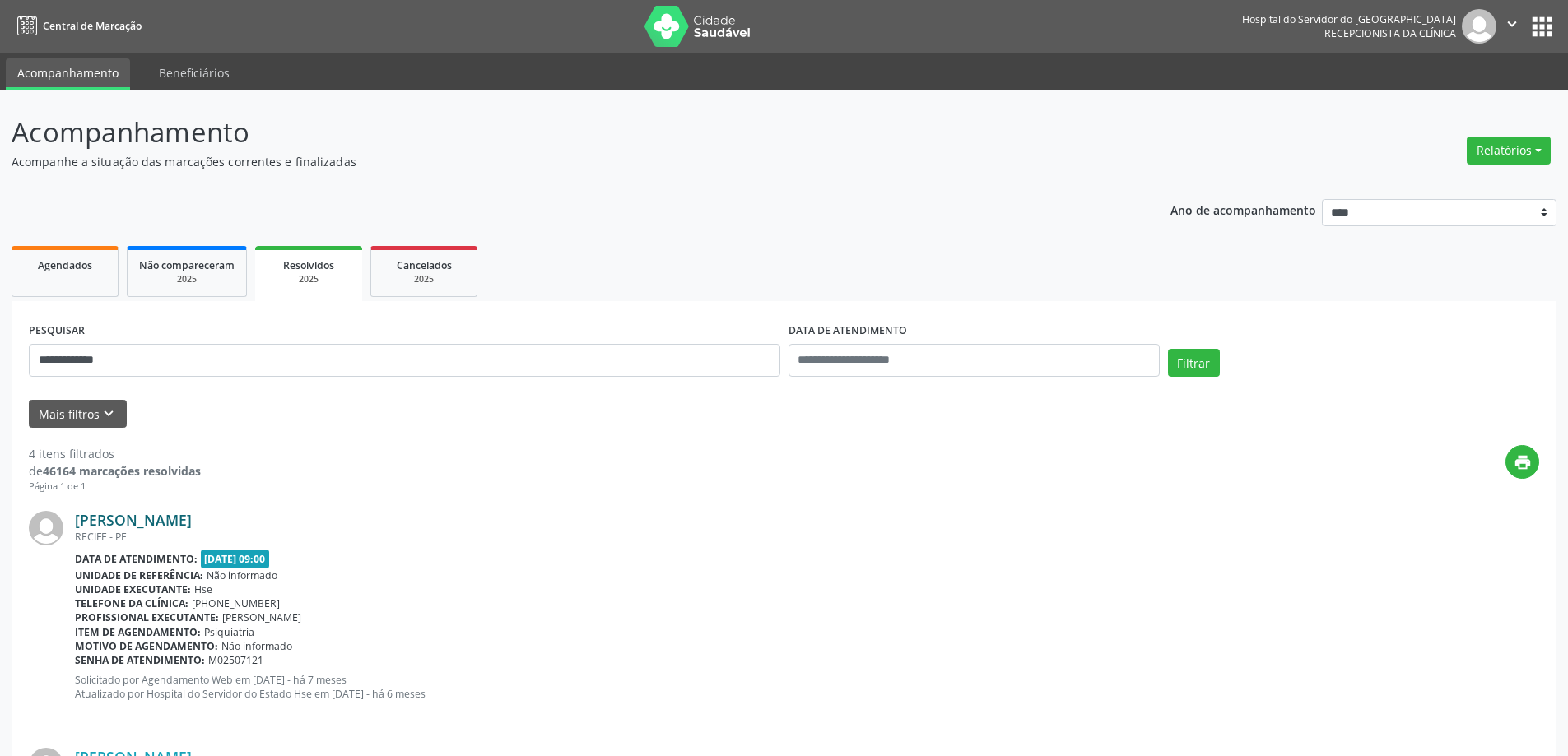
click at [192, 521] on link "[PERSON_NAME]" at bounding box center [134, 520] width 117 height 18
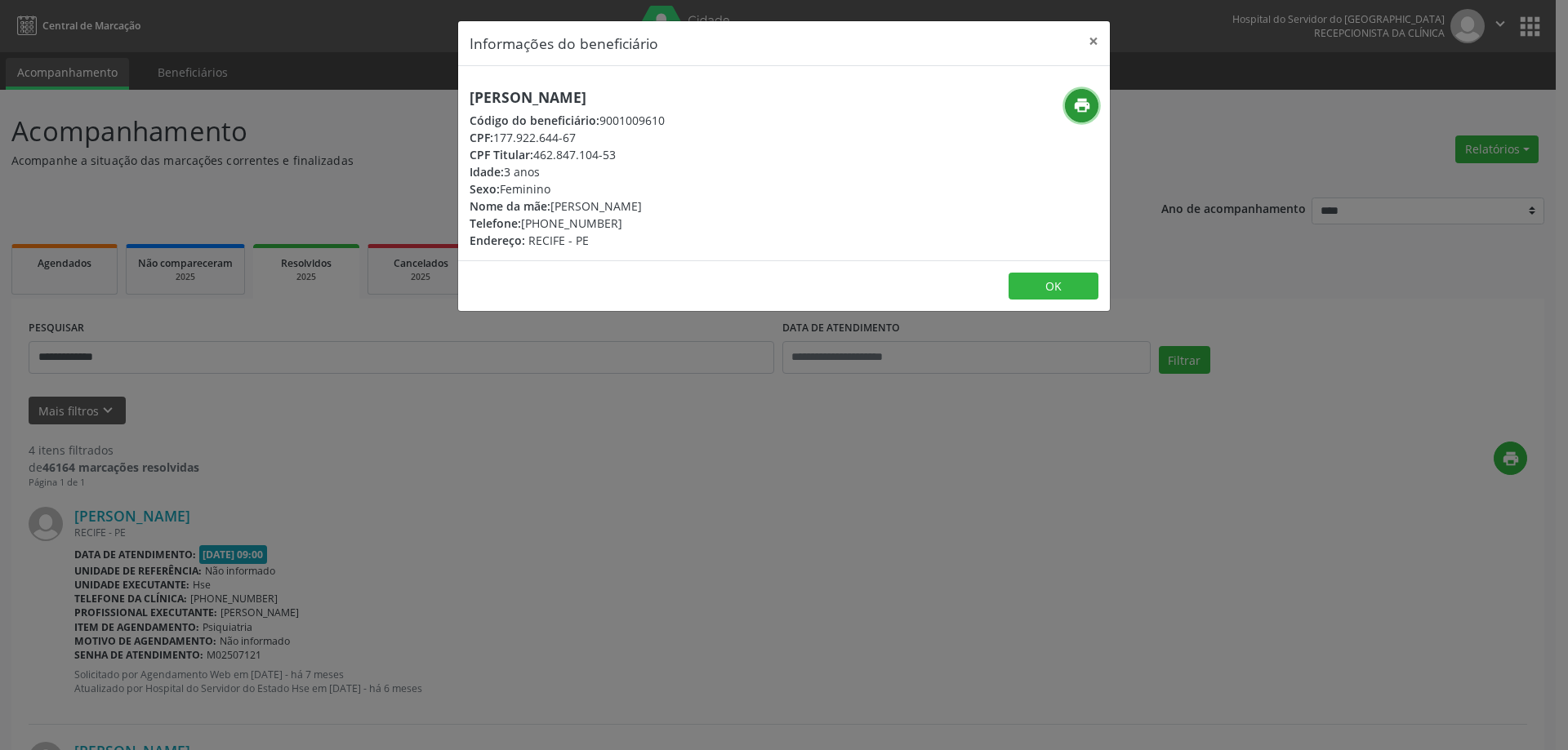
click at [1079, 112] on icon "print" at bounding box center [1082, 105] width 18 height 18
click at [1093, 43] on button "×" at bounding box center [1094, 41] width 33 height 40
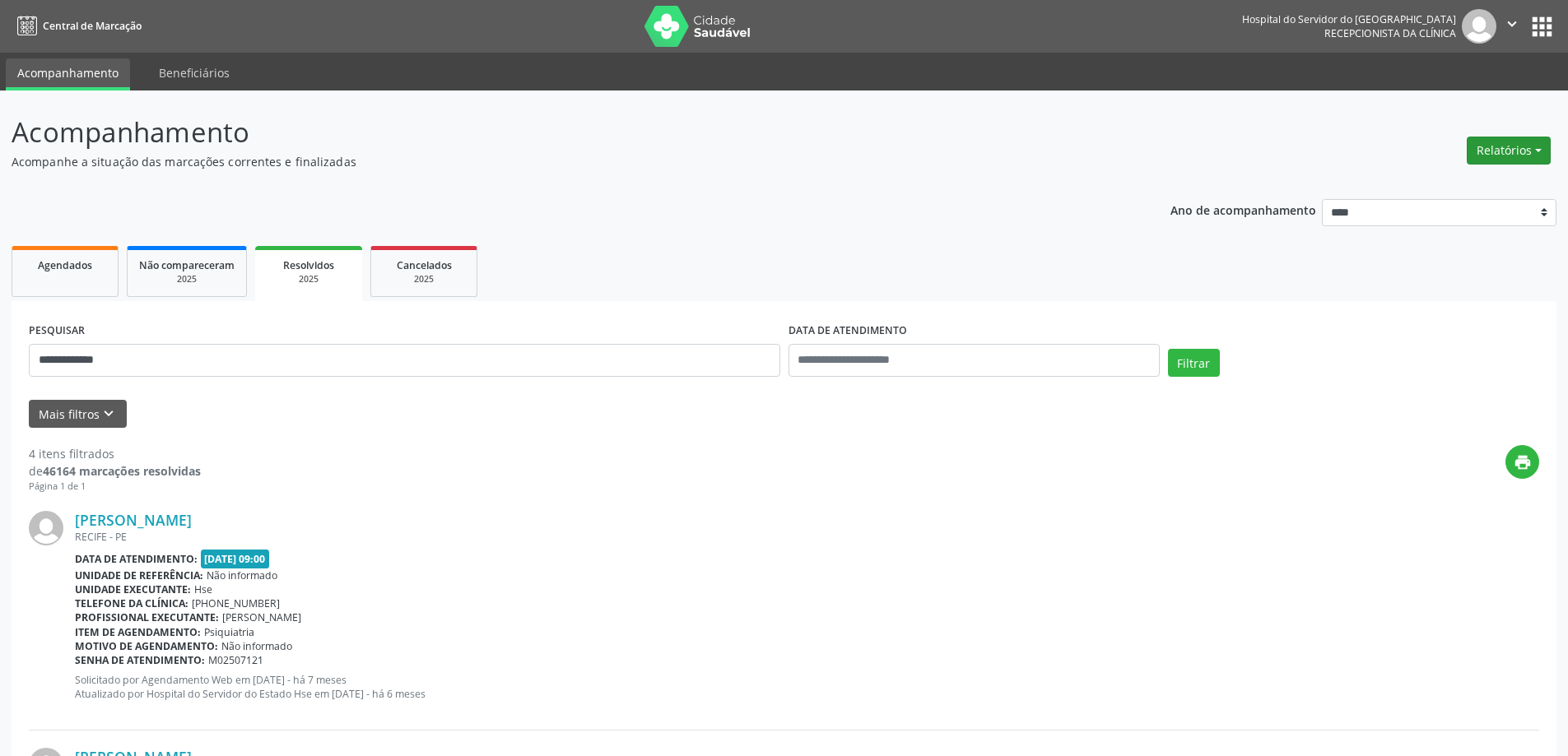
click at [1505, 149] on button "Relatórios" at bounding box center [1509, 150] width 84 height 28
click at [1404, 181] on link "Agendamentos" at bounding box center [1463, 185] width 177 height 23
select select "*"
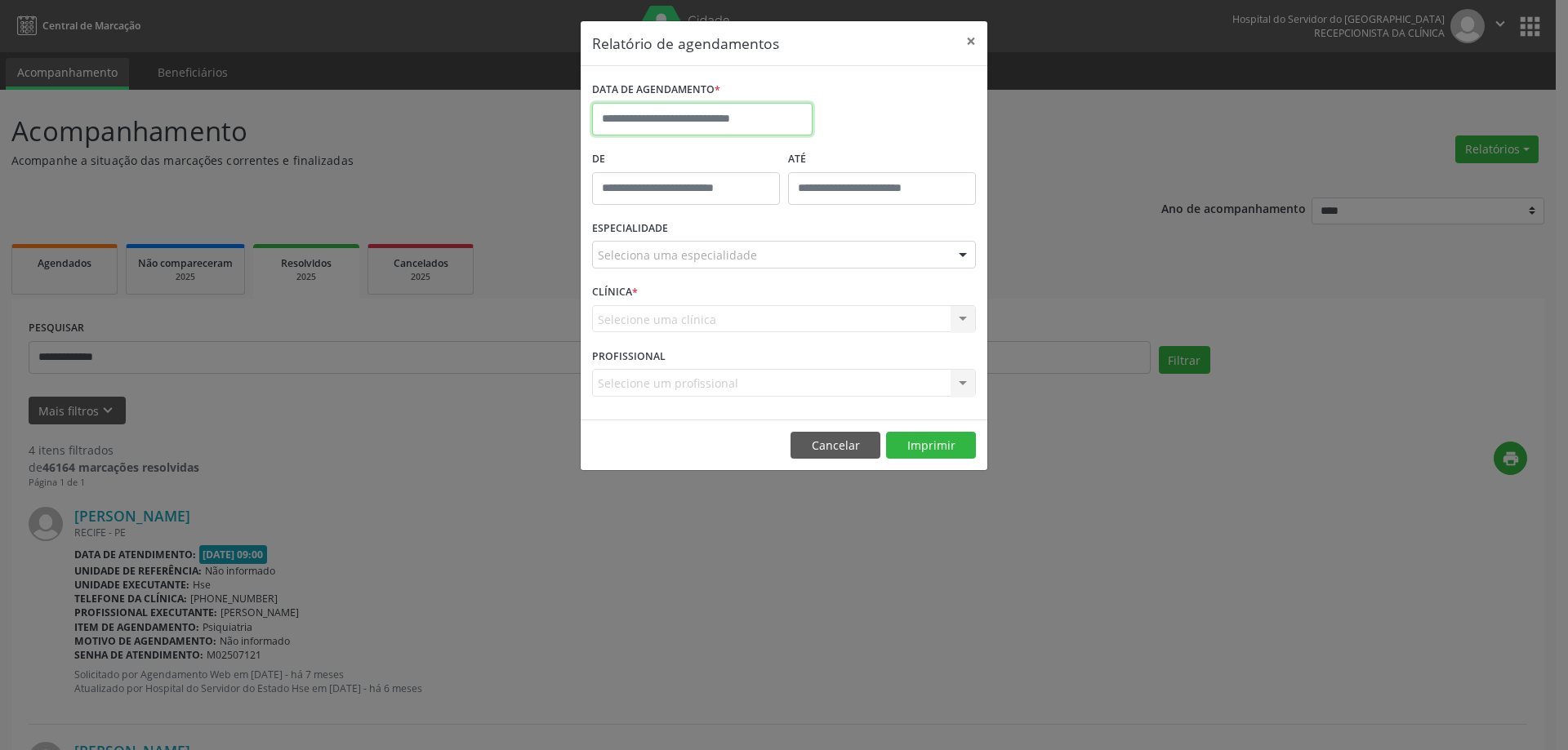
click at [744, 123] on input "text" at bounding box center [702, 119] width 221 height 33
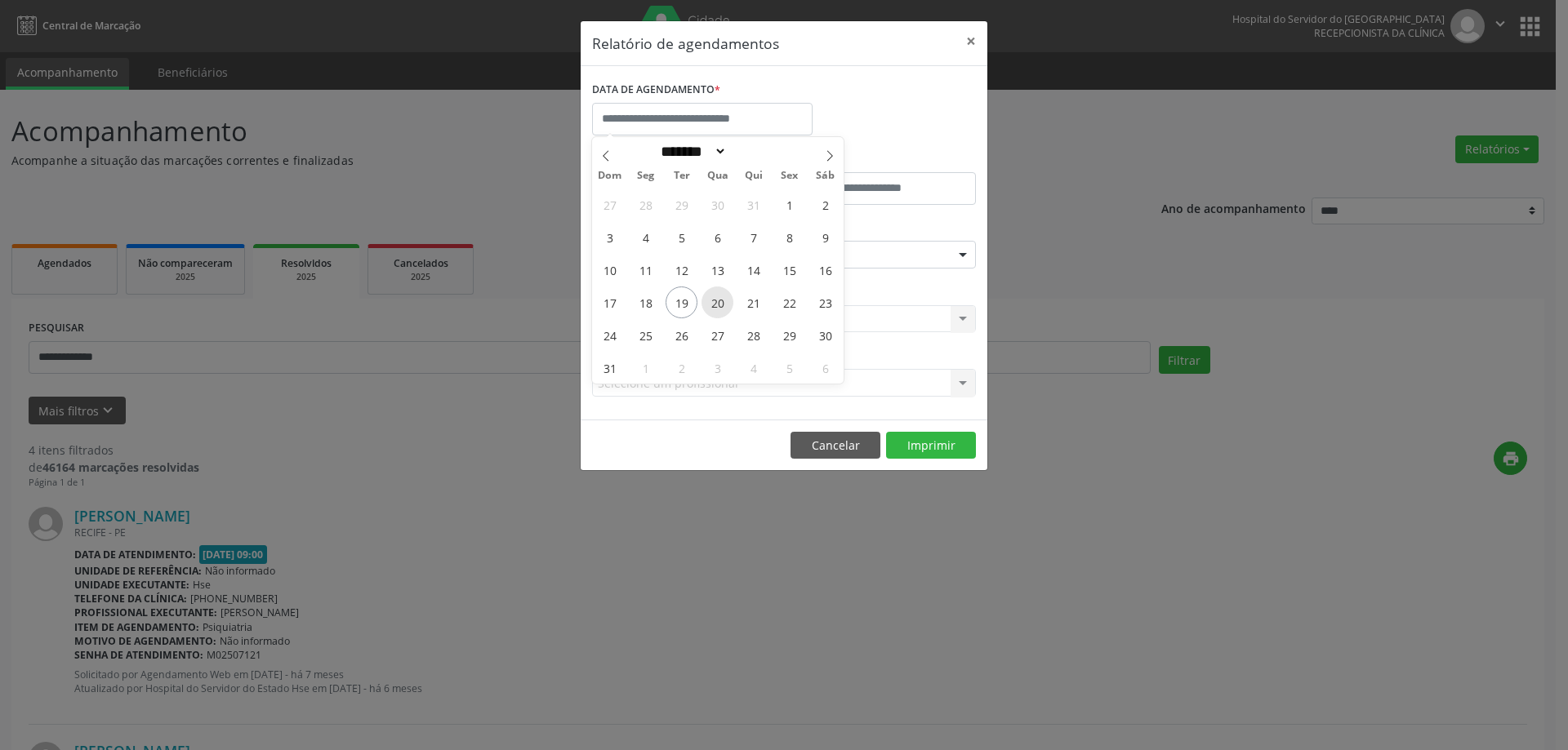
click at [718, 304] on span "20" at bounding box center [718, 302] width 32 height 32
type input "**********"
click at [718, 304] on span "20" at bounding box center [718, 302] width 32 height 32
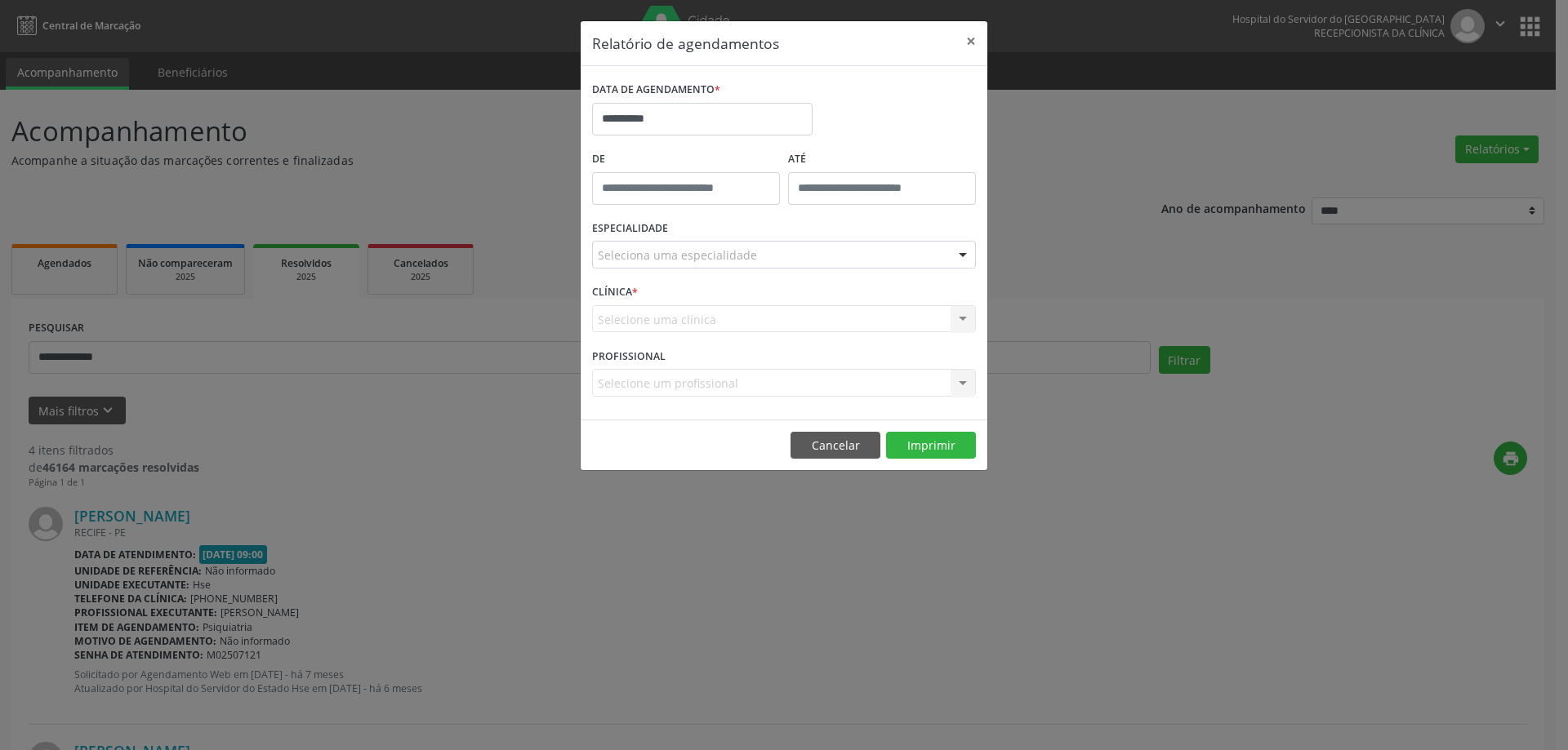
click at [756, 258] on div "Seleciona uma especialidade" at bounding box center [784, 255] width 384 height 28
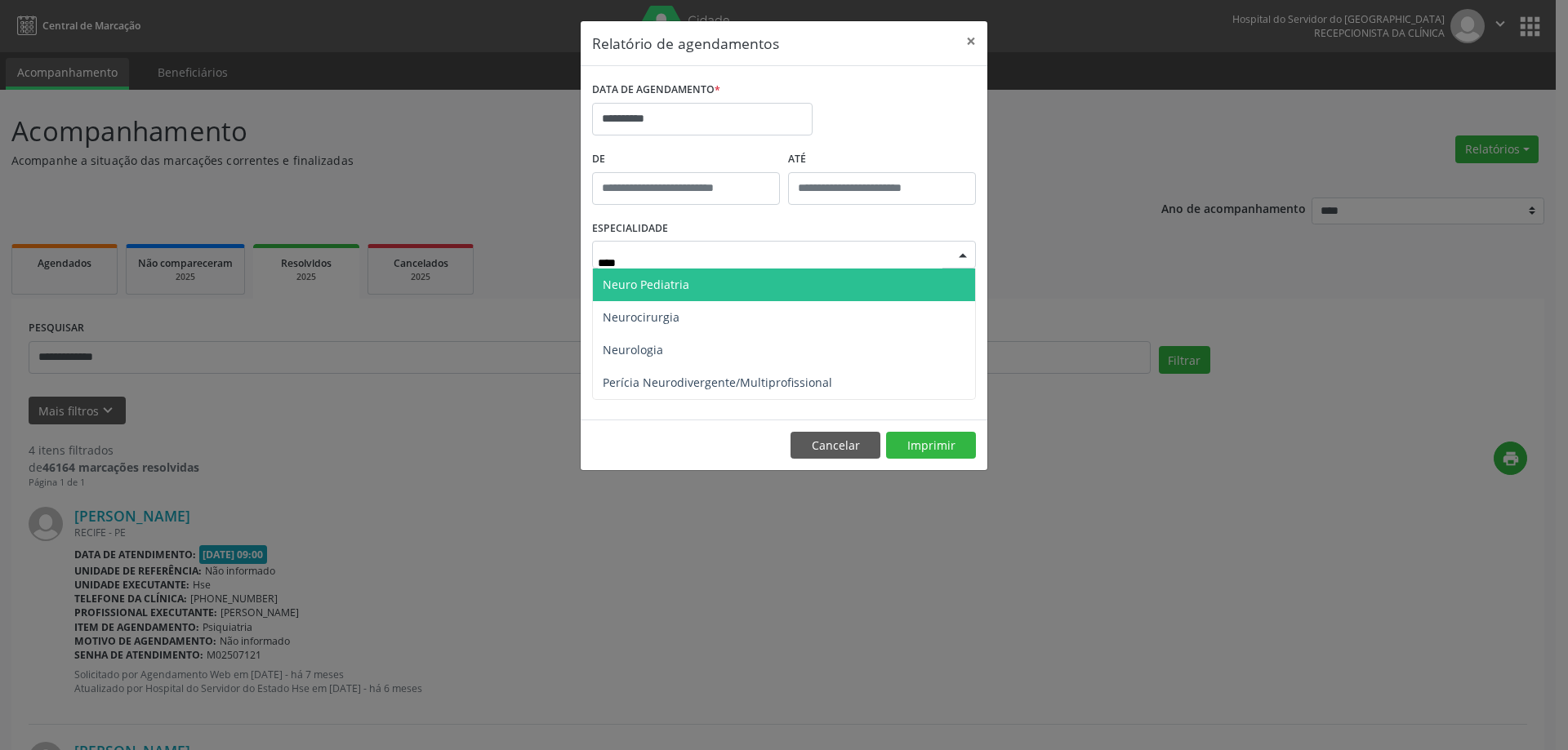
type input "*****"
click at [748, 278] on span "Neuro Pediatria" at bounding box center [784, 285] width 382 height 33
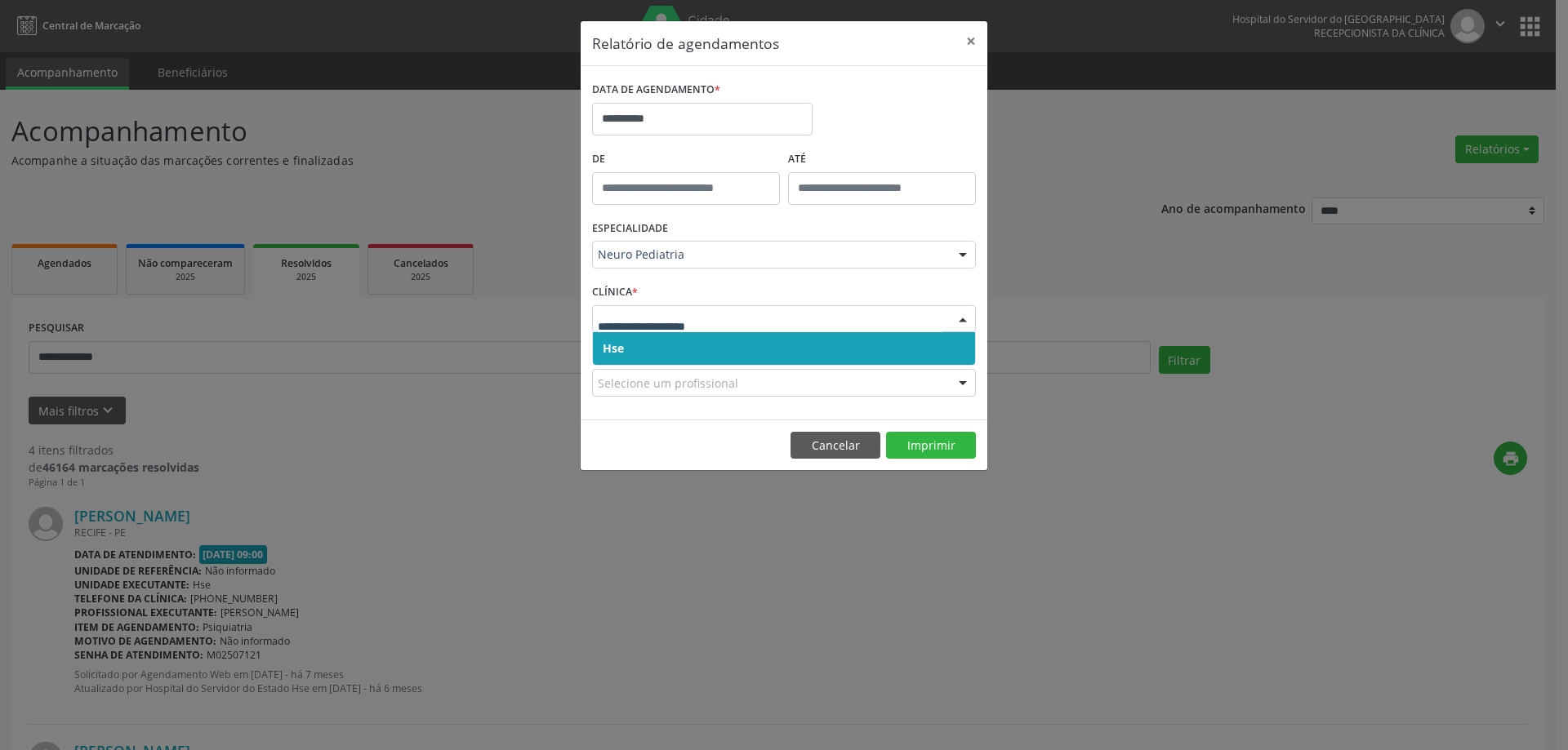
click at [704, 358] on span "Hse" at bounding box center [784, 349] width 382 height 33
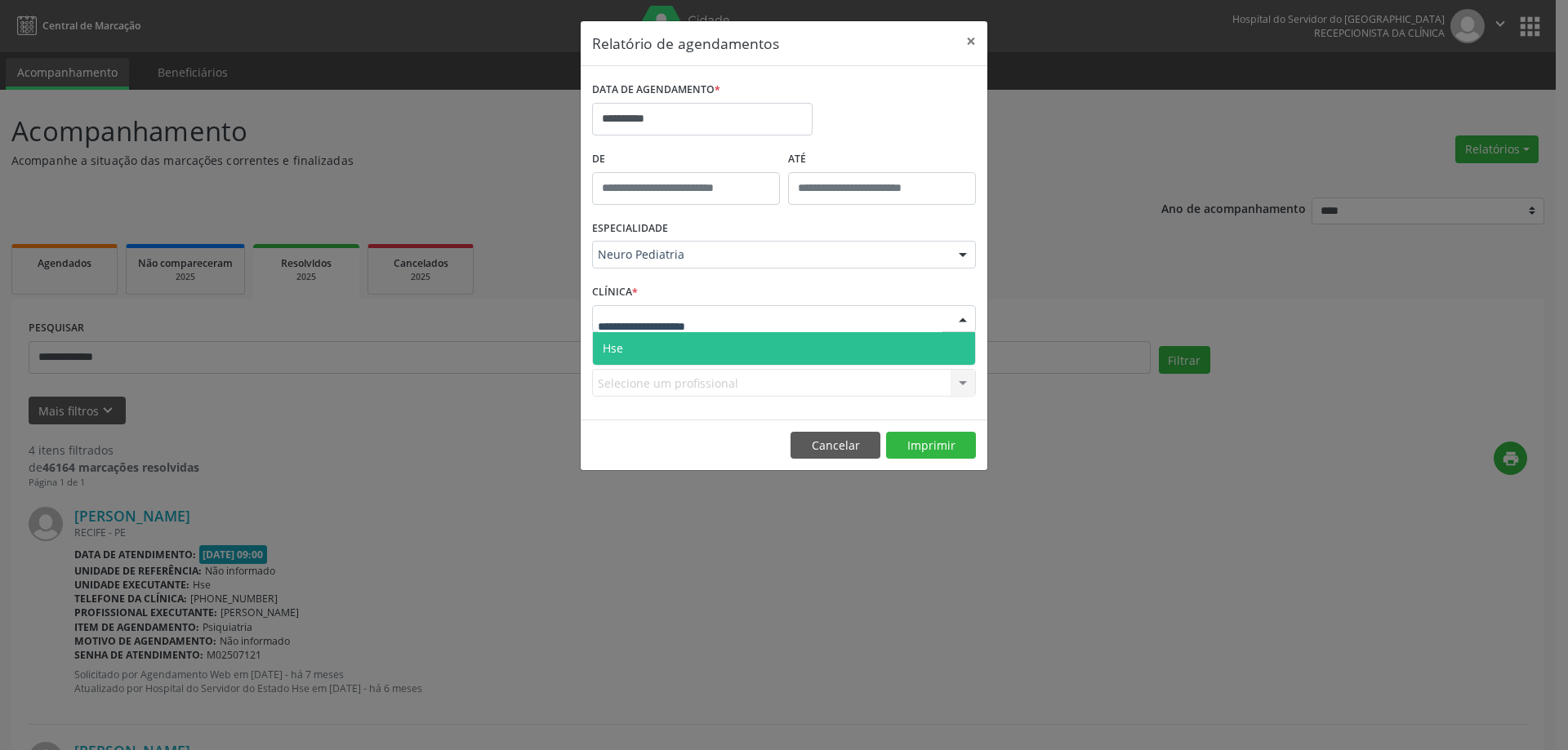
click at [709, 328] on div at bounding box center [784, 319] width 384 height 28
click at [704, 352] on span "Hse" at bounding box center [784, 349] width 382 height 33
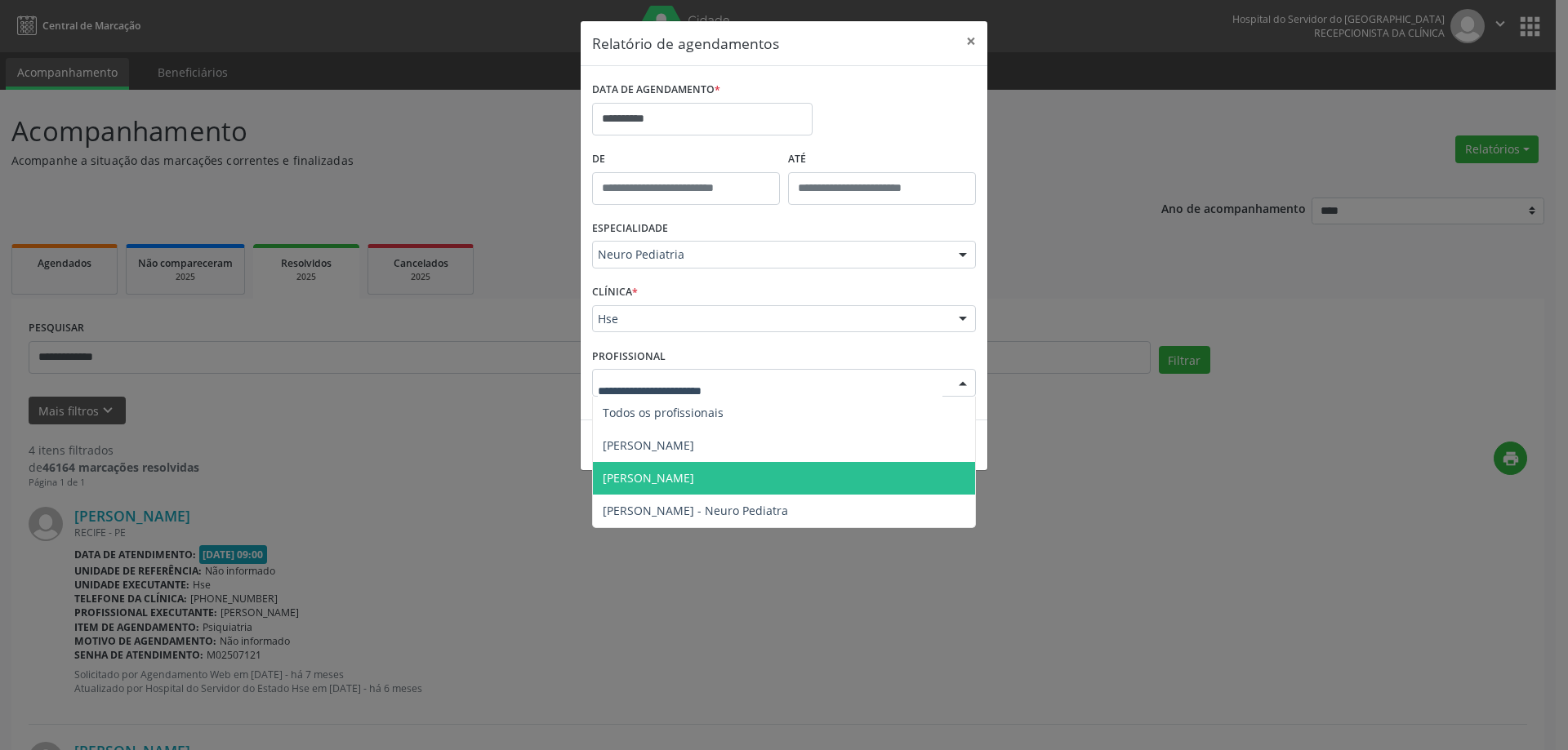
click at [664, 476] on span "[PERSON_NAME]" at bounding box center [648, 477] width 92 height 15
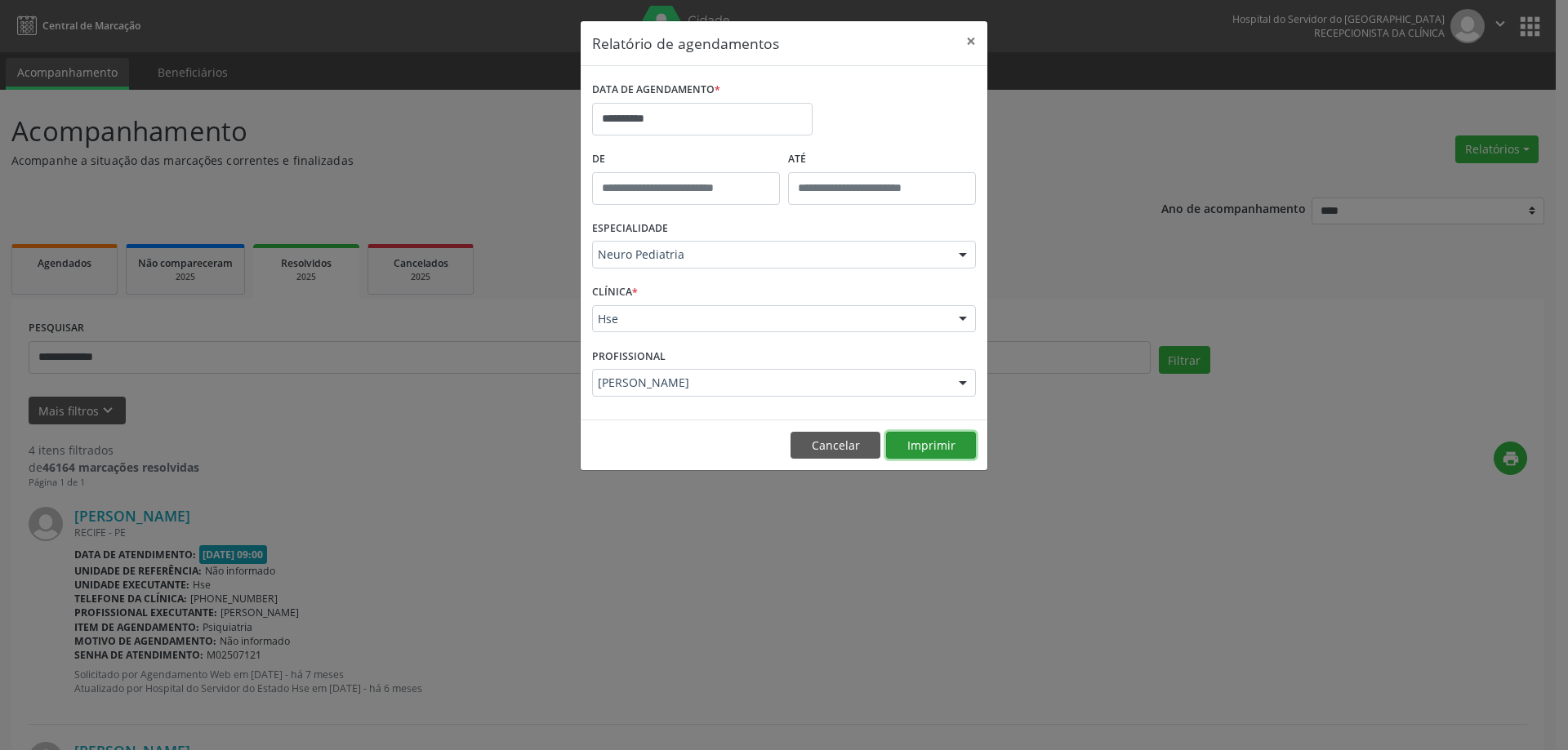
click at [947, 453] on button "Imprimir" at bounding box center [930, 445] width 90 height 28
